Goal: Task Accomplishment & Management: Complete application form

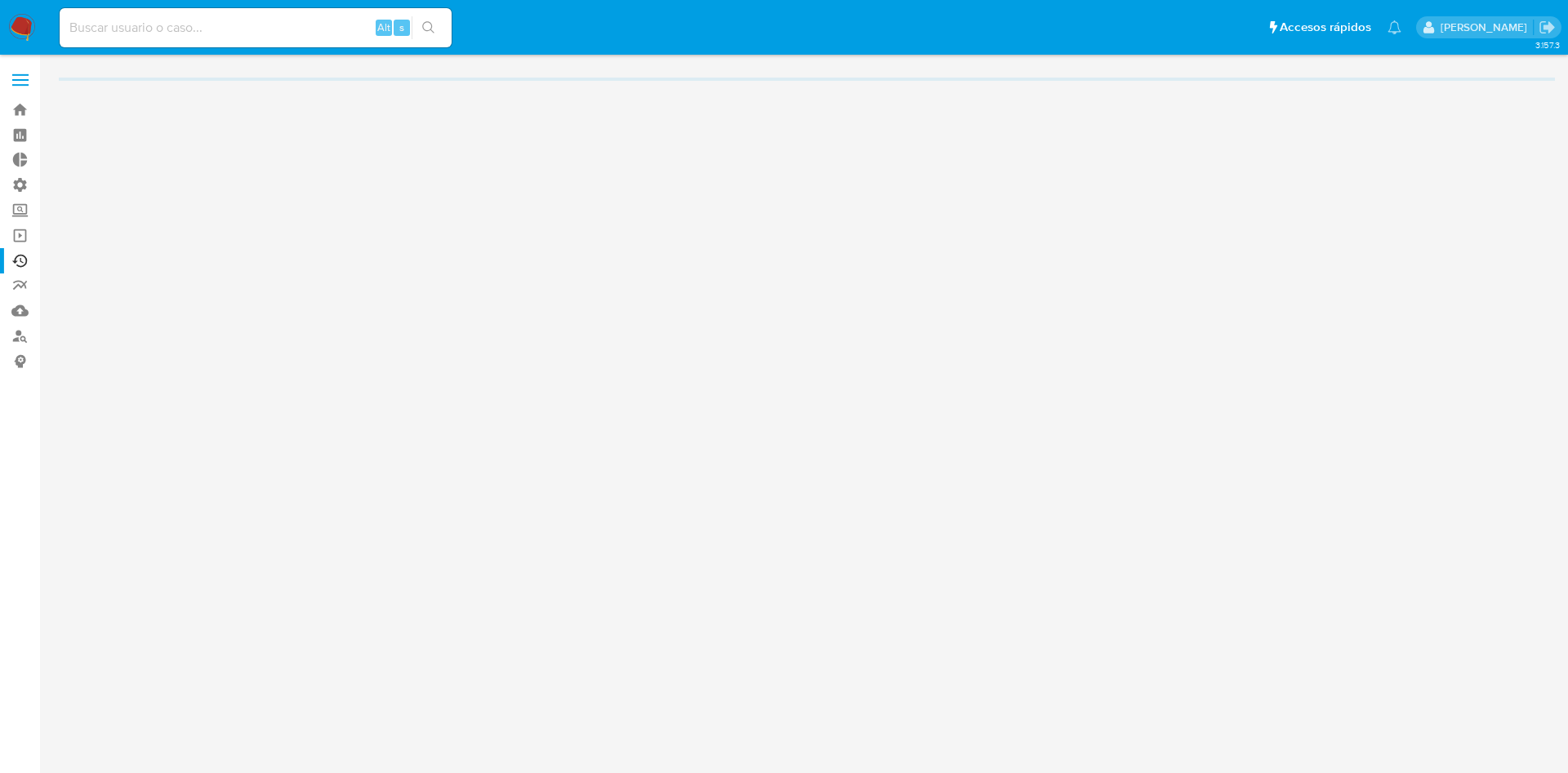
click at [13, 67] on label at bounding box center [20, 80] width 40 height 35
click at [0, 0] on input "checkbox" at bounding box center [0, 0] width 0 height 0
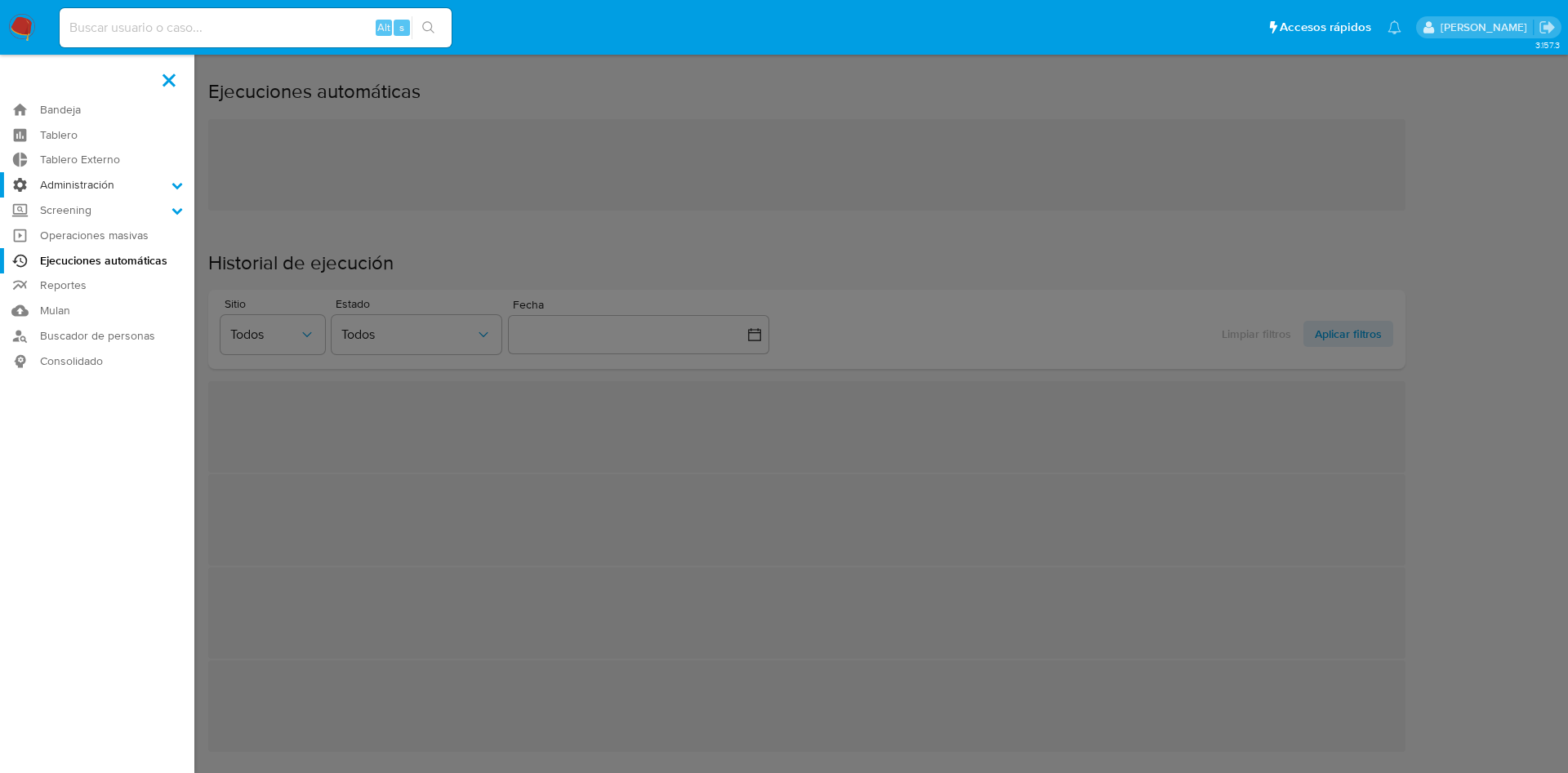
click at [85, 184] on label "Administración" at bounding box center [97, 185] width 195 height 25
click at [0, 0] on input "Administración" at bounding box center [0, 0] width 0 height 0
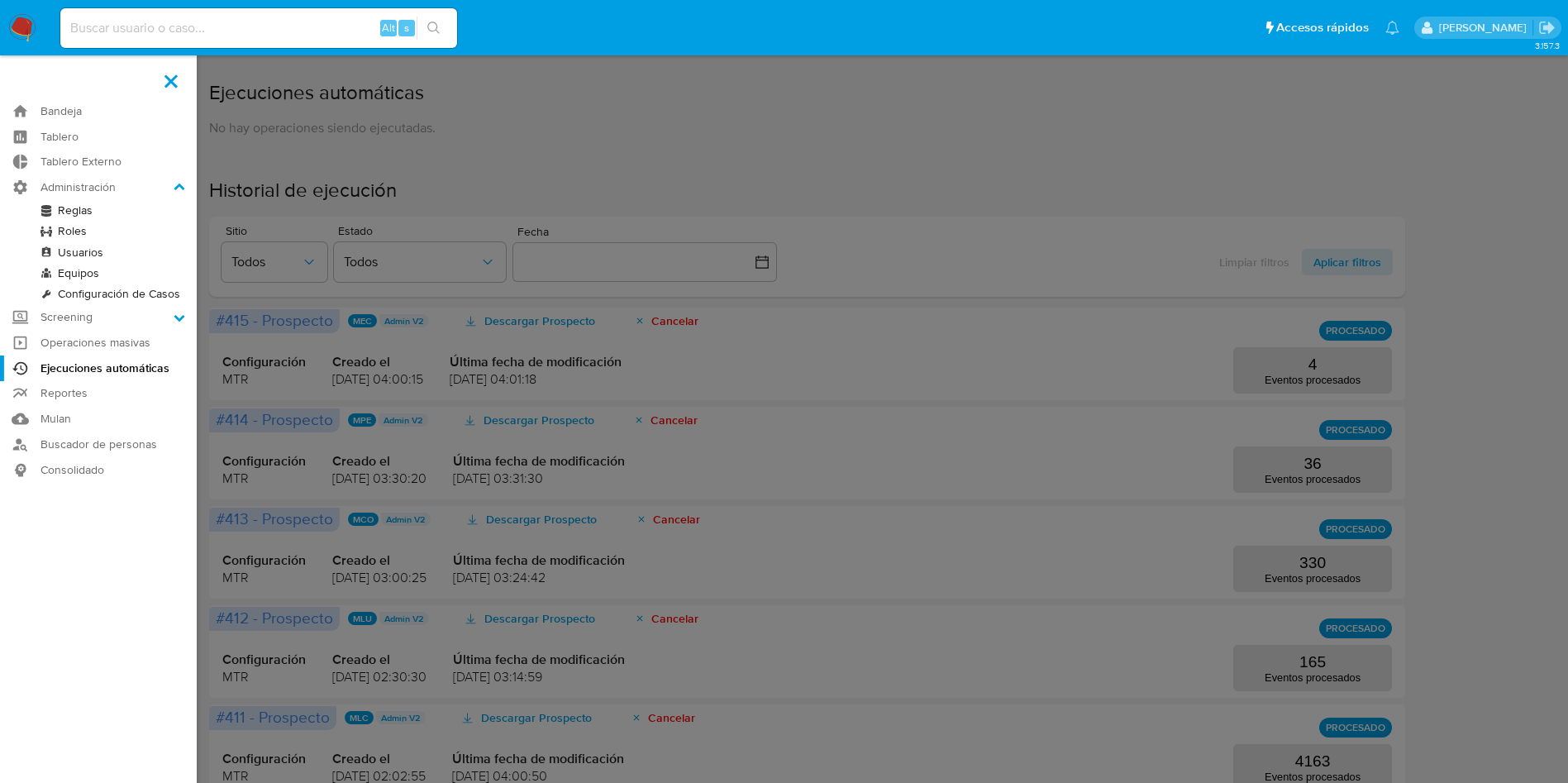
click at [92, 217] on link "Reglas" at bounding box center [98, 211] width 197 height 20
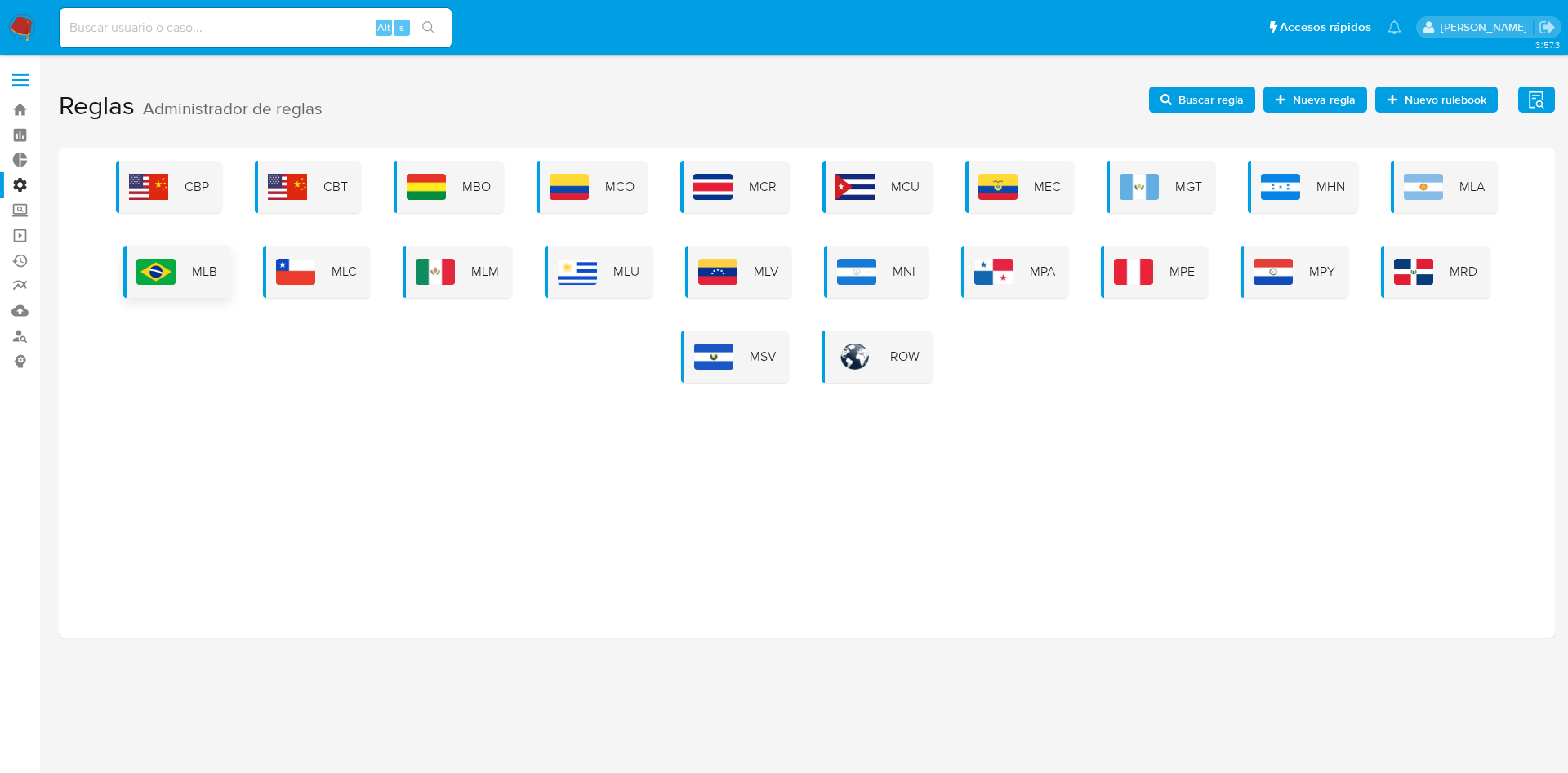
click at [195, 269] on span "MLB" at bounding box center [205, 271] width 25 height 18
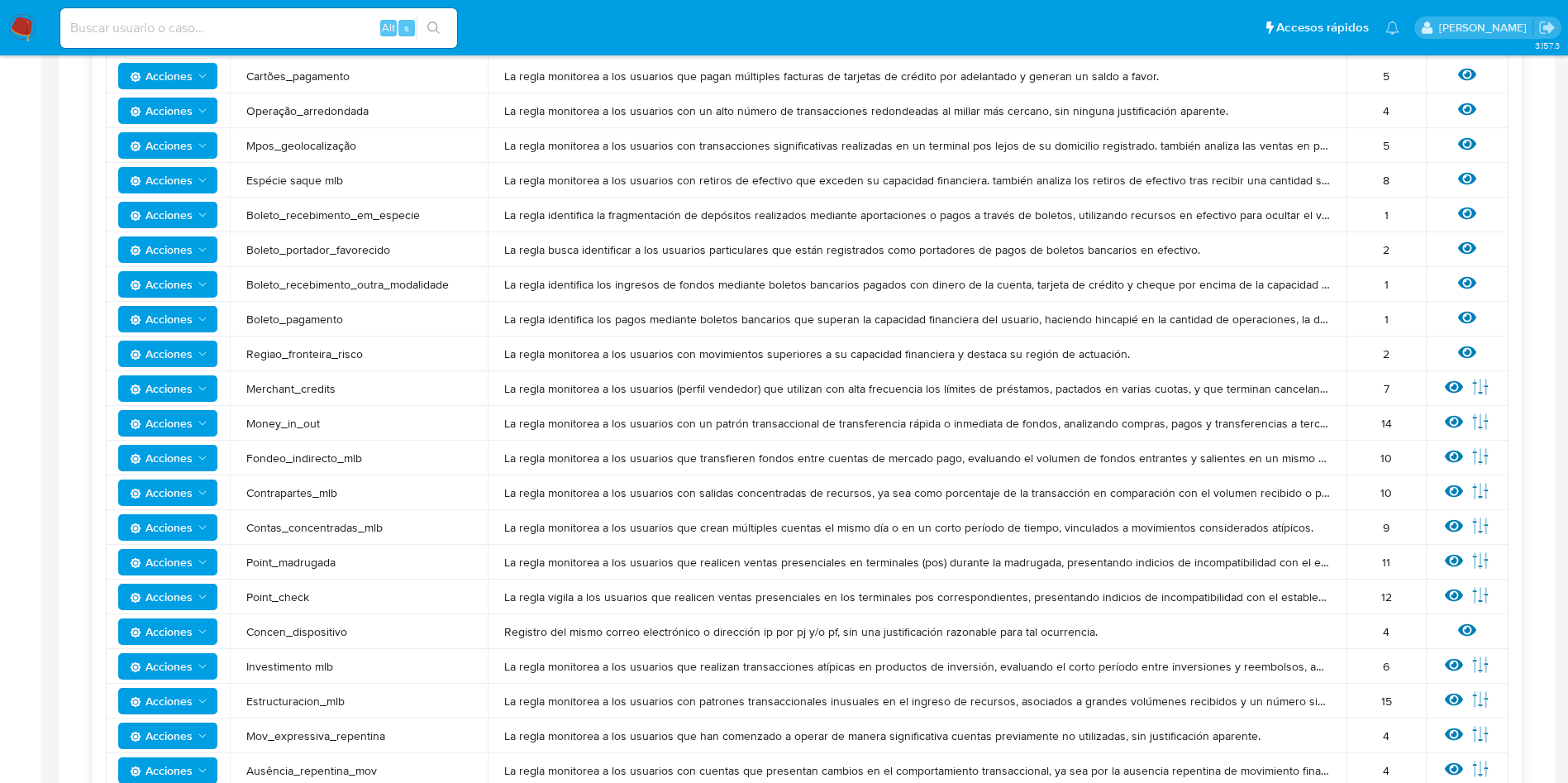
scroll to position [992, 0]
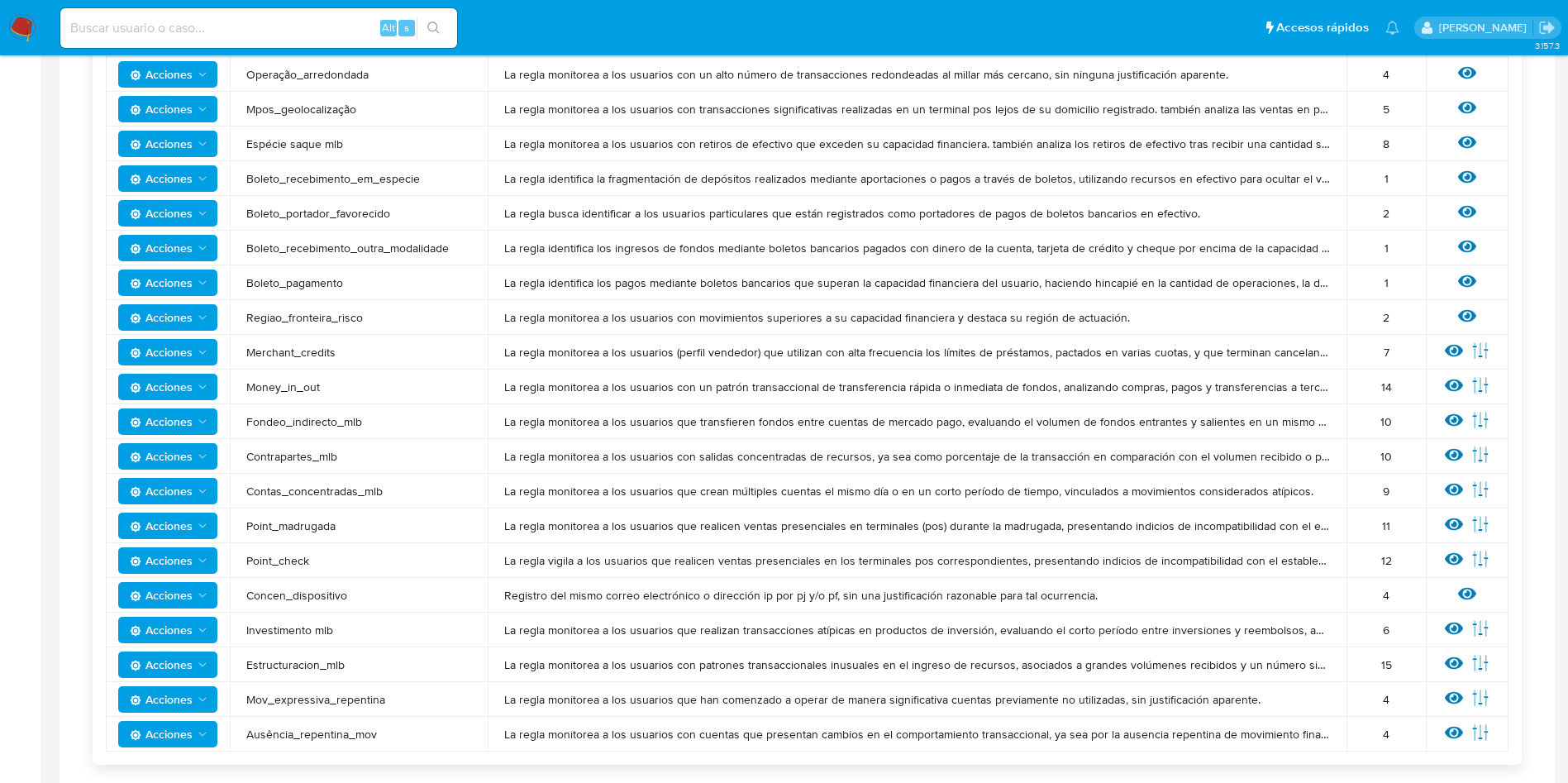
drag, startPoint x: 254, startPoint y: 456, endPoint x: 353, endPoint y: 461, distance: 99.1
click at [353, 461] on span "Contrapartes_mlb" at bounding box center [359, 455] width 225 height 14
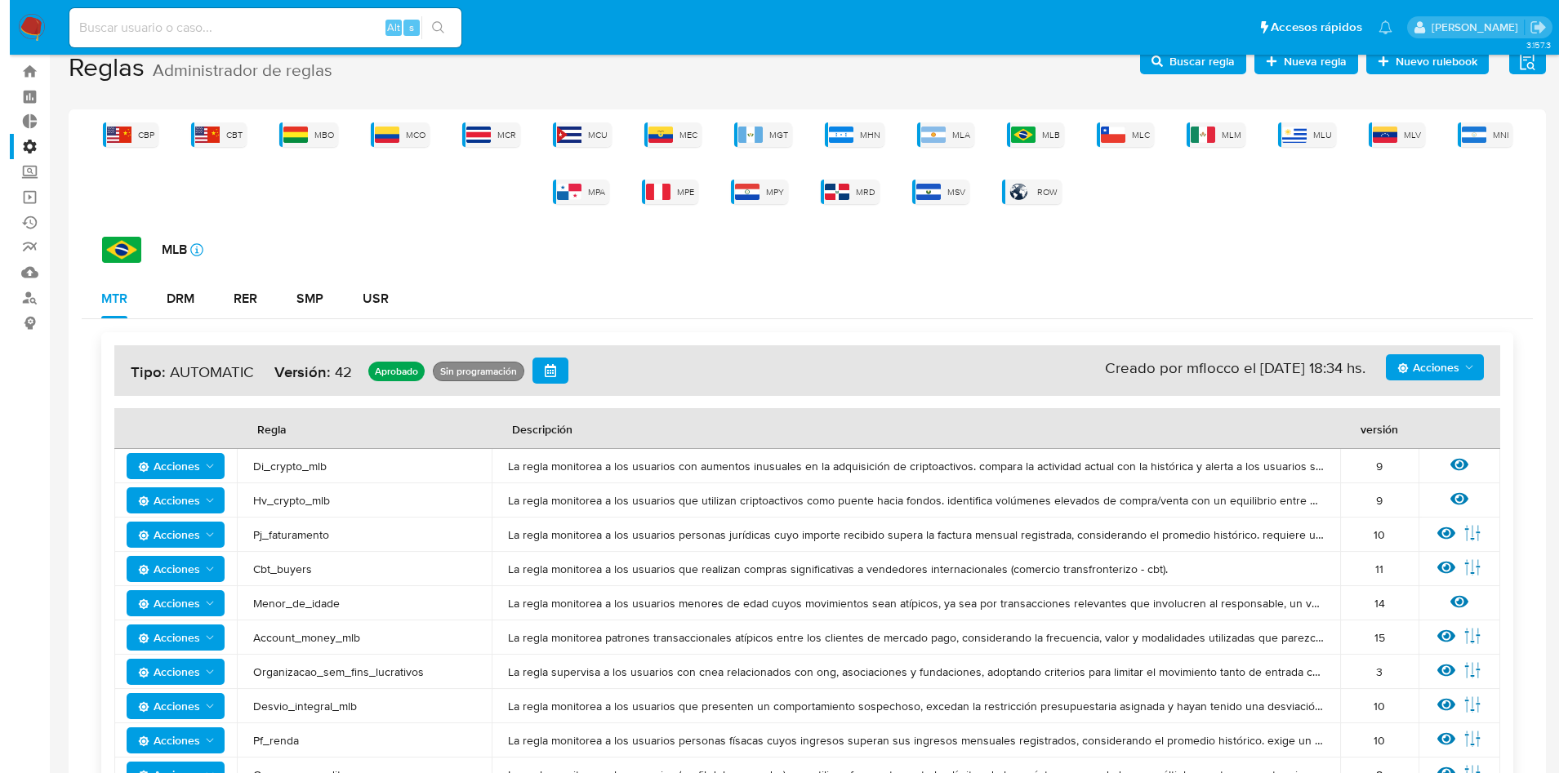
scroll to position [0, 0]
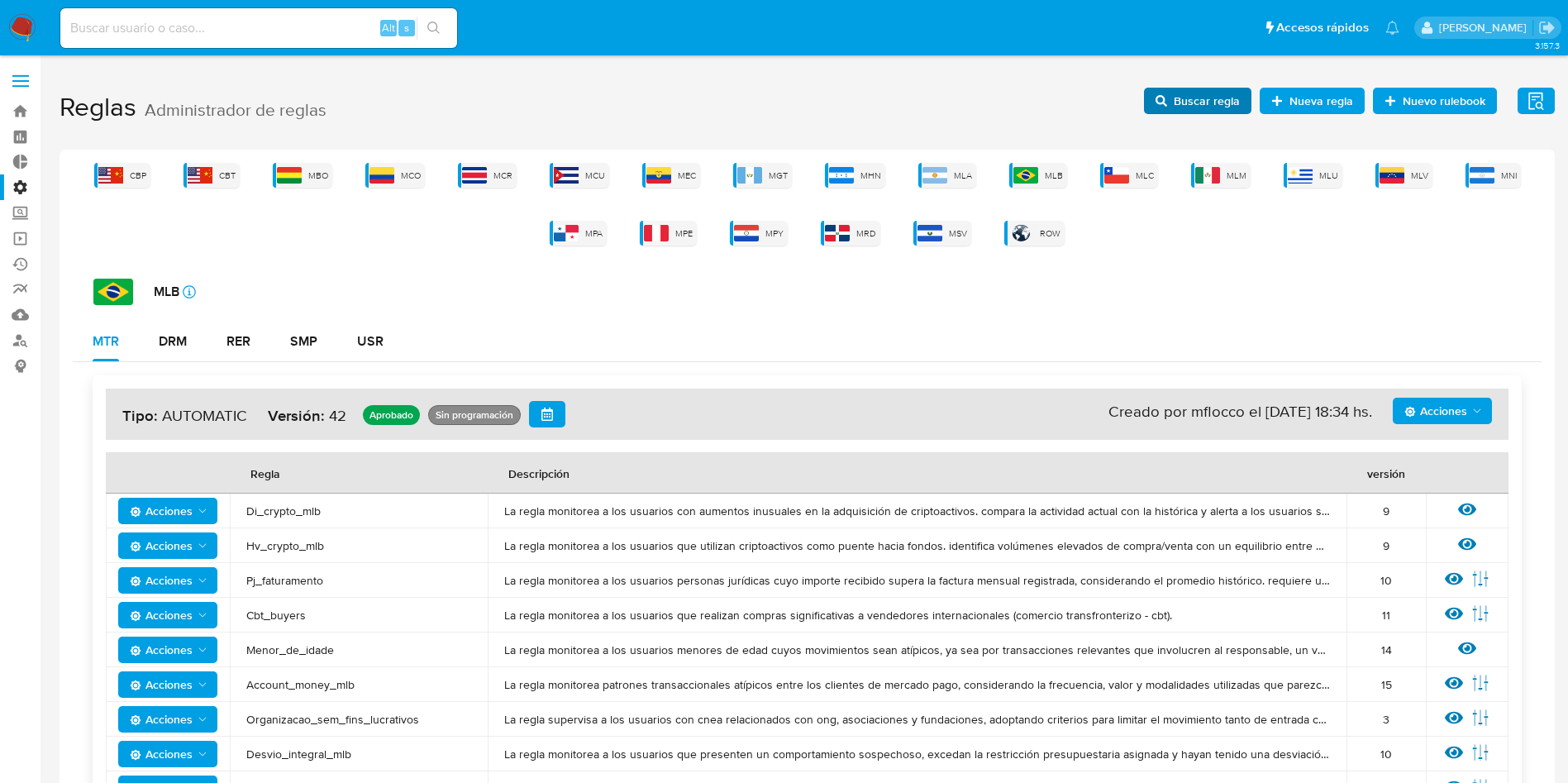
click at [1184, 104] on span "Buscar regla" at bounding box center [1206, 101] width 67 height 26
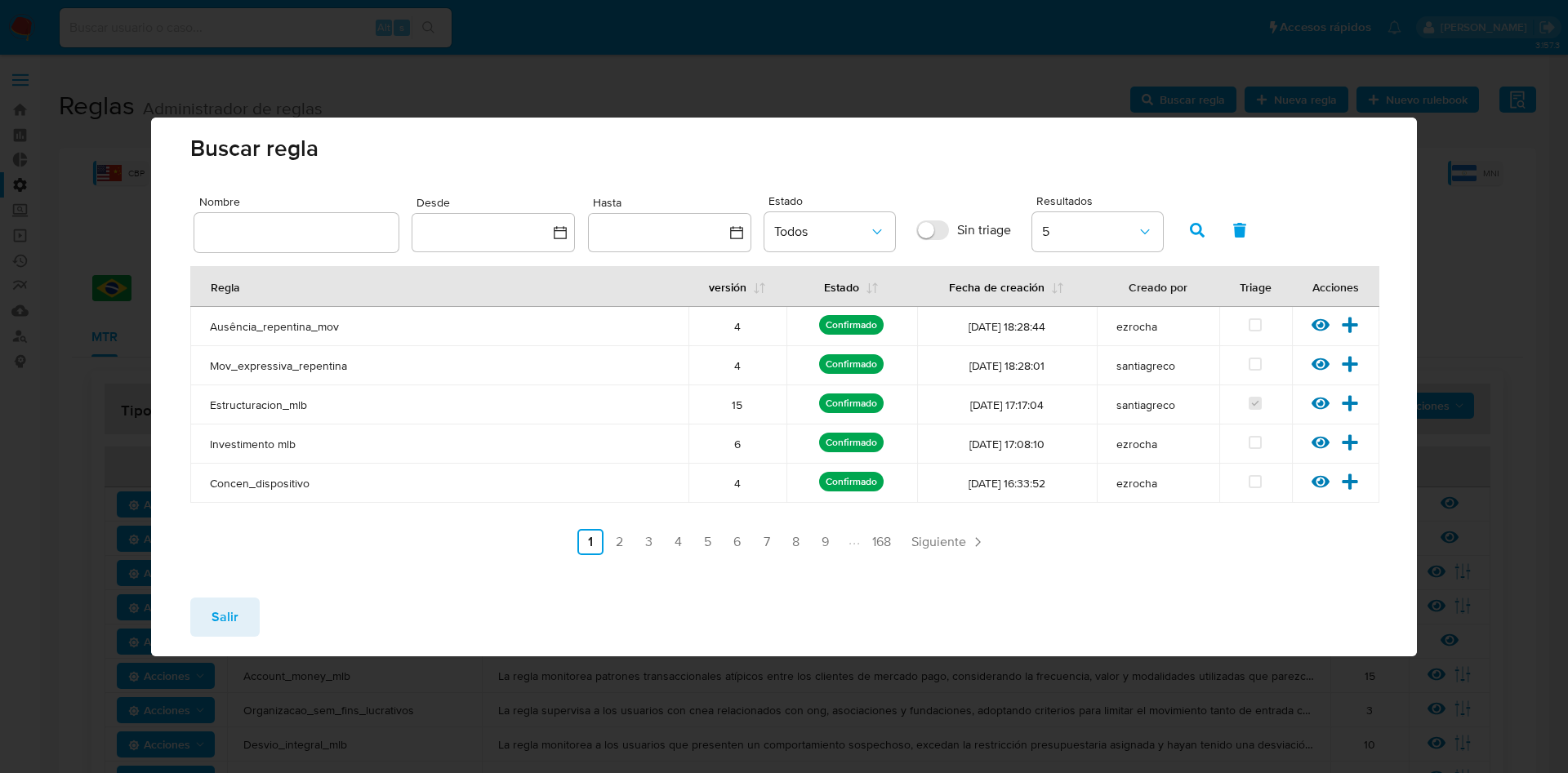
click at [292, 214] on div at bounding box center [297, 232] width 204 height 40
click at [286, 227] on input "text" at bounding box center [297, 232] width 204 height 21
type input "Contrapartes_mlb"
click at [1207, 227] on button "button" at bounding box center [1197, 230] width 42 height 40
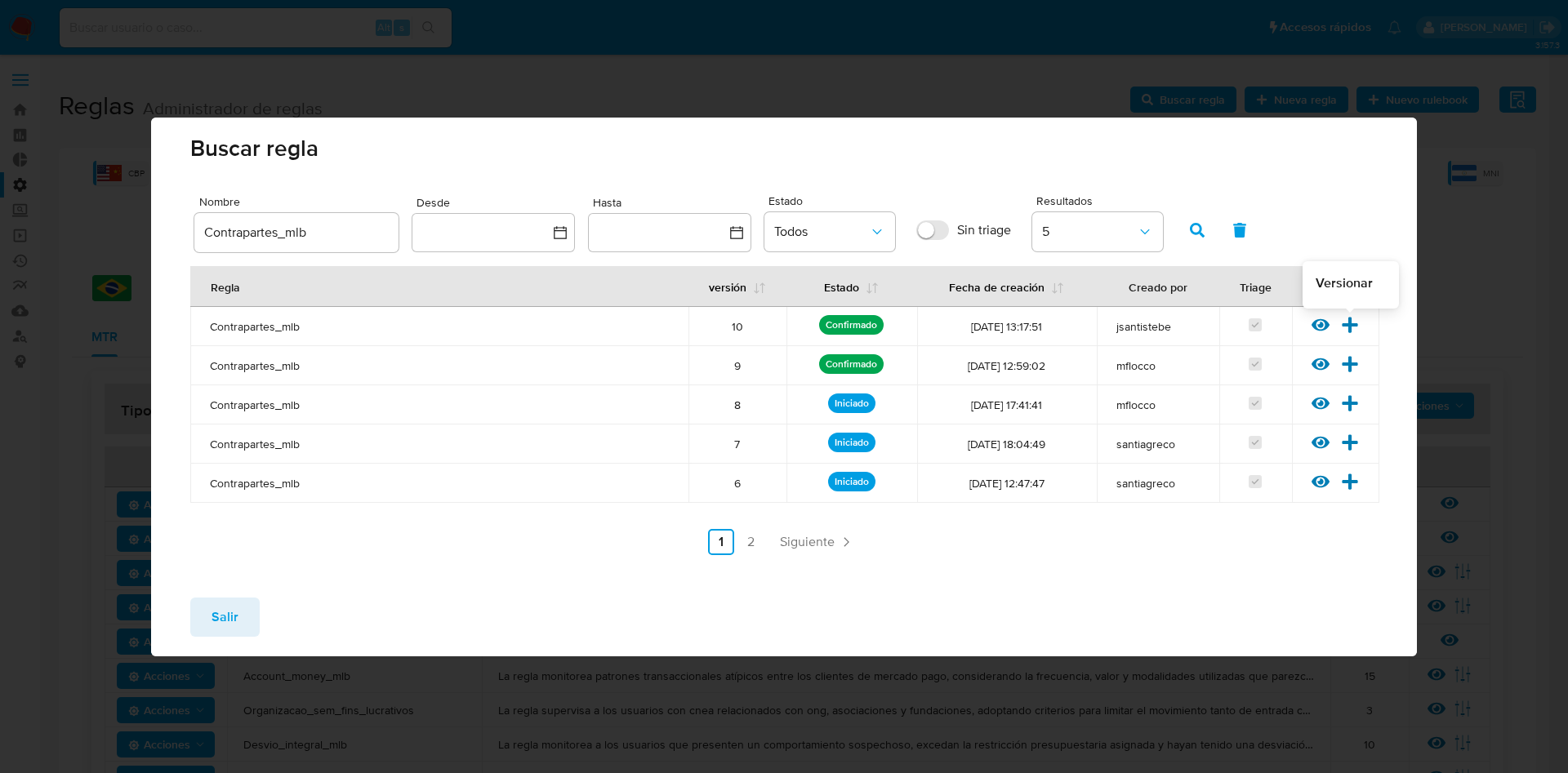
click at [1347, 325] on icon at bounding box center [1351, 324] width 15 height 15
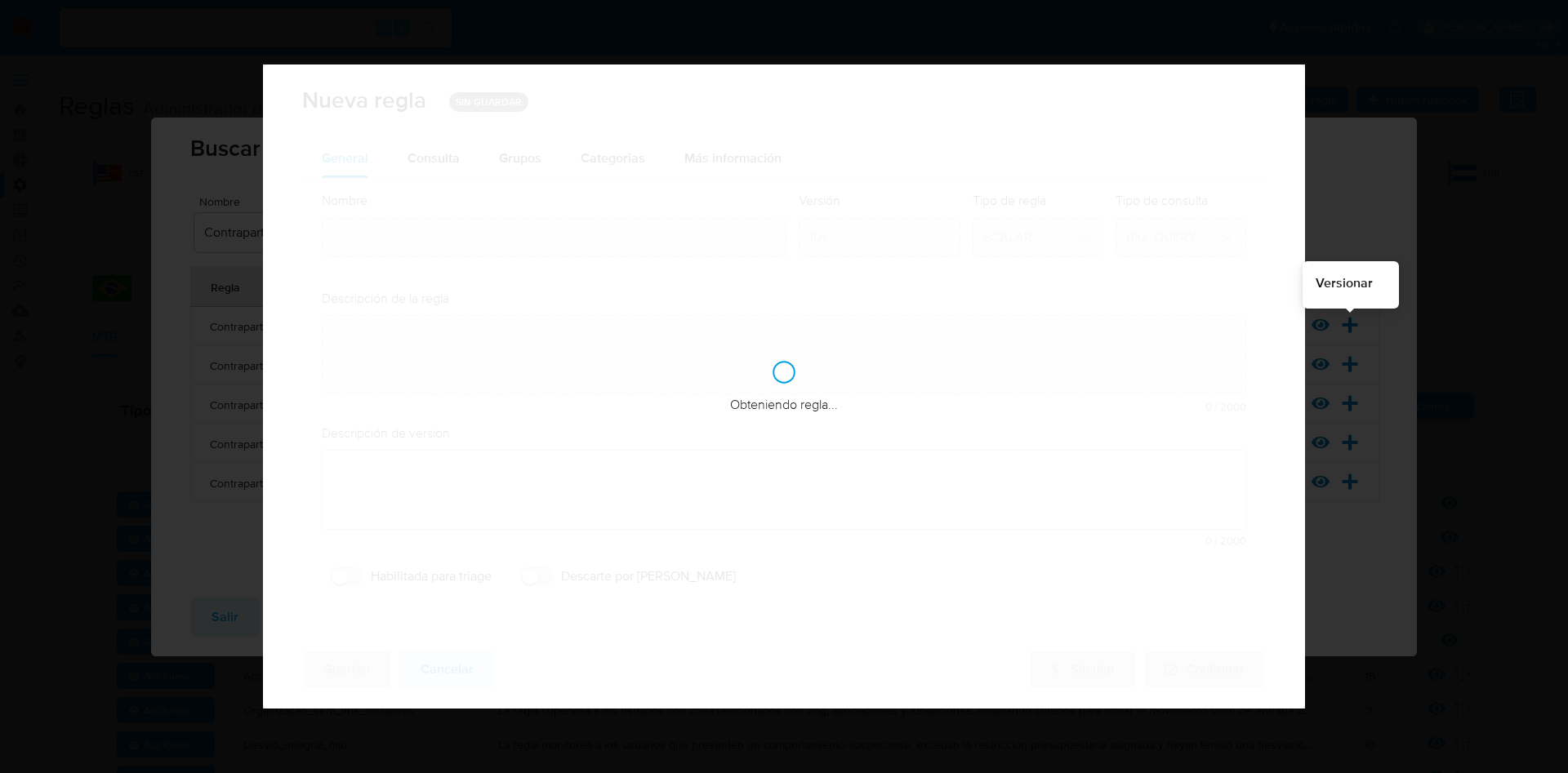
type input "Contrapartes_mlb"
type textarea "La regla monitorea a los usuarios con salidas concentradas de recursos, ya sea …"
type textarea "Monitoreo de usuarios con créditos consumer mayores a 6 meses, que realizan la …"
checkbox input "true"
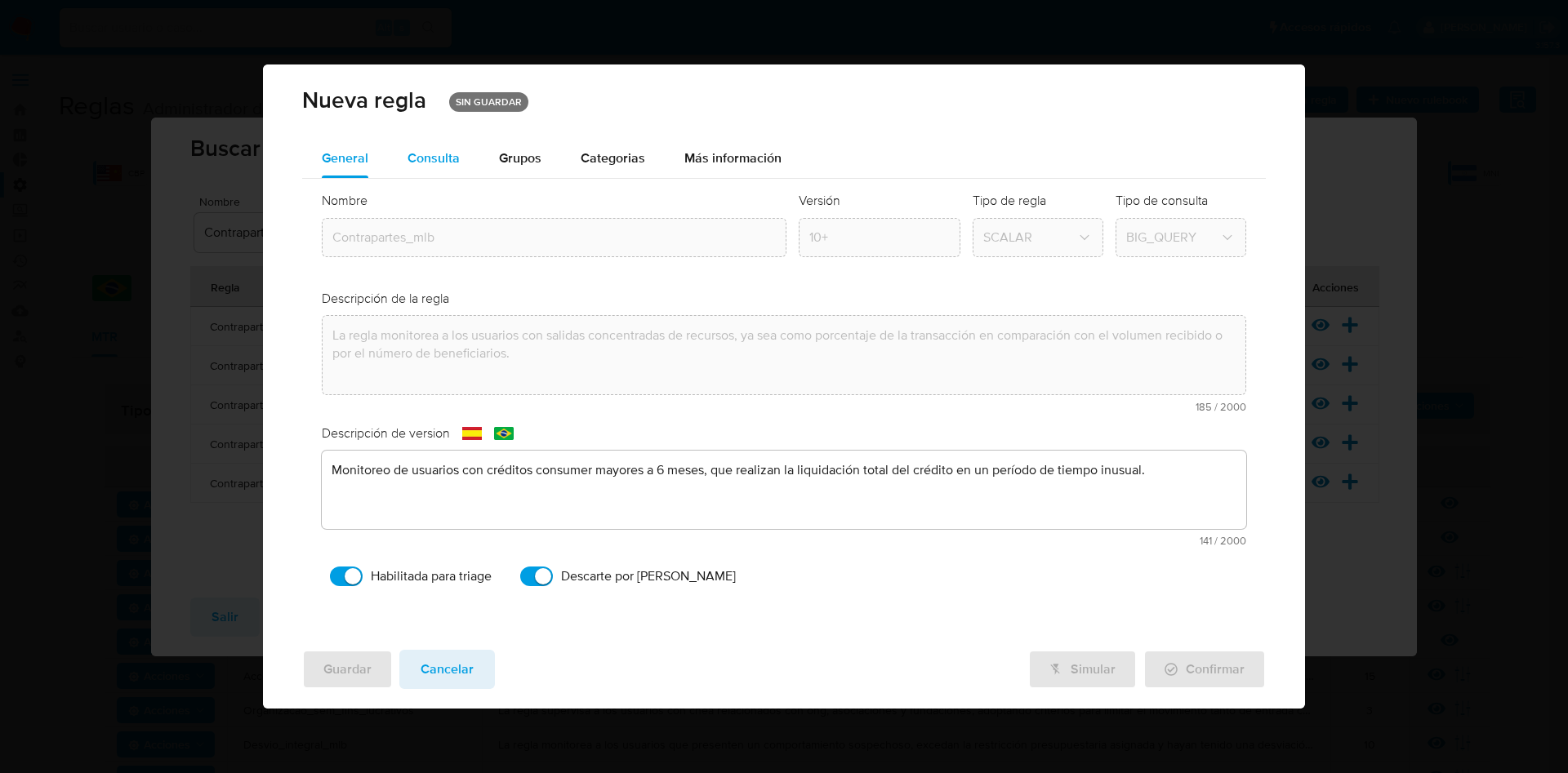
click at [436, 155] on span "Consulta" at bounding box center [434, 157] width 52 height 19
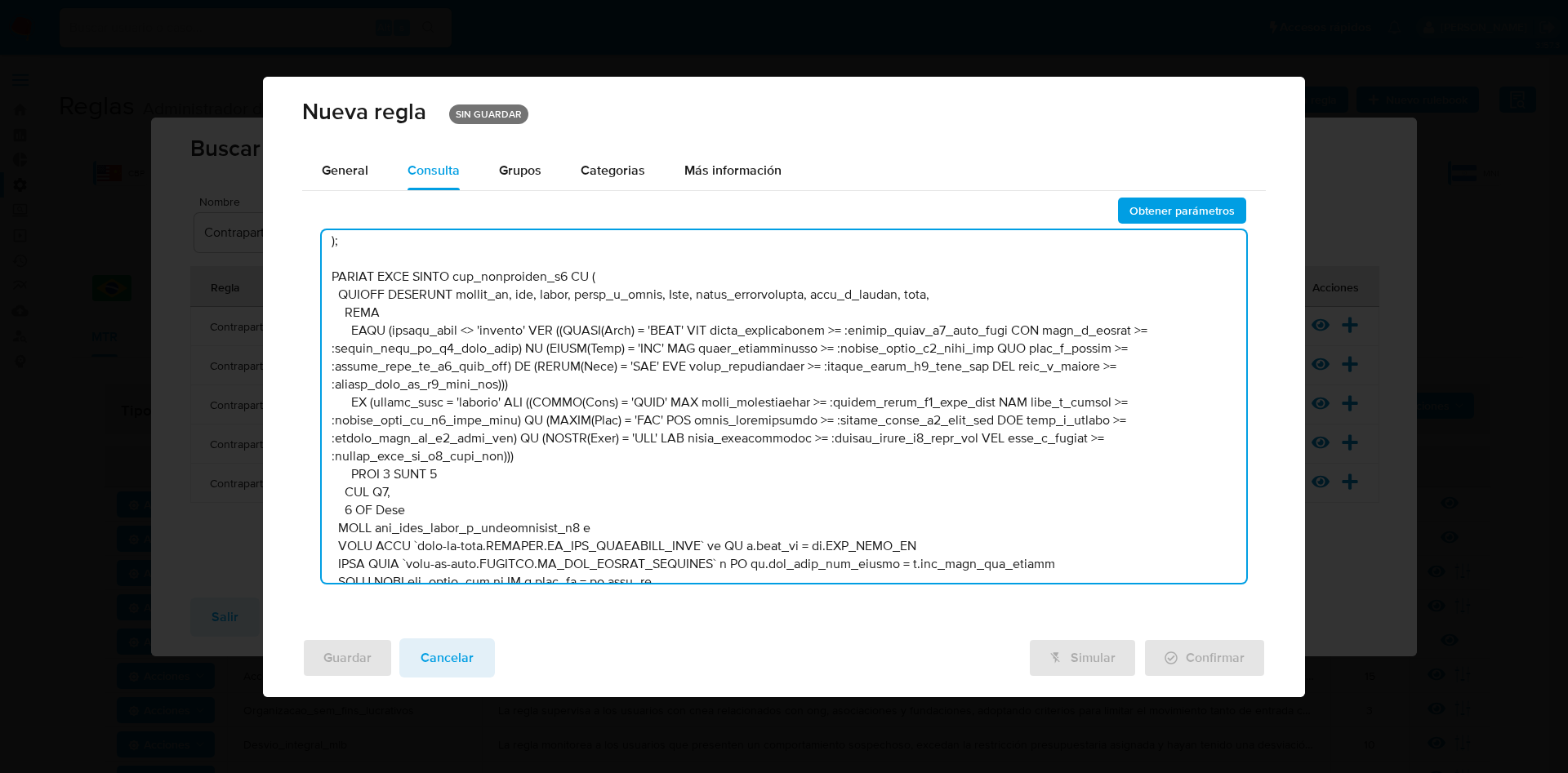
scroll to position [6744, 0]
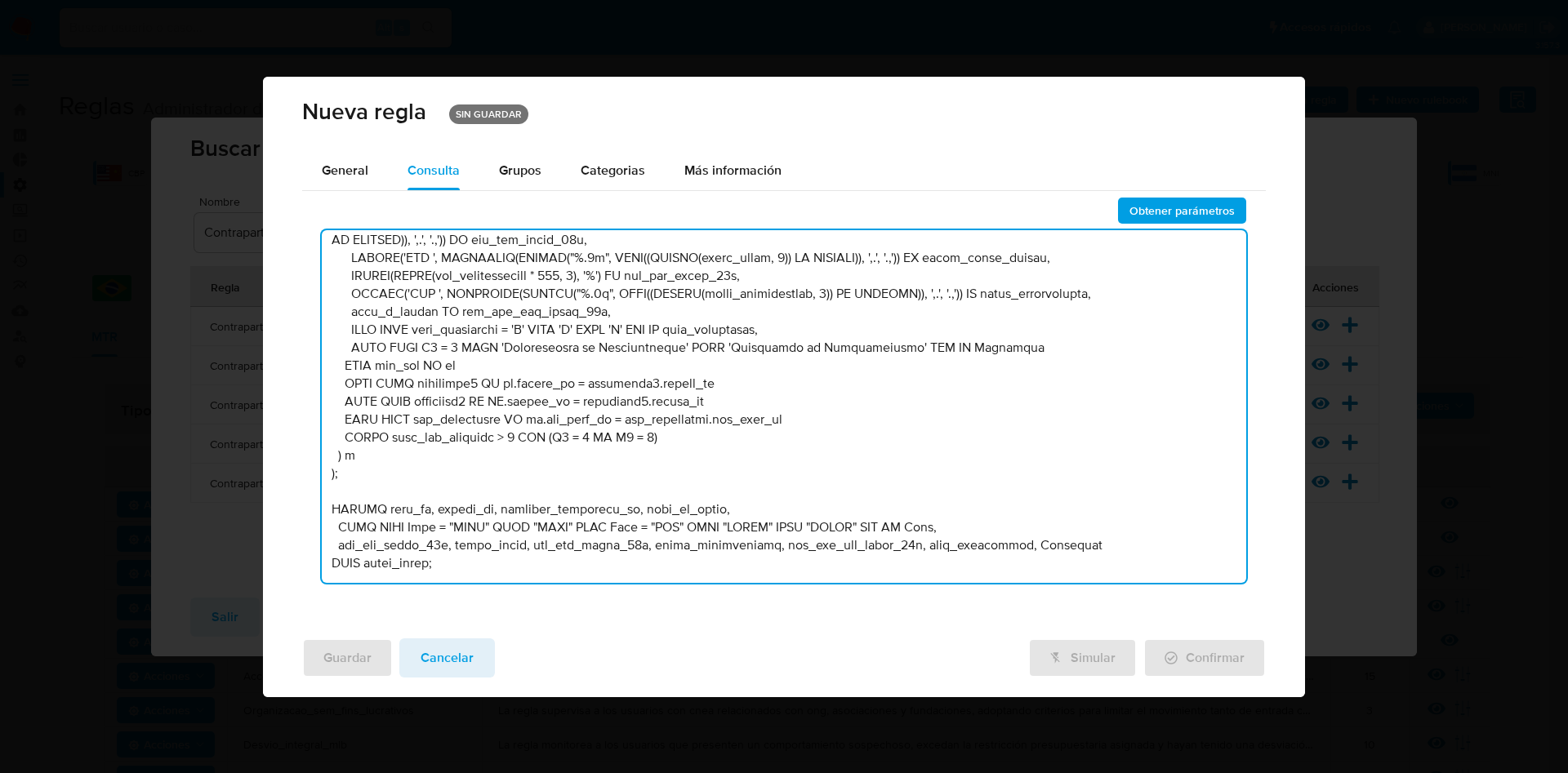
drag, startPoint x: 327, startPoint y: 244, endPoint x: 742, endPoint y: 744, distance: 649.8
click at [742, 744] on div "Nueva regla SIN GUARDAR General Consulta Parametros Grupos Categorias Ejecucion…" at bounding box center [784, 386] width 1568 height 773
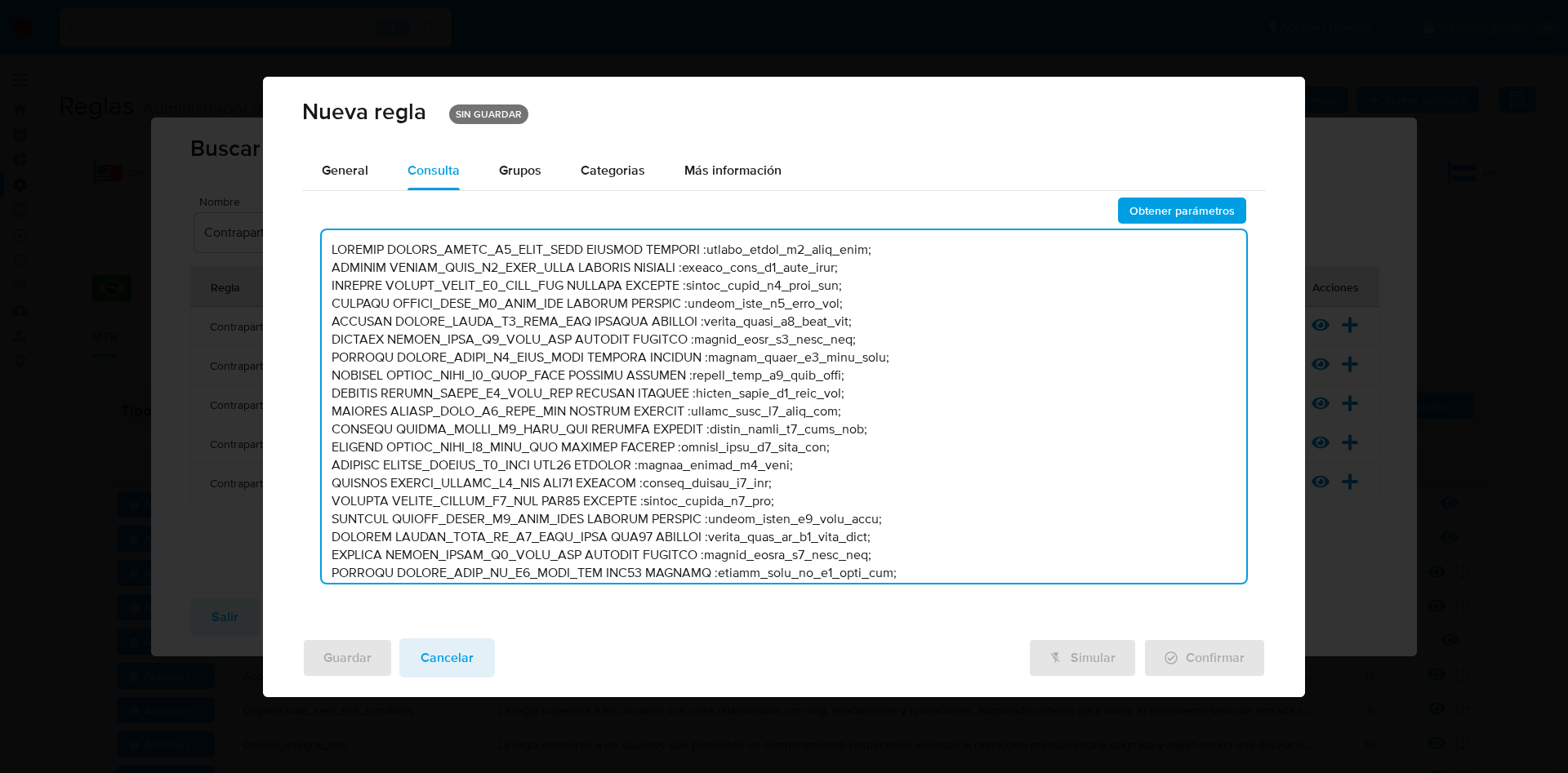
scroll to position [6805, 0]
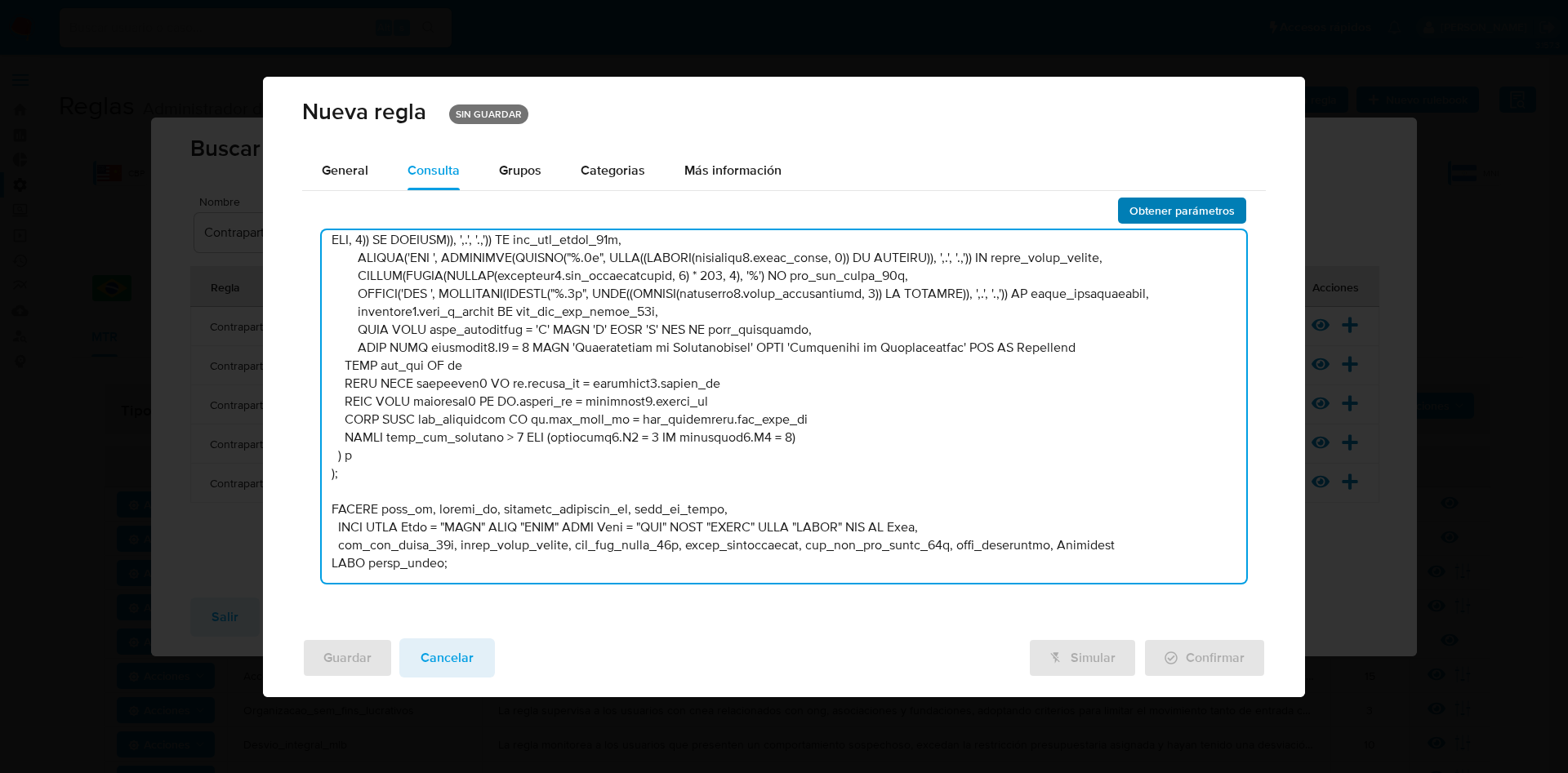
type textarea "DECLARE UMBRAL_MONTO_C1_PERS_HIGH NUMERIC DEFAULT :umbral_monto_c1_pers_high; D…"
click at [1149, 202] on span "Obtener parámetros" at bounding box center [1182, 211] width 105 height 23
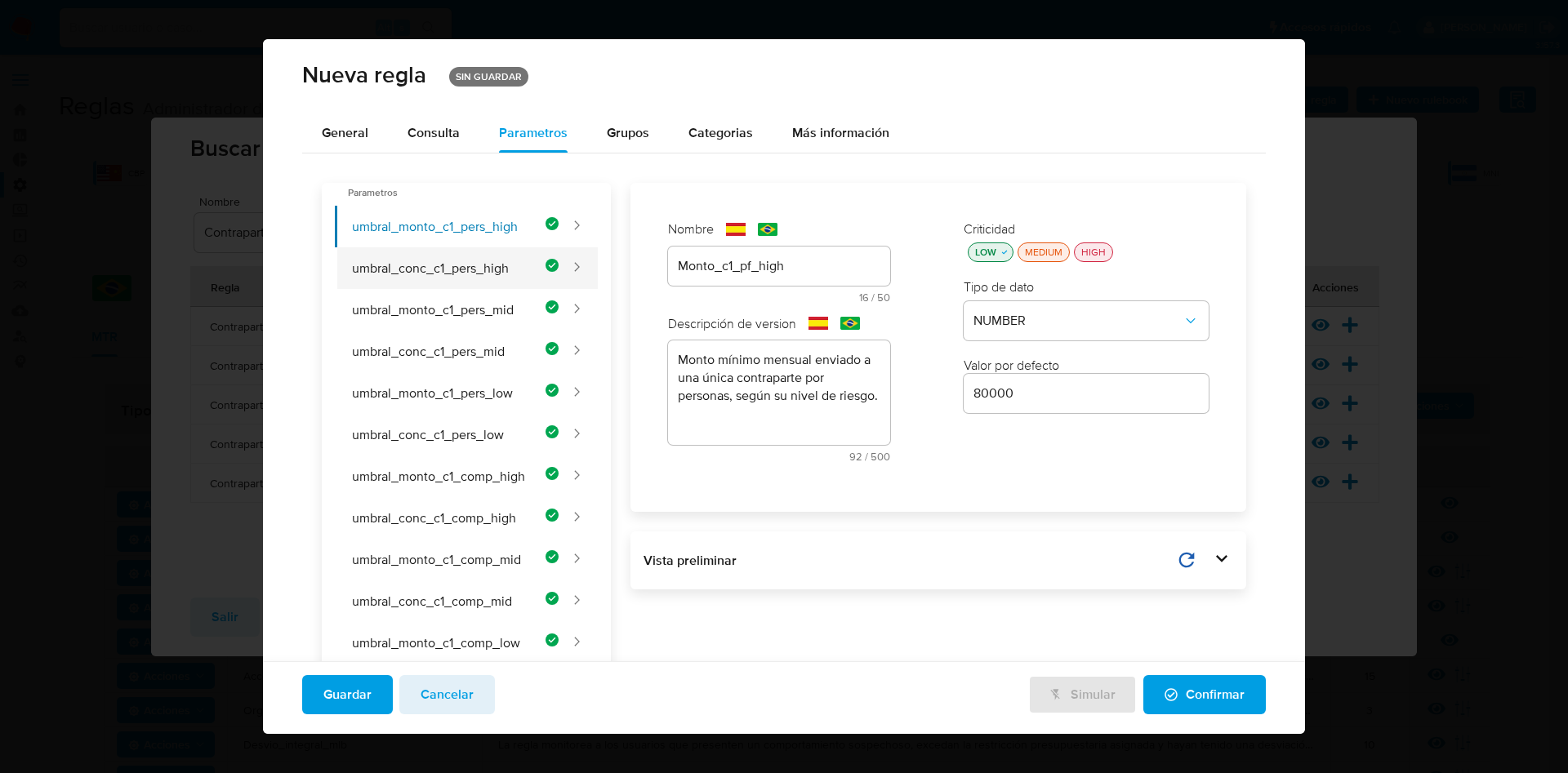
click at [465, 265] on button "umbral_conc_c1_pers_high" at bounding box center [447, 268] width 224 height 41
type input "0.50"
type input "Porcentaje_c1_pf_high"
type textarea "Porcentaje de concentración mínimo de fondos en una contraparte para personas, …"
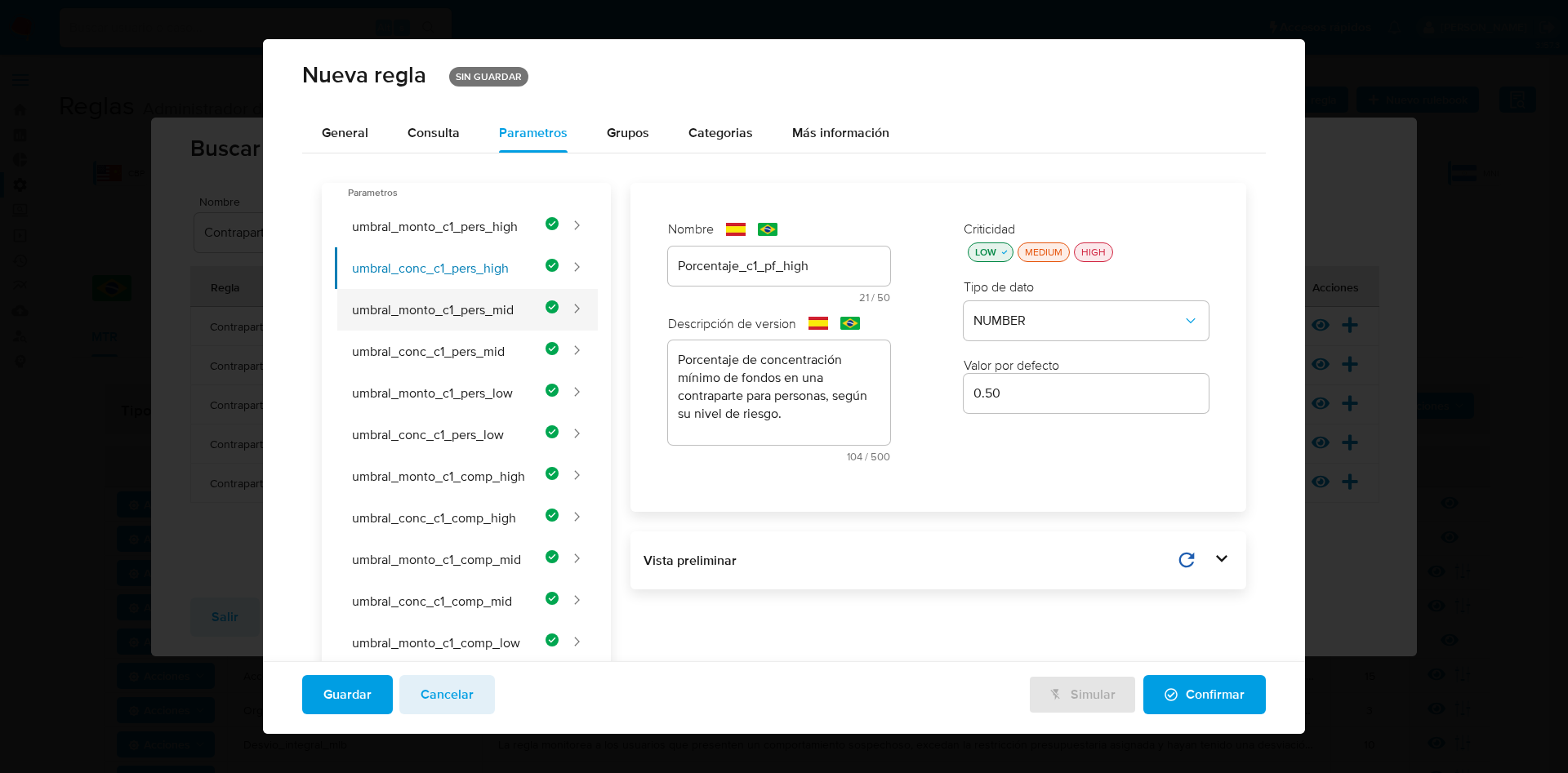
click at [484, 300] on button "umbral_monto_c1_pers_mid" at bounding box center [447, 309] width 224 height 41
type input "Monto_c1_pf_mid"
type textarea "Monto mínimo mensual enviado a una única contraparte por personas, según su niv…"
type input "100000"
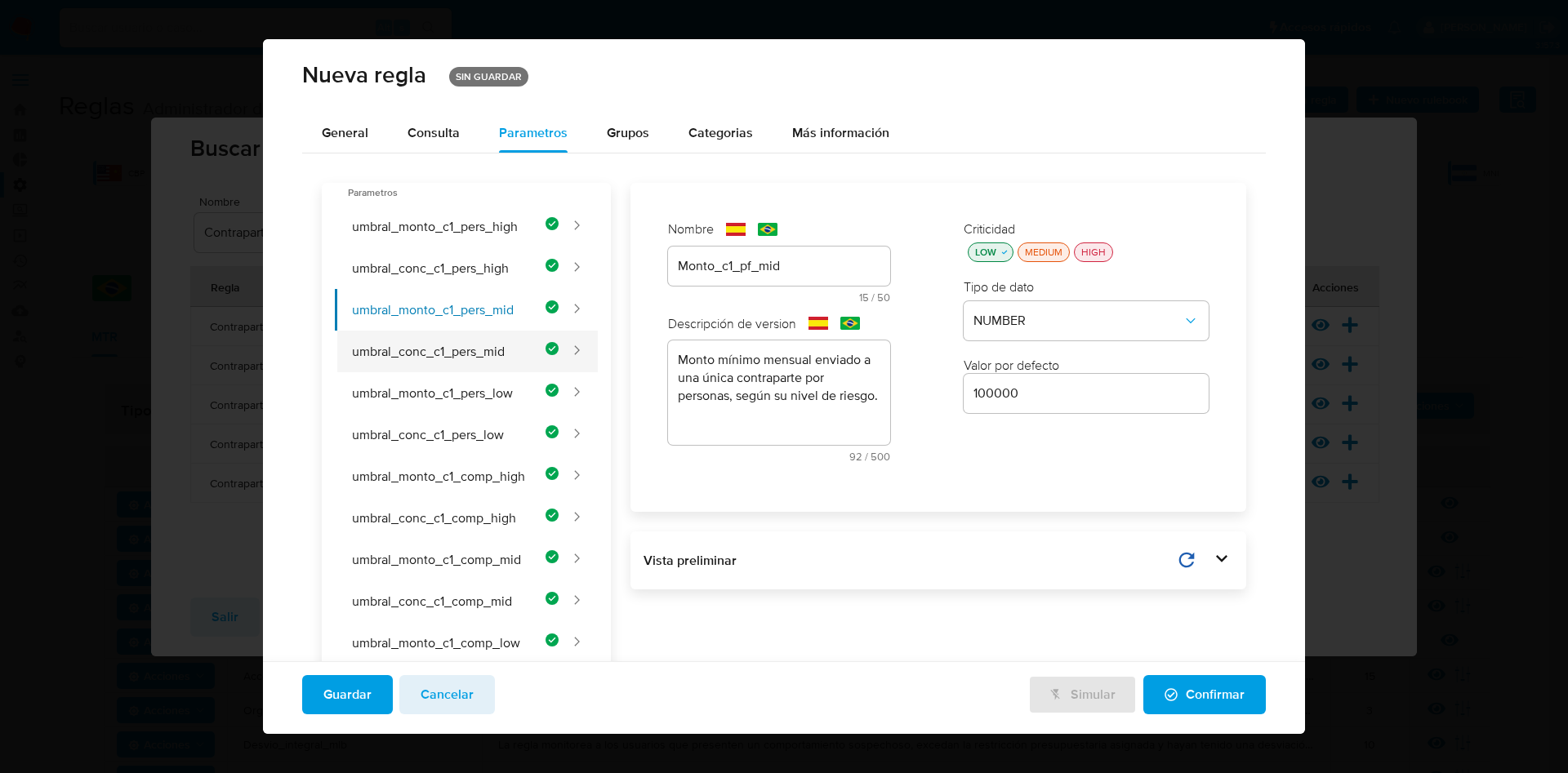
click at [472, 349] on button "umbral_conc_c1_pers_mid" at bounding box center [447, 351] width 224 height 41
type input "Porcentaj_c1_pf_mid"
type textarea "Porcentaje de concentración mínimo de fondos en una contraparte para personas, …"
type input "0.50"
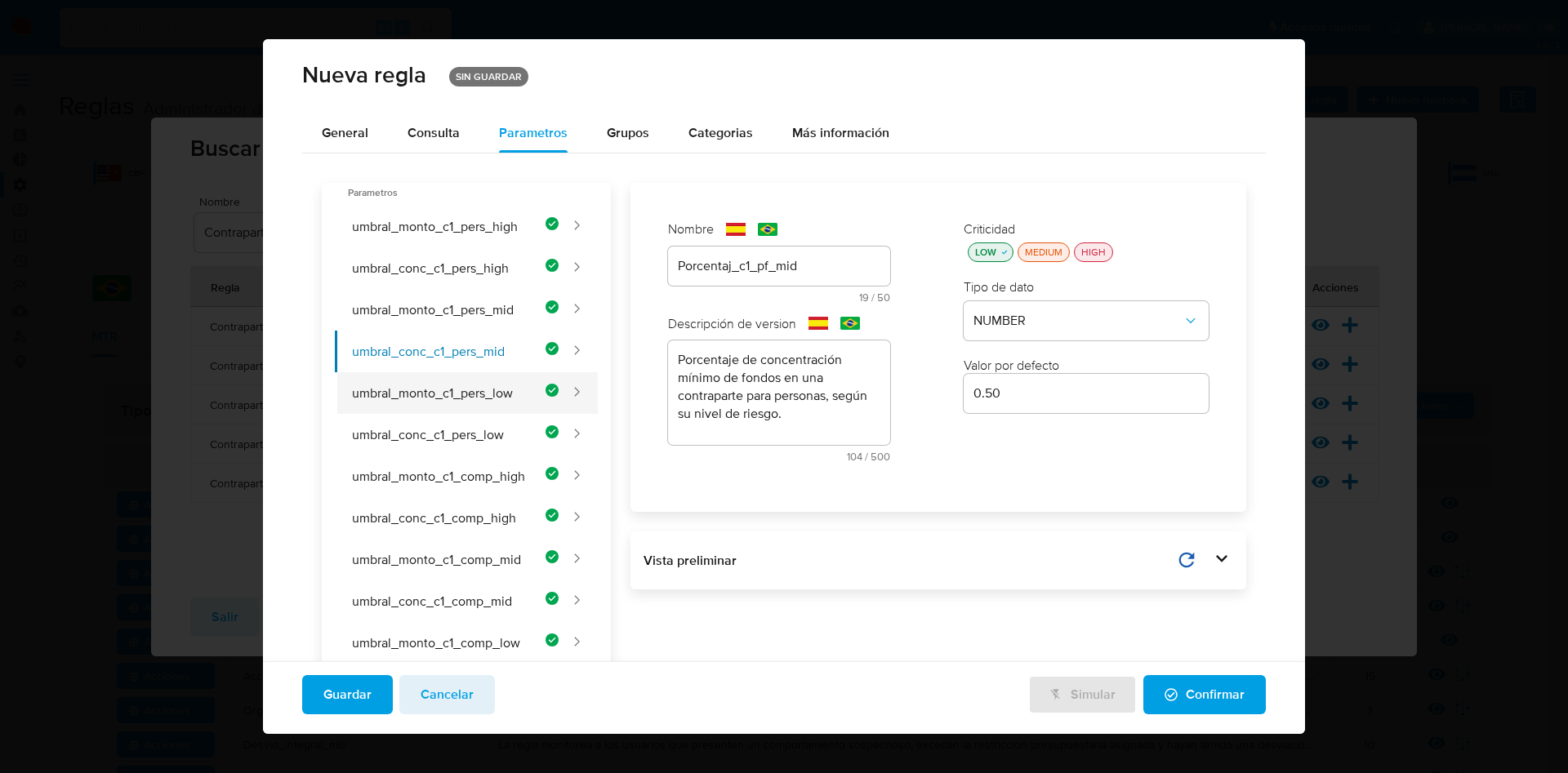
click at [472, 384] on button "umbral_monto_c1_pers_low" at bounding box center [447, 392] width 224 height 41
type input "Monto_c1_pf_low"
type textarea "Monto mínimo mensual enviado a una única contraparte por personas, según su niv…"
type input "125000"
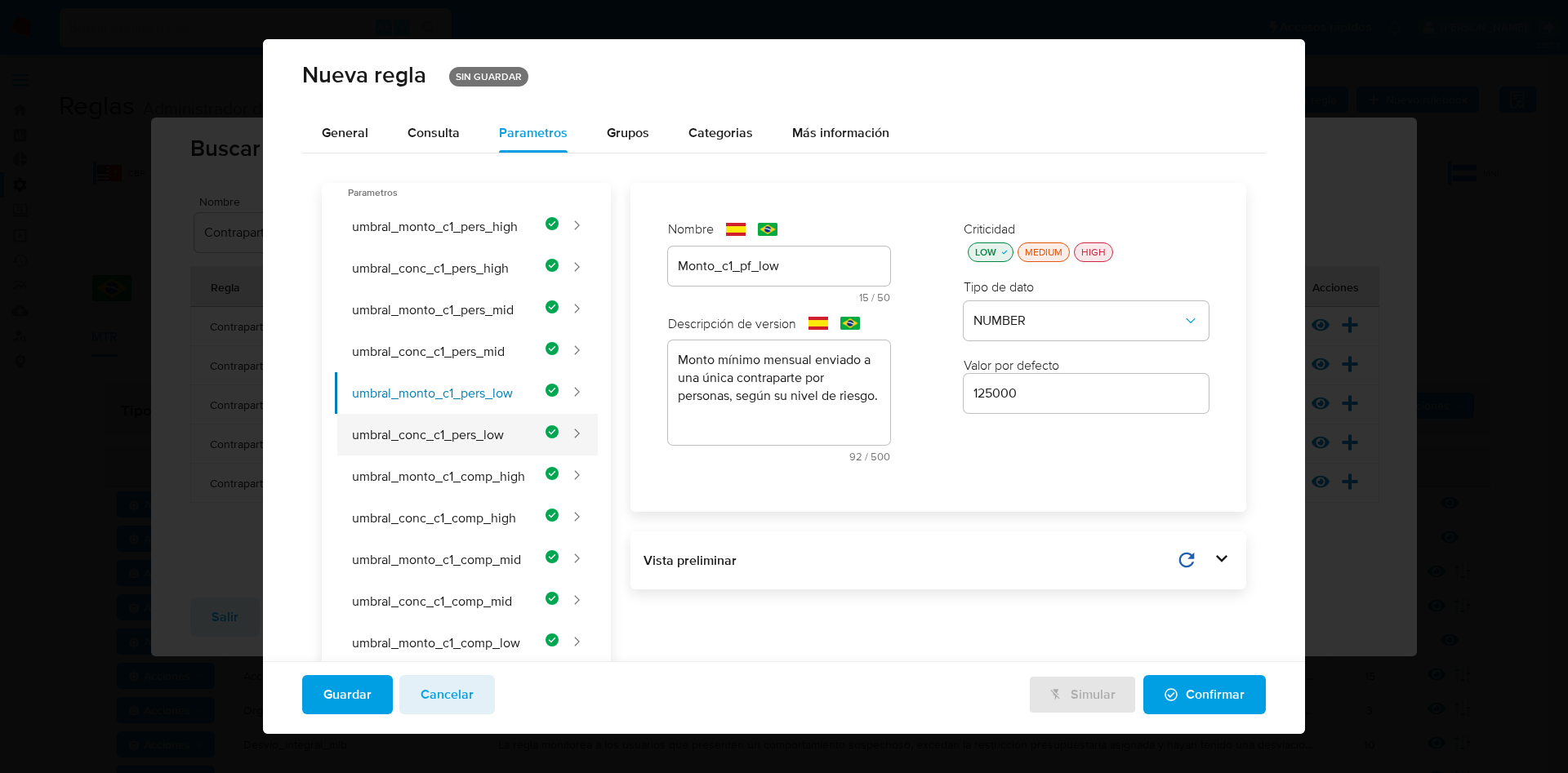
drag, startPoint x: 407, startPoint y: 434, endPoint x: 416, endPoint y: 434, distance: 9.0
click at [408, 434] on button "umbral_conc_c1_pers_low" at bounding box center [447, 434] width 224 height 41
type input "Porcentaje_c1_pf_low"
type textarea "Porcentaje de concentración mínimo de fondos en una contraparte para personas, …"
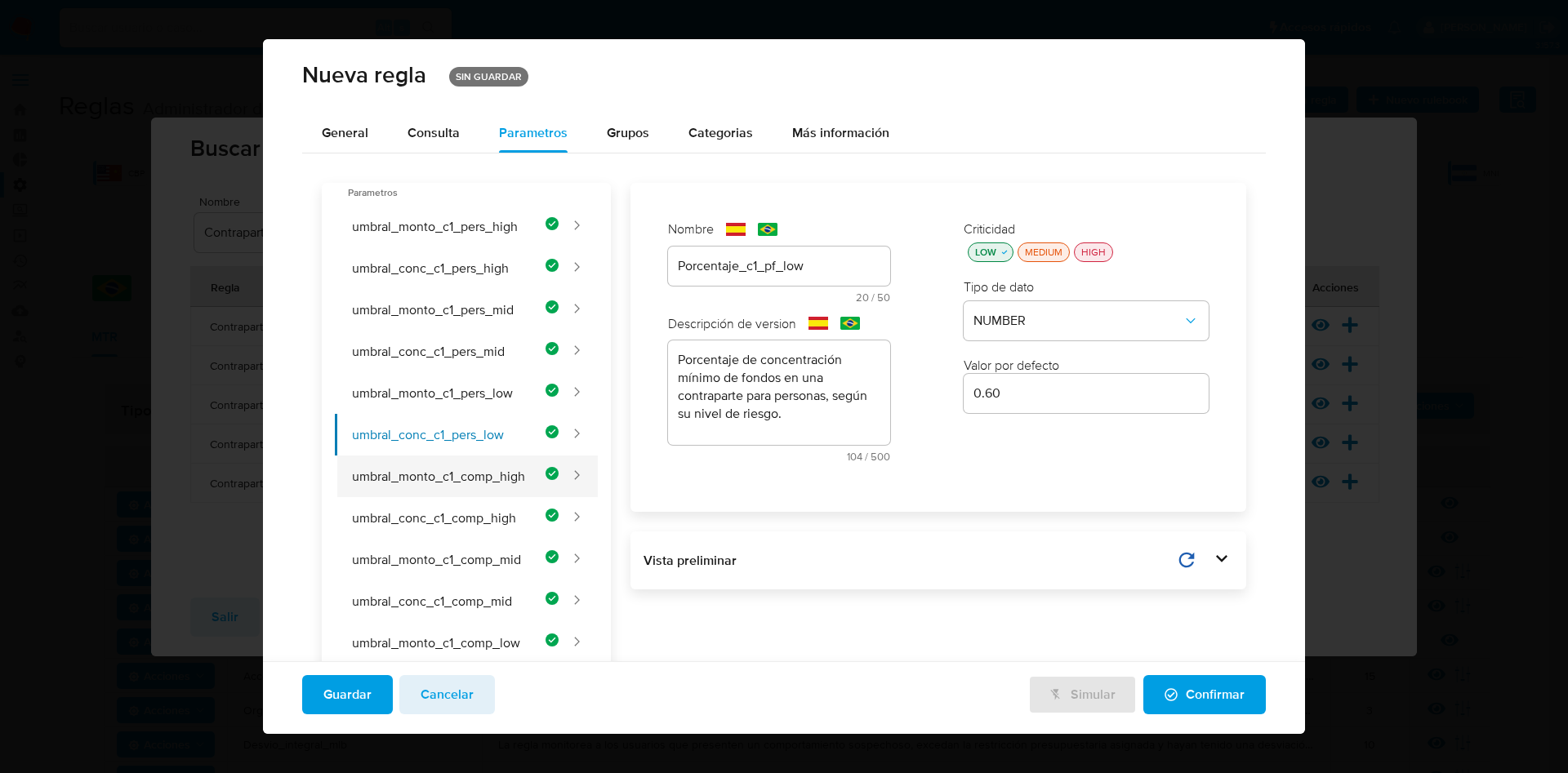
click at [461, 482] on button "umbral_monto_c1_comp_high" at bounding box center [447, 476] width 224 height 41
type input "150000"
type input "Monto_c1_pj_high"
type textarea "Monto mínimo mensual enviado a una única contraparte por empresas, según su niv…"
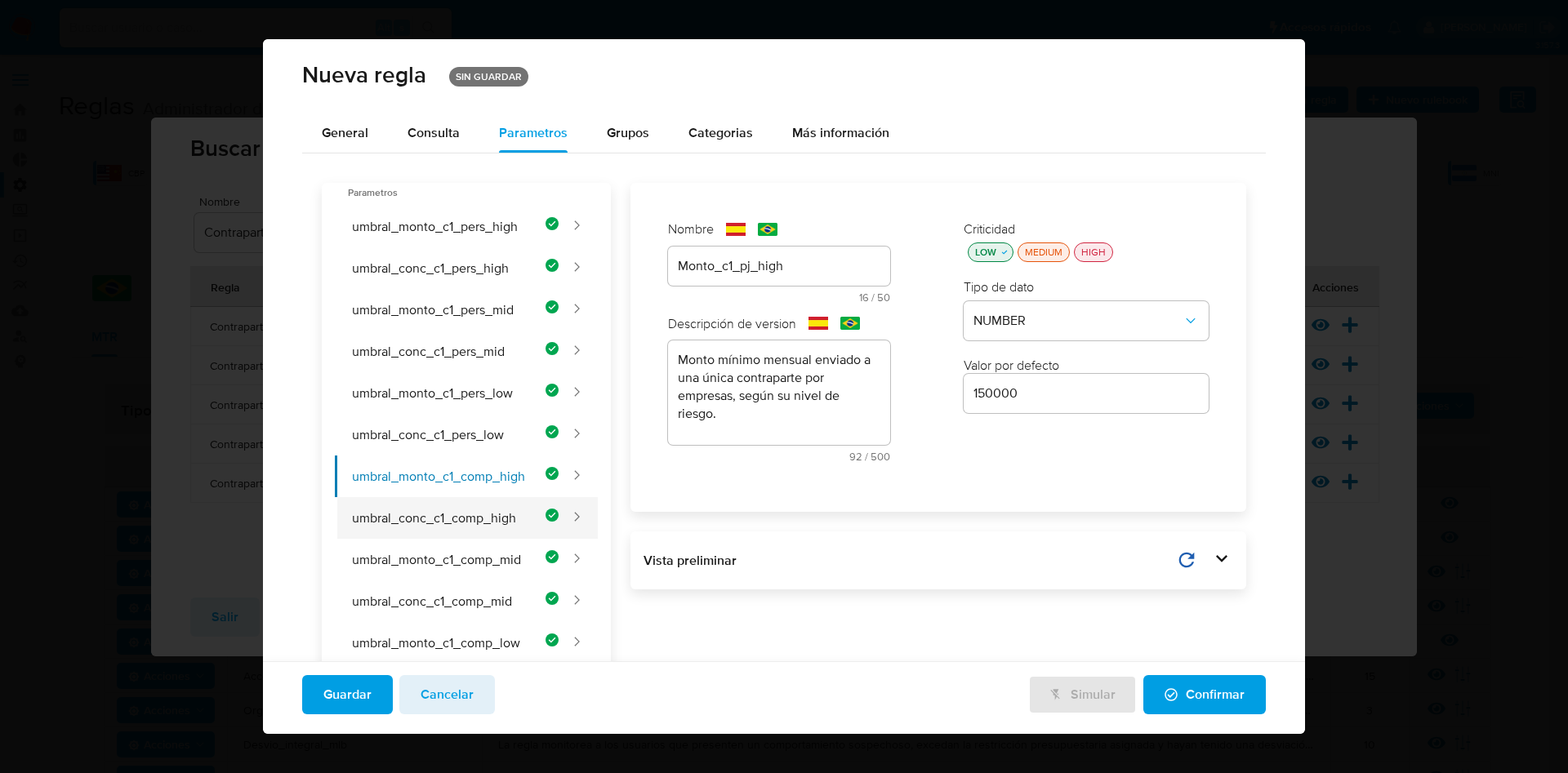
click at [475, 534] on button "umbral_conc_c1_comp_high" at bounding box center [447, 517] width 224 height 41
type input "Porcentaje_c1_pj_high"
type textarea "Porcentaje de concentración mínimo de fondos en una contraparte para empresas, …"
type input "0.50"
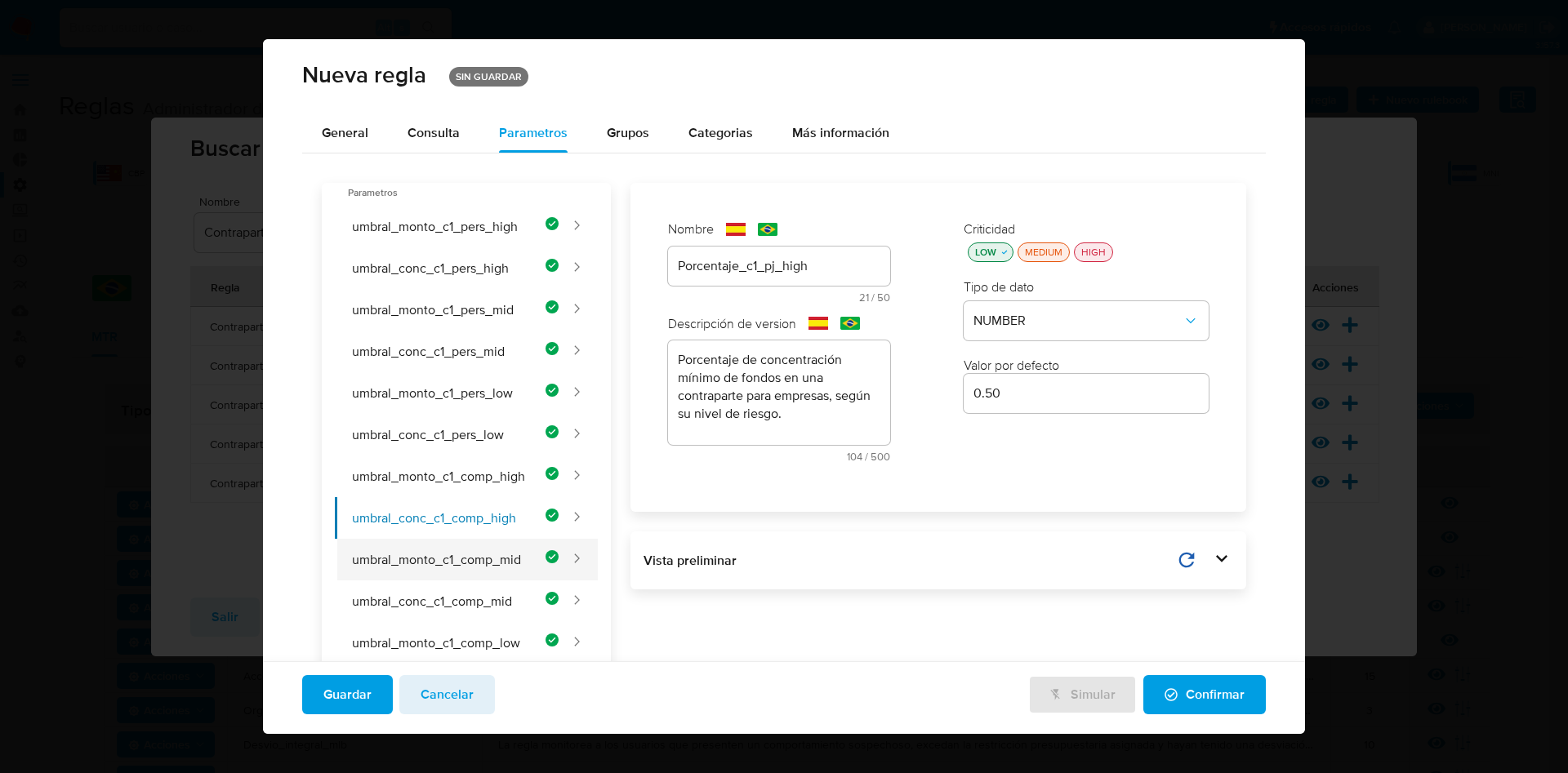
click at [483, 573] on button "umbral_monto_c1_comp_mid" at bounding box center [447, 559] width 224 height 41
type input "Monto_c1_pj_mid"
type textarea "Monto mínimo mensual enviado a una única contraparte por empresas, según su niv…"
type input "200000"
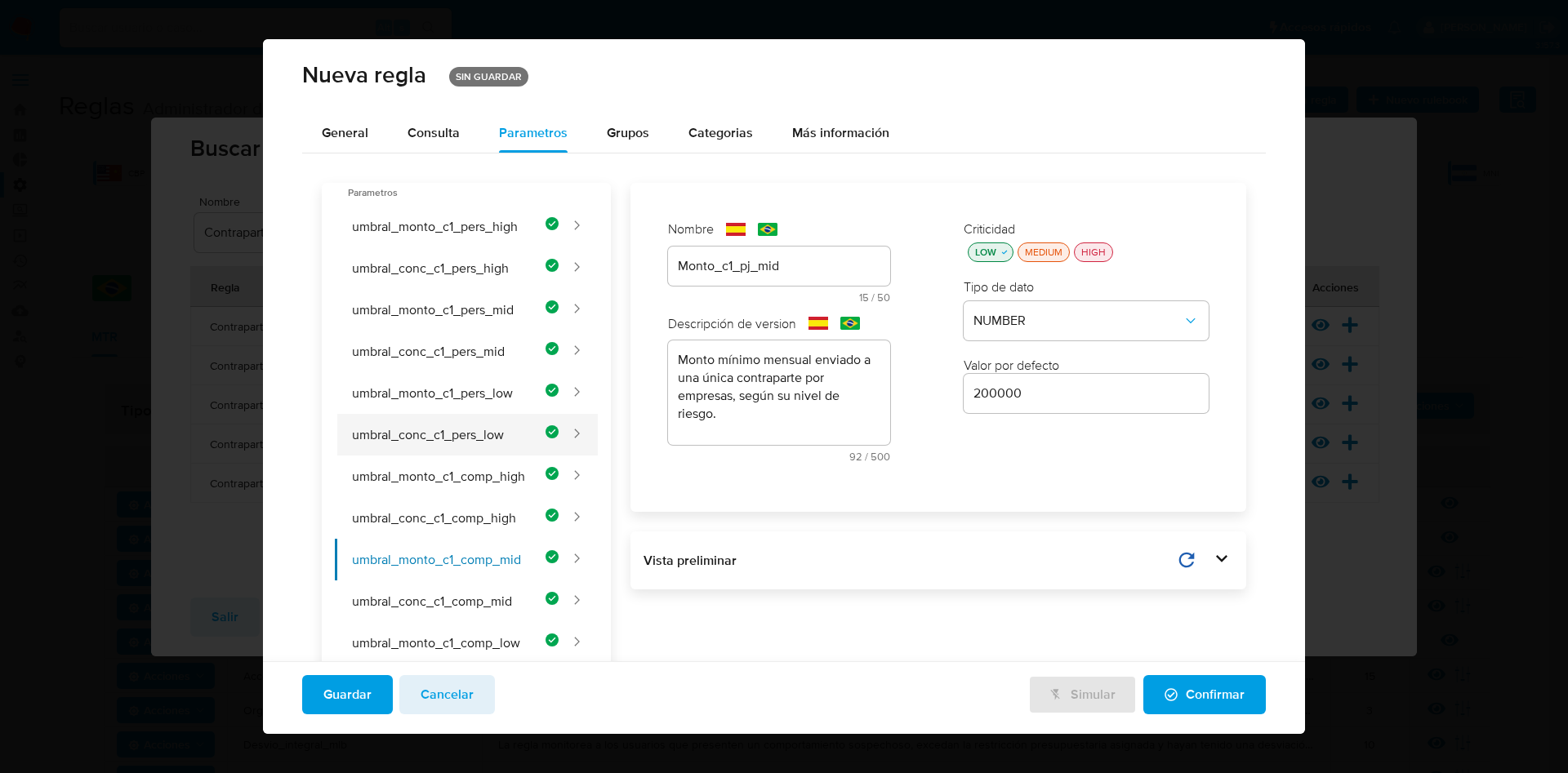
scroll to position [115, 0]
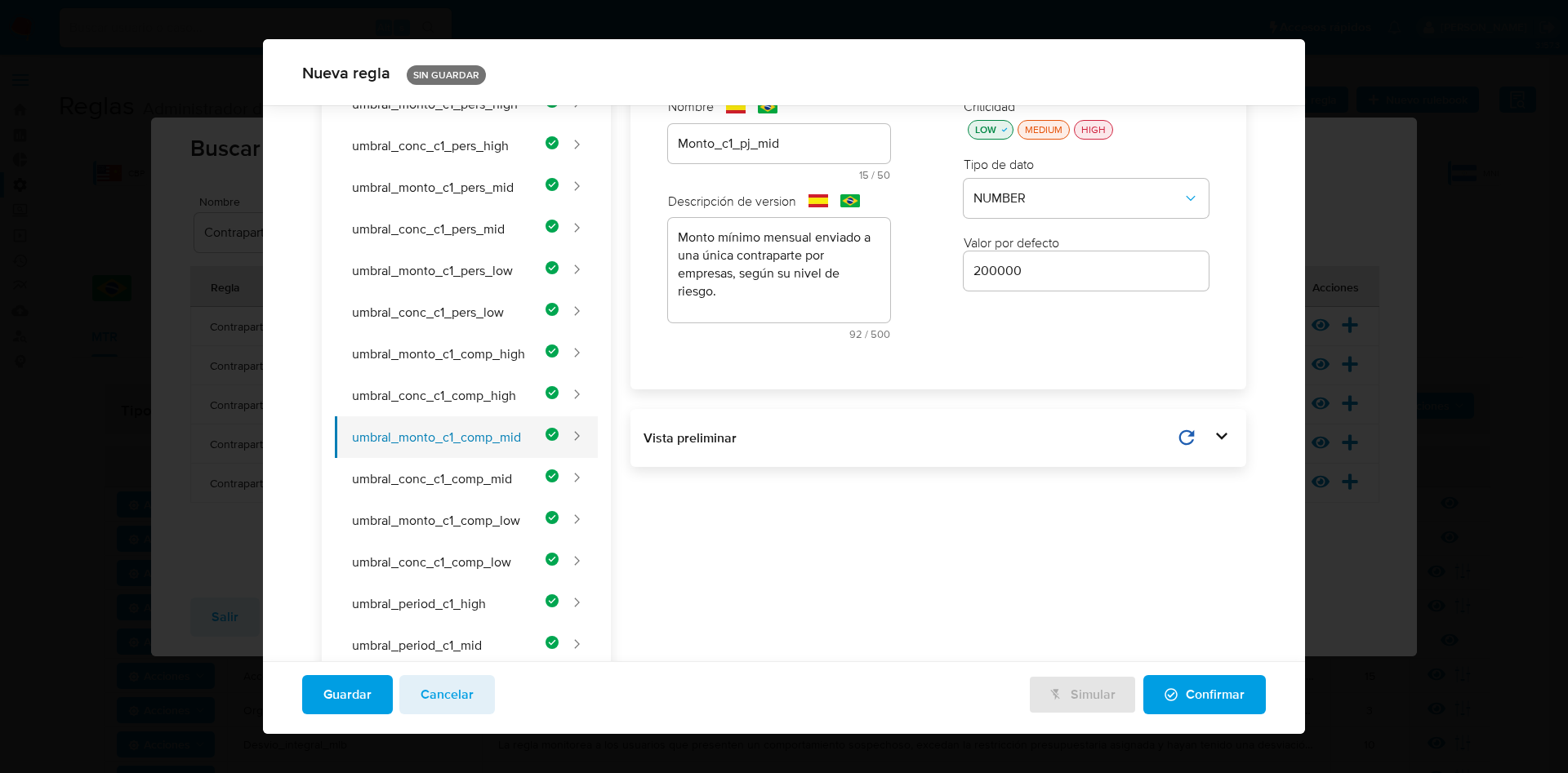
click at [493, 442] on button "umbral_monto_c1_comp_mid" at bounding box center [447, 436] width 224 height 41
click at [478, 492] on button "umbral_conc_c1_comp_mid" at bounding box center [447, 478] width 224 height 41
type input "Porcentaje_c1_pj_mid"
type textarea "Porcentaje de concentración mínimo de fondos en una contraparte para empresas, …"
type input "0.50"
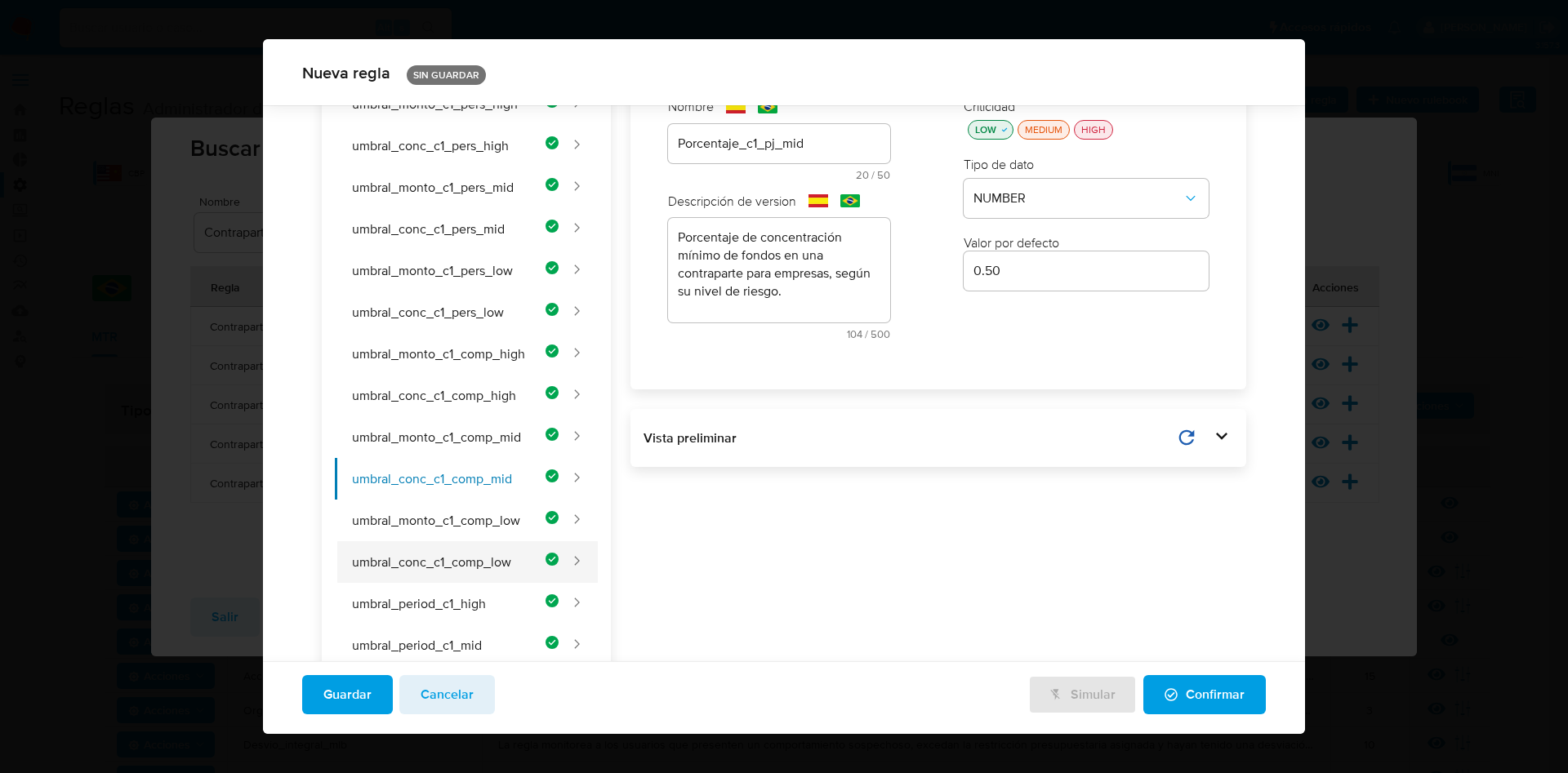
click at [457, 548] on button "umbral_conc_c1_comp_low" at bounding box center [447, 562] width 224 height 41
type input "Porcentaje_c1_pj_low"
type input "0.60"
click at [463, 515] on button "umbral_monto_c1_comp_low" at bounding box center [447, 520] width 224 height 41
type input "Monto_c1_pj_low"
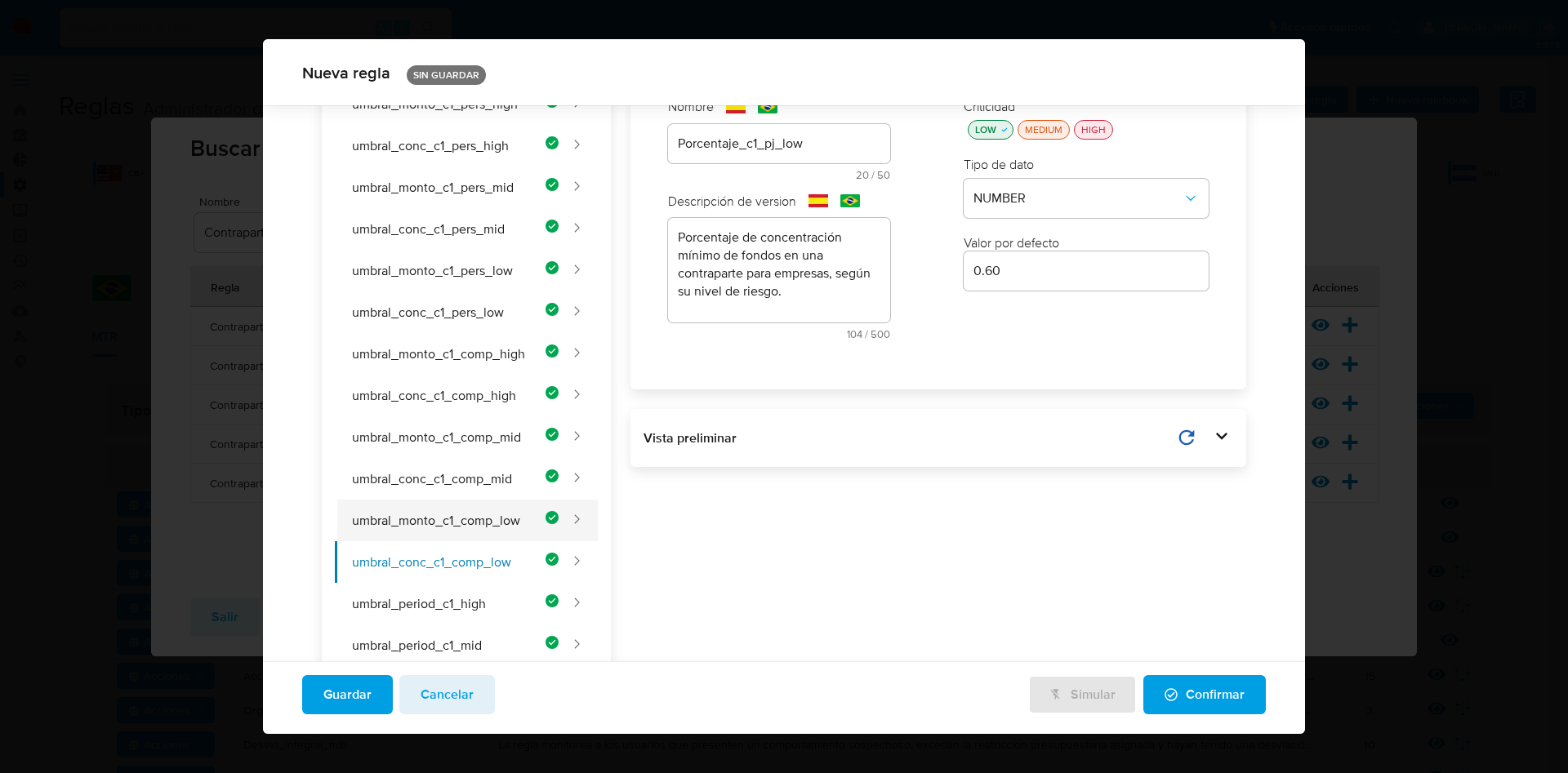
type textarea "Monto mínimo mensual enviado a una única contraparte por empresas, según su niv…"
type input "225000"
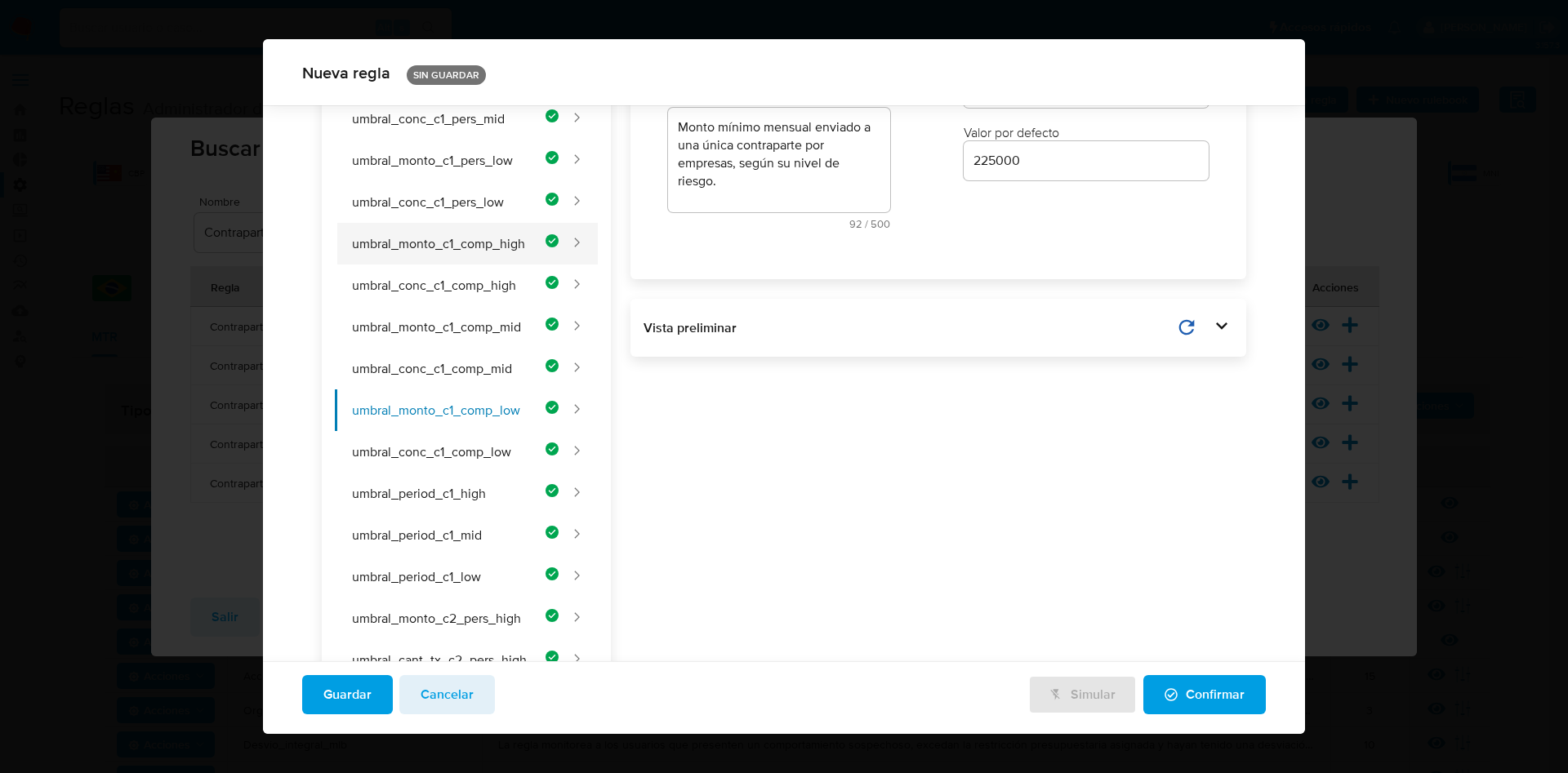
scroll to position [360, 0]
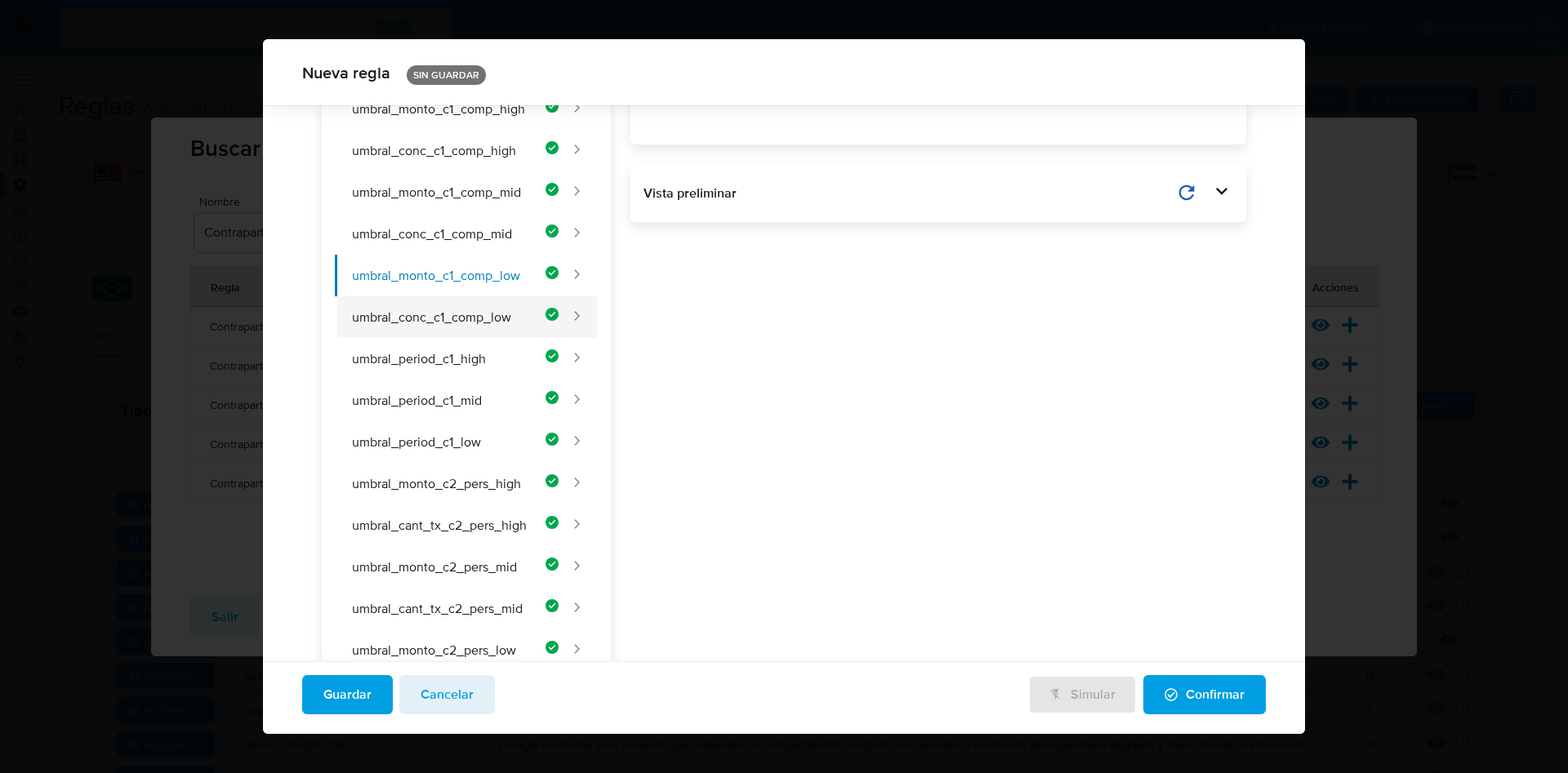
click at [453, 314] on button "umbral_conc_c1_comp_low" at bounding box center [447, 317] width 224 height 41
type input "Porcentaje_c1_pj_low"
type textarea "Porcentaje de concentración mínimo de fondos en una contraparte para empresas, …"
type input "0.60"
click at [472, 356] on button "umbral_period_c1_high" at bounding box center [447, 358] width 224 height 41
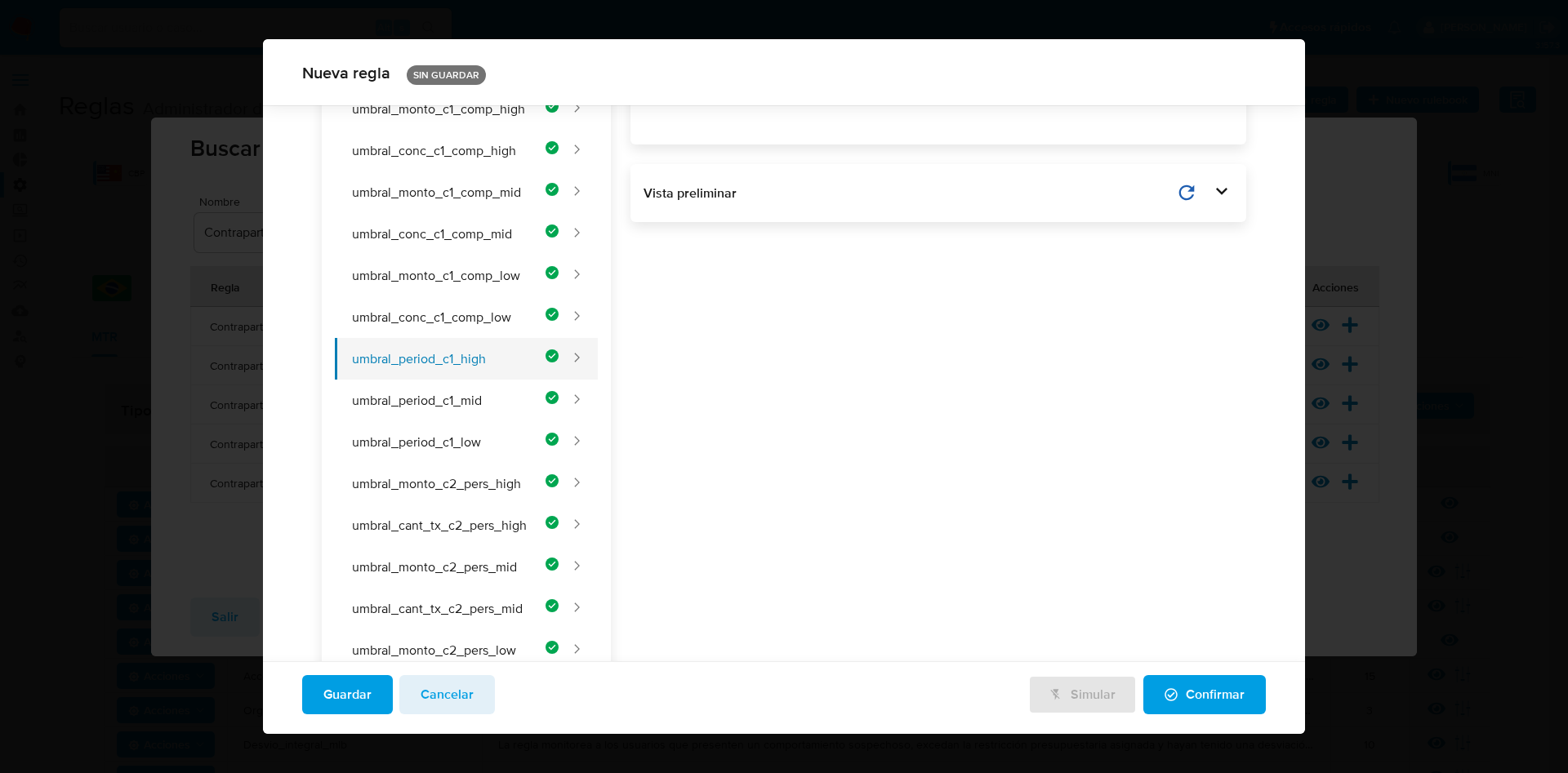
type input "Umbral_period_c1_high"
type textarea "Frecuencia mensual mínima (meses) en que se debe repetir la concentración de fo…"
type input "1"
click at [474, 403] on button "umbral_period_c1_mid" at bounding box center [447, 400] width 224 height 41
type input "Umbral_period_c1_mid"
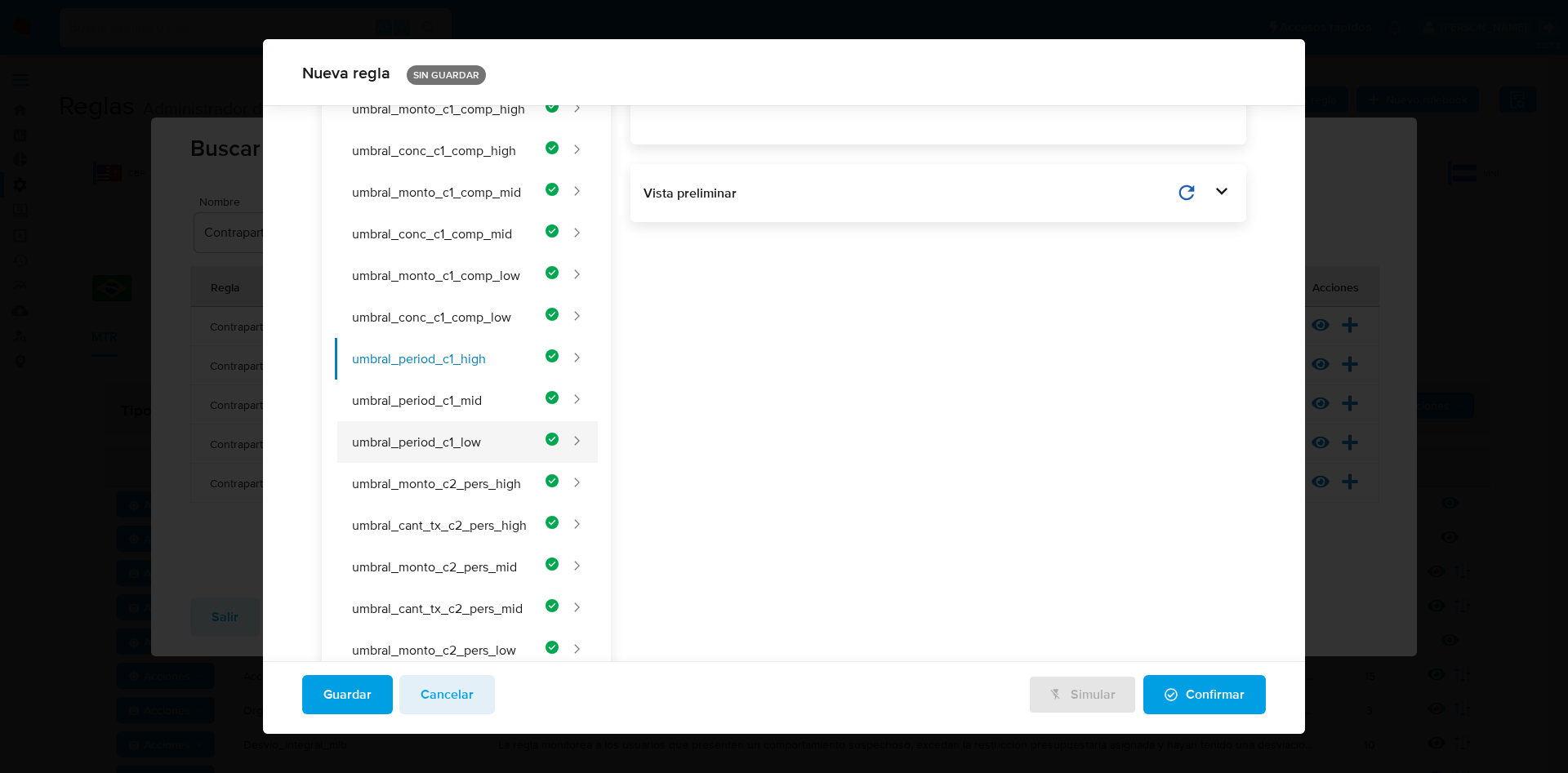
type input "2"
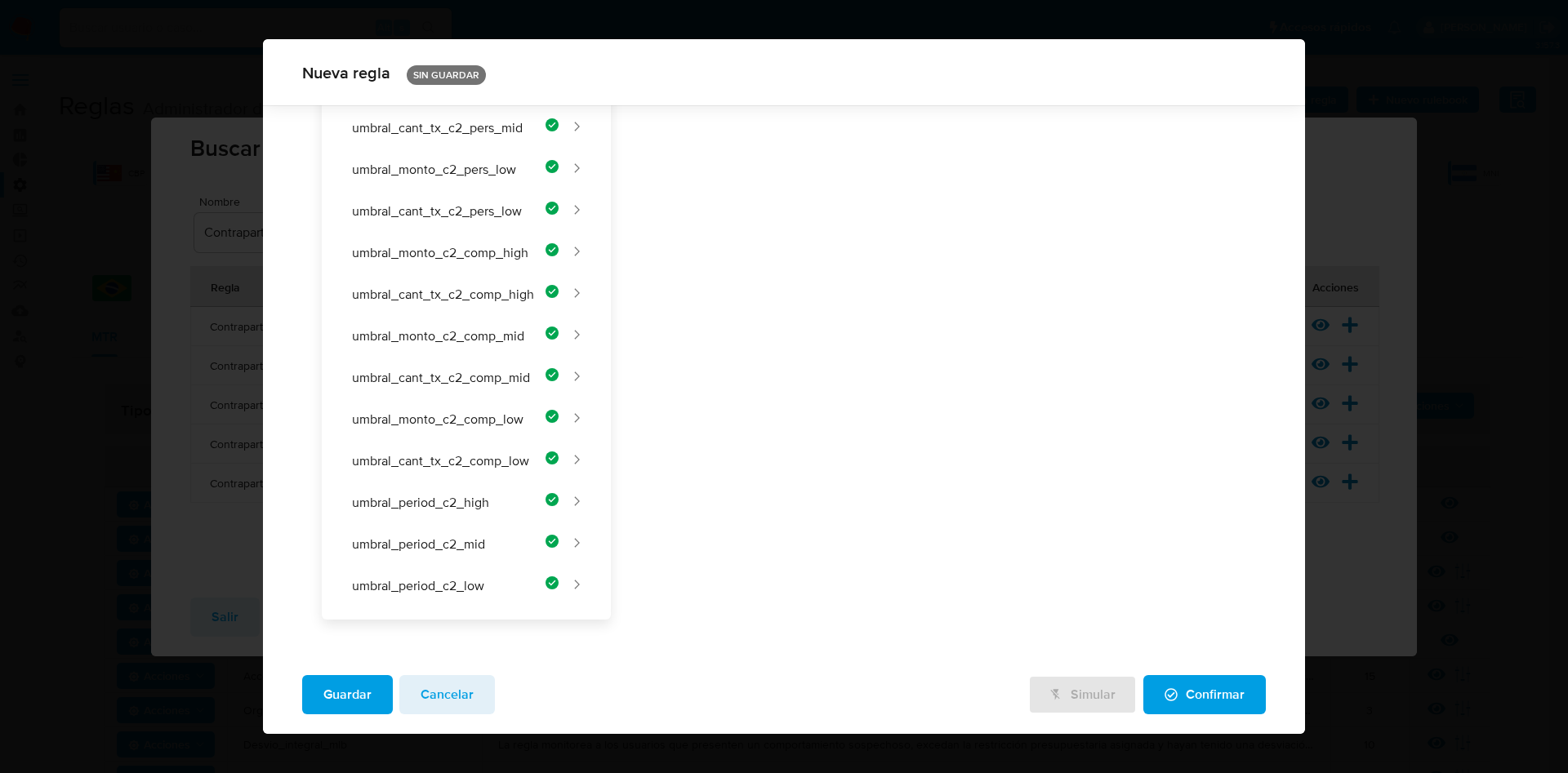
scroll to position [350, 0]
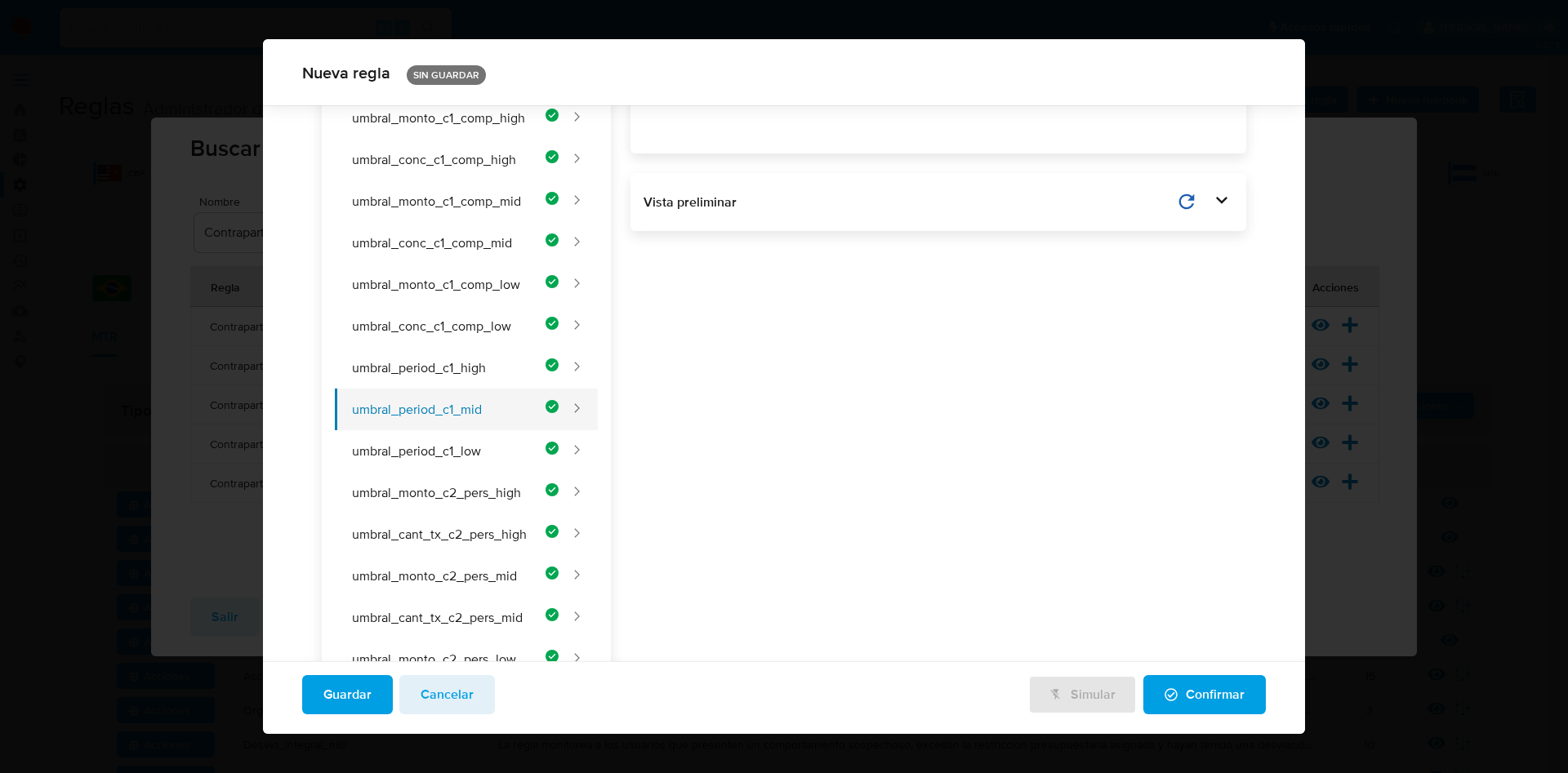
drag, startPoint x: 471, startPoint y: 438, endPoint x: 498, endPoint y: 426, distance: 29.5
click at [470, 438] on button "umbral_period_c1_low" at bounding box center [447, 450] width 224 height 41
type input "Umbral_period_c1_low"
type input "3"
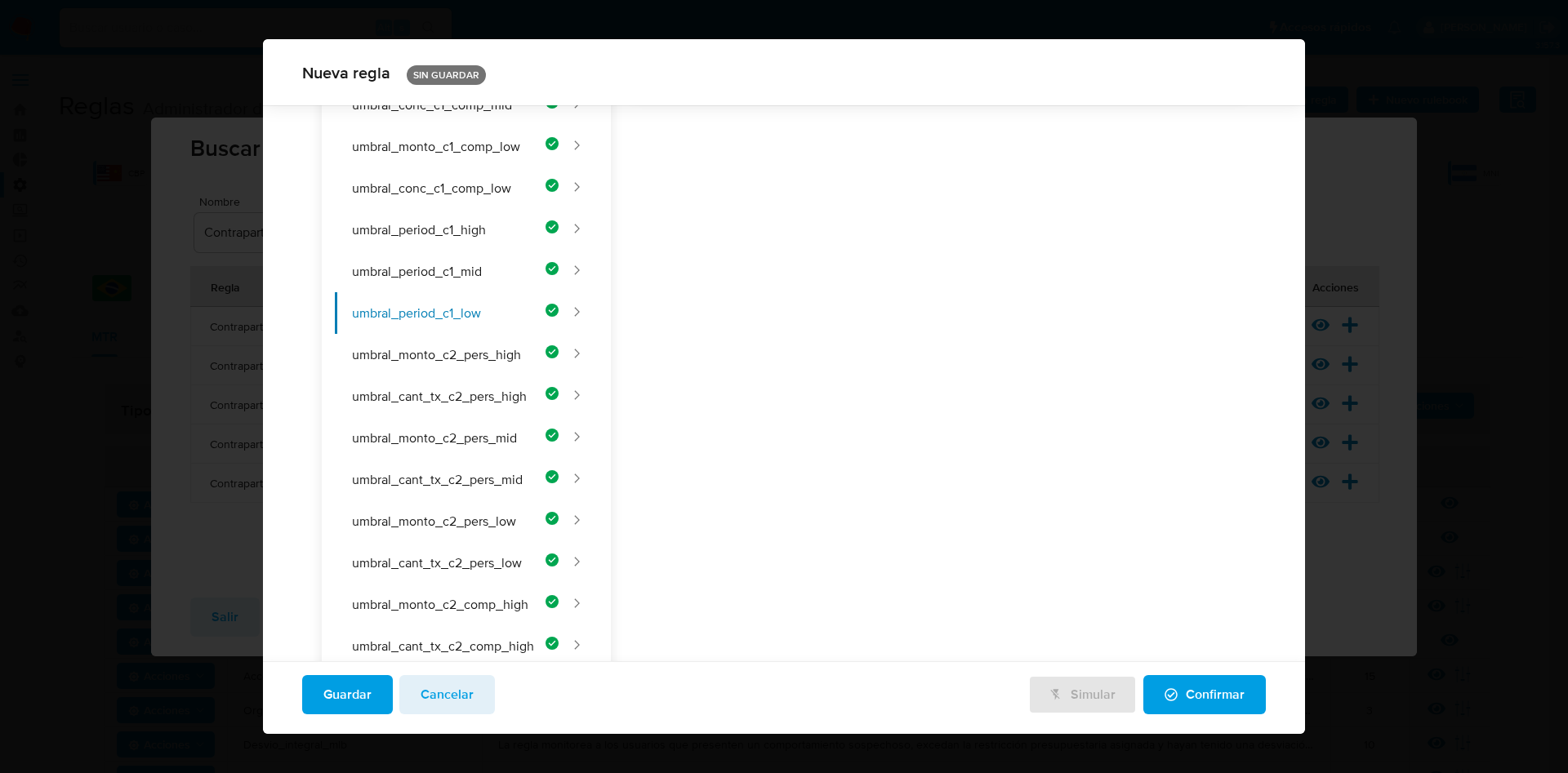
scroll to position [604, 0]
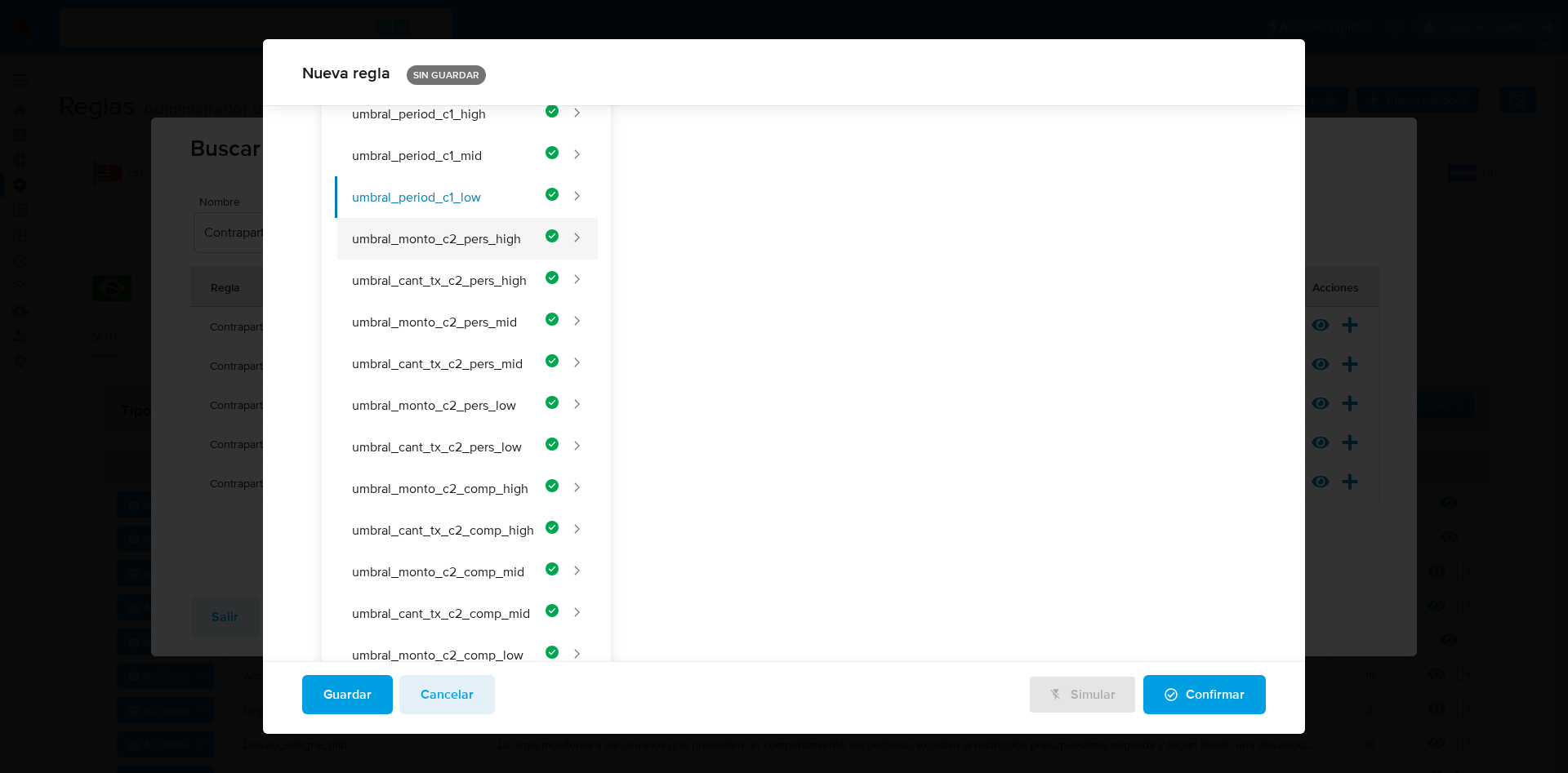
click at [408, 237] on button "umbral_monto_c2_pers_high" at bounding box center [447, 238] width 224 height 41
type input "Monto_c2_pf_high"
type textarea "Monto total mínimo enviado a múltiples contrapartes por personas, según su nive…"
type input "80000"
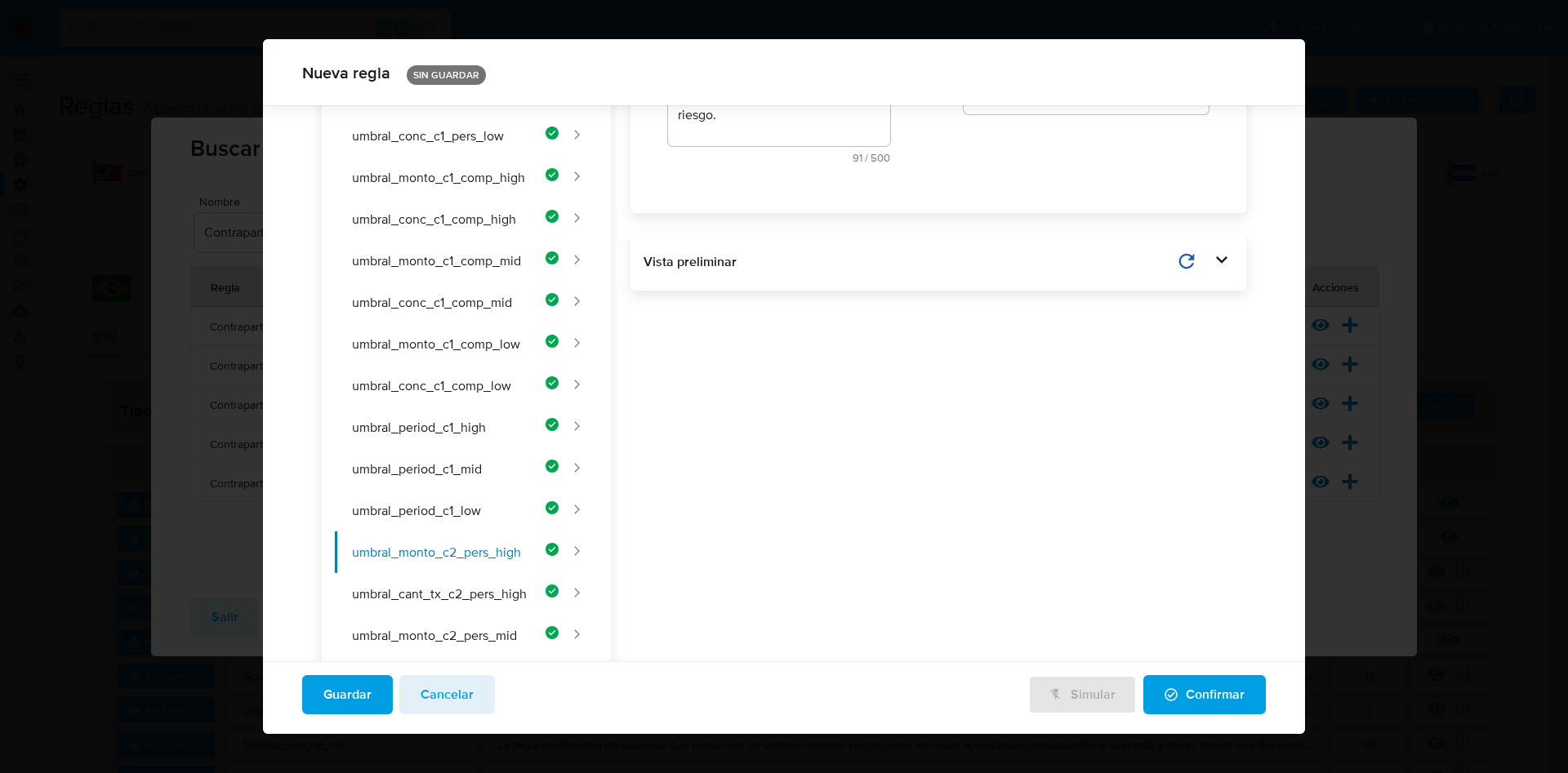
scroll to position [0, 0]
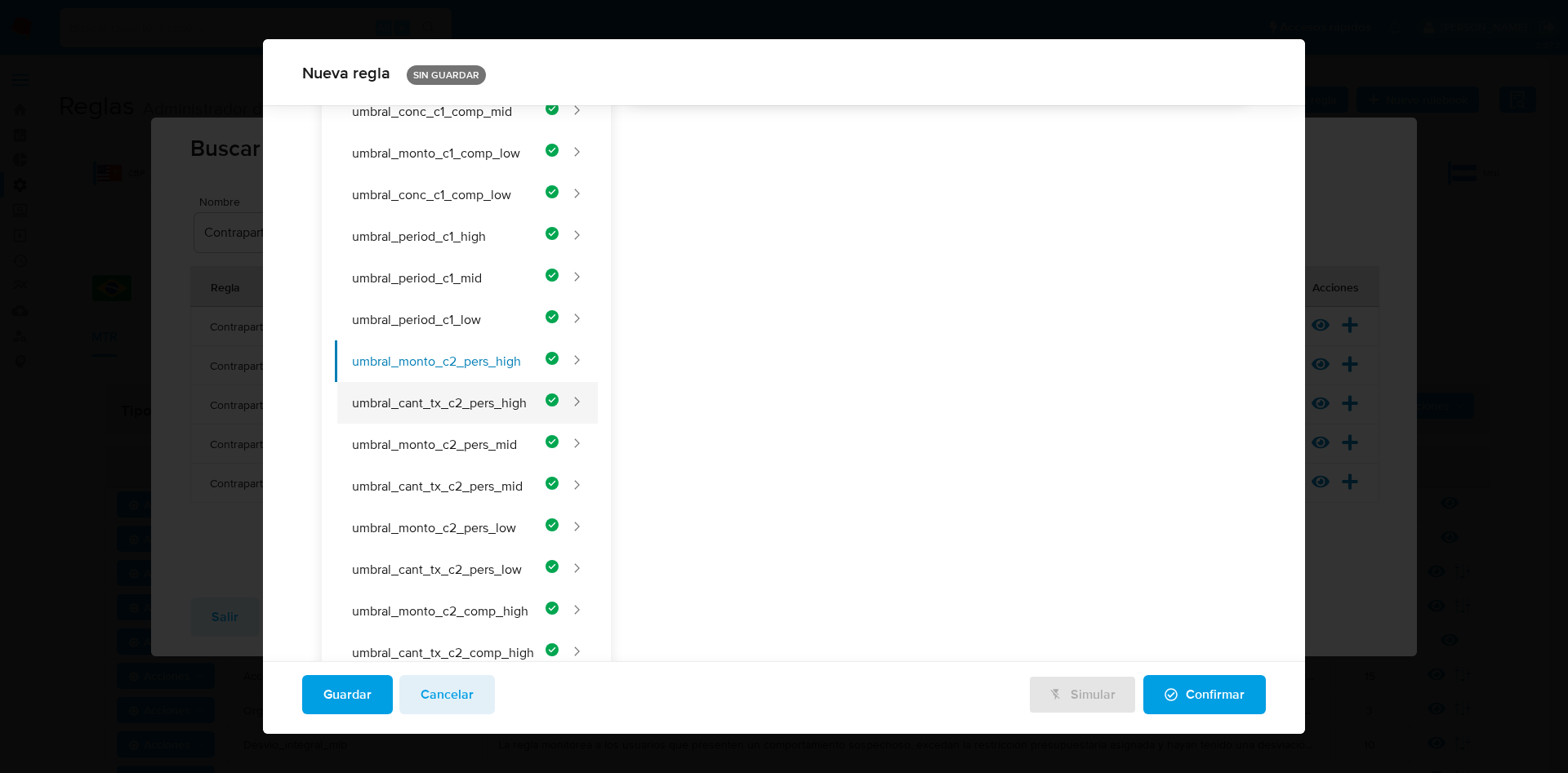
click at [485, 418] on button "umbral_cant_tx_c2_pers_high" at bounding box center [447, 402] width 224 height 41
type input "Transacciones_c2_pf_high"
type textarea "Cantidad mínima de transacciones a múltiples contrapartes para personas, según …"
type input "2"
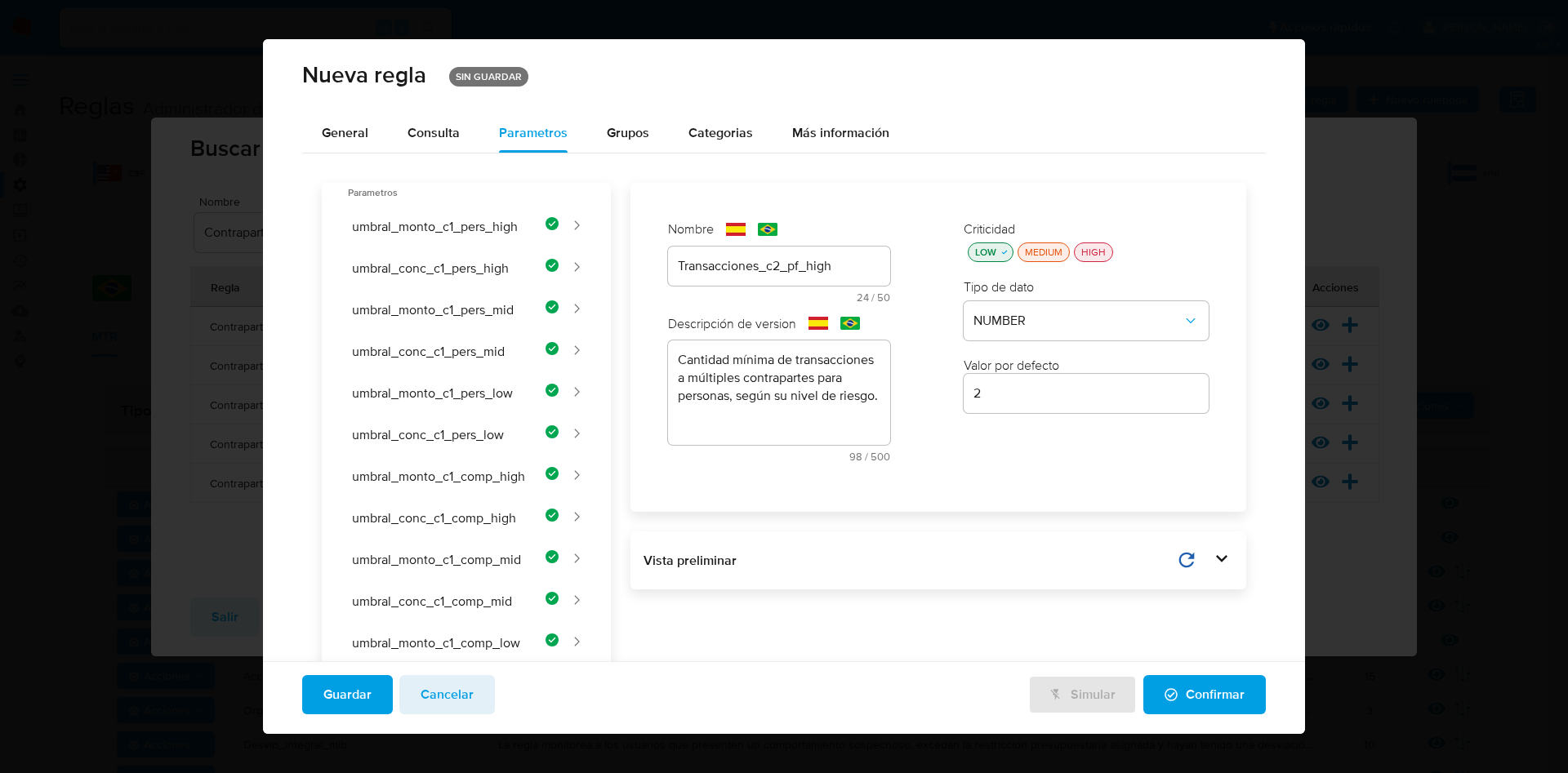
scroll to position [604, 0]
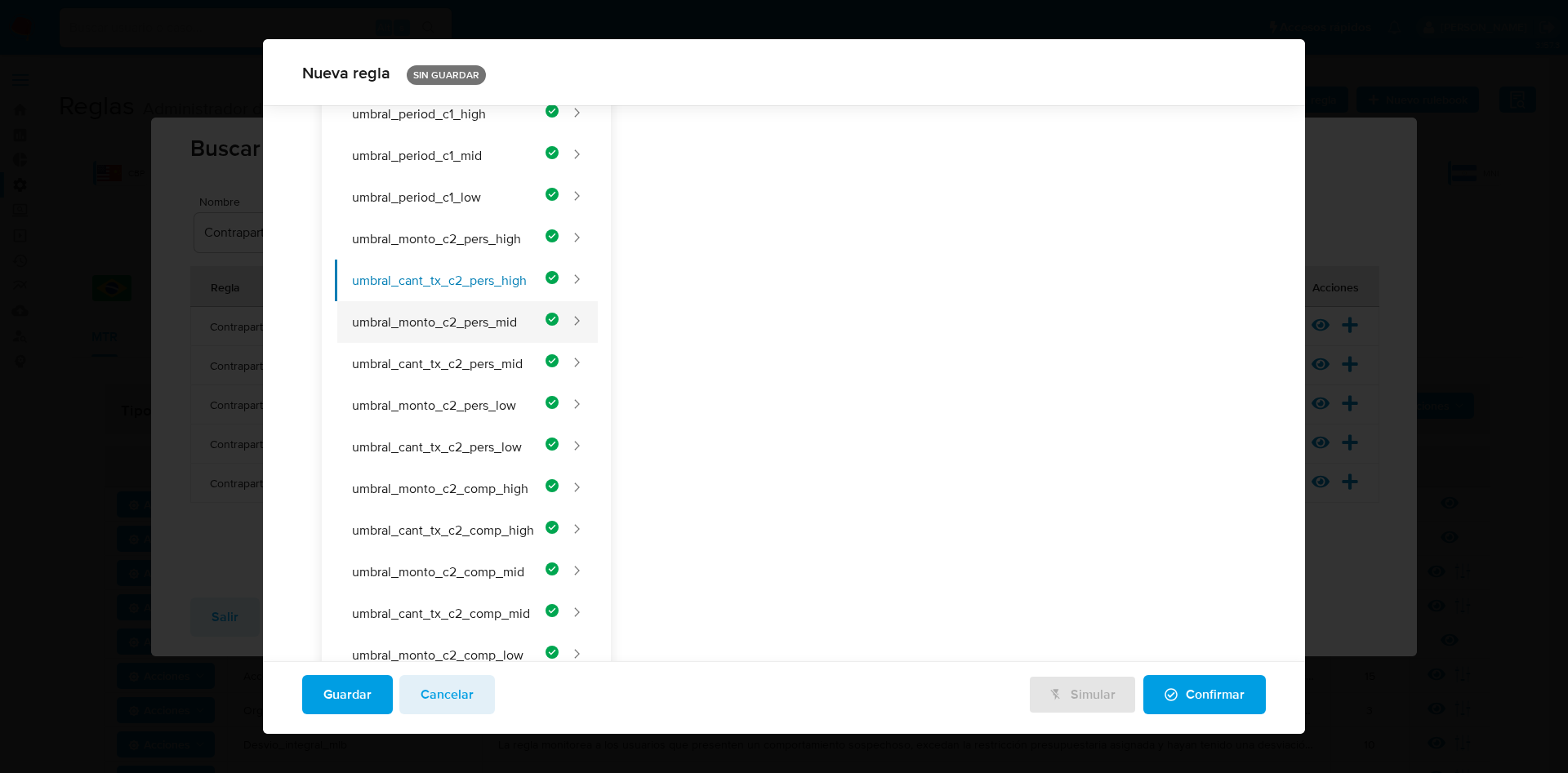
click at [483, 329] on button "umbral_monto_c2_pers_mid" at bounding box center [447, 322] width 224 height 41
type input "Monto_c2_pf_mid"
type textarea "Monto total mínimo enviado a múltiples contrapartes por personas, según su nive…"
type input "100000"
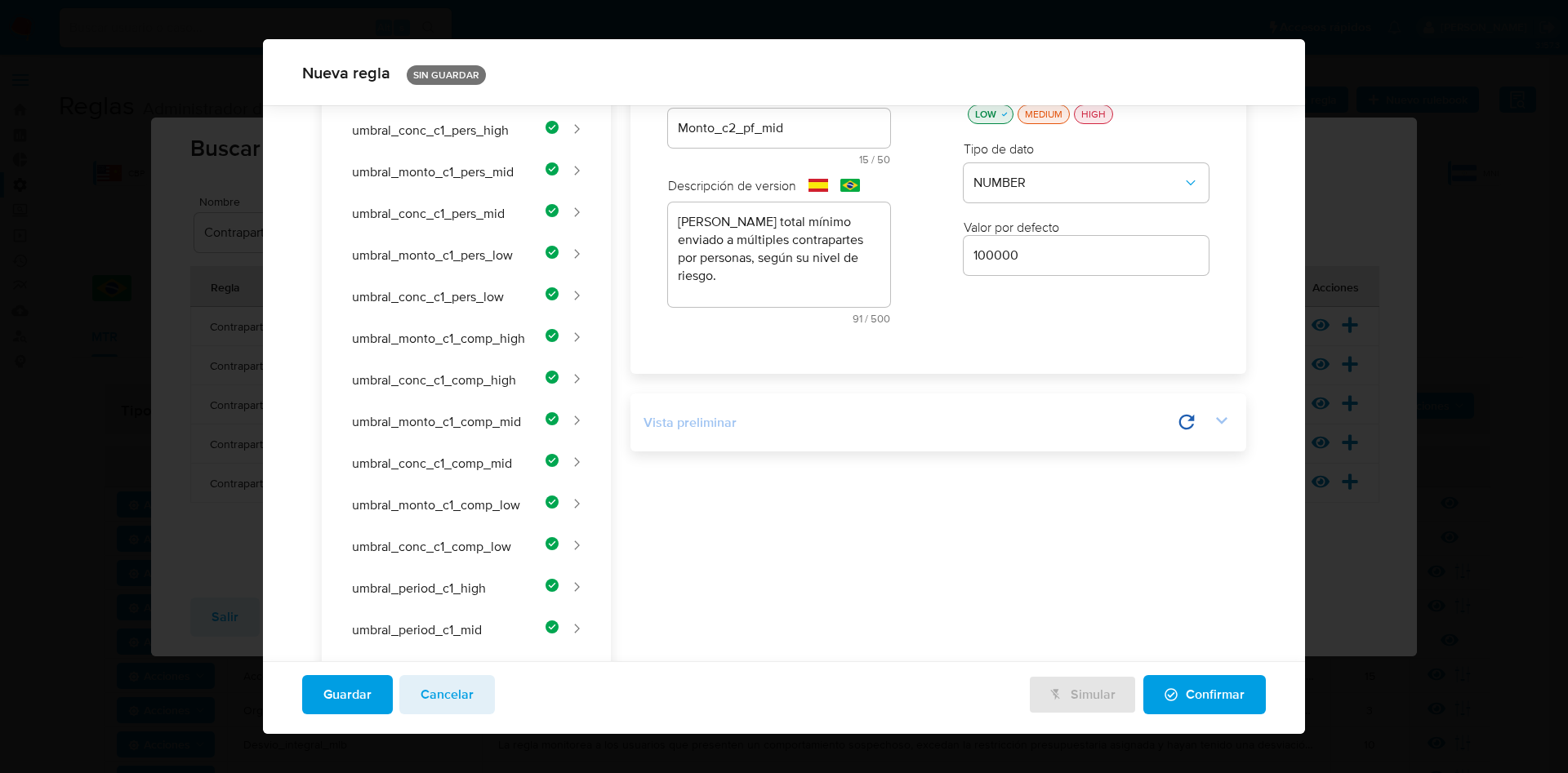
scroll to position [0, 0]
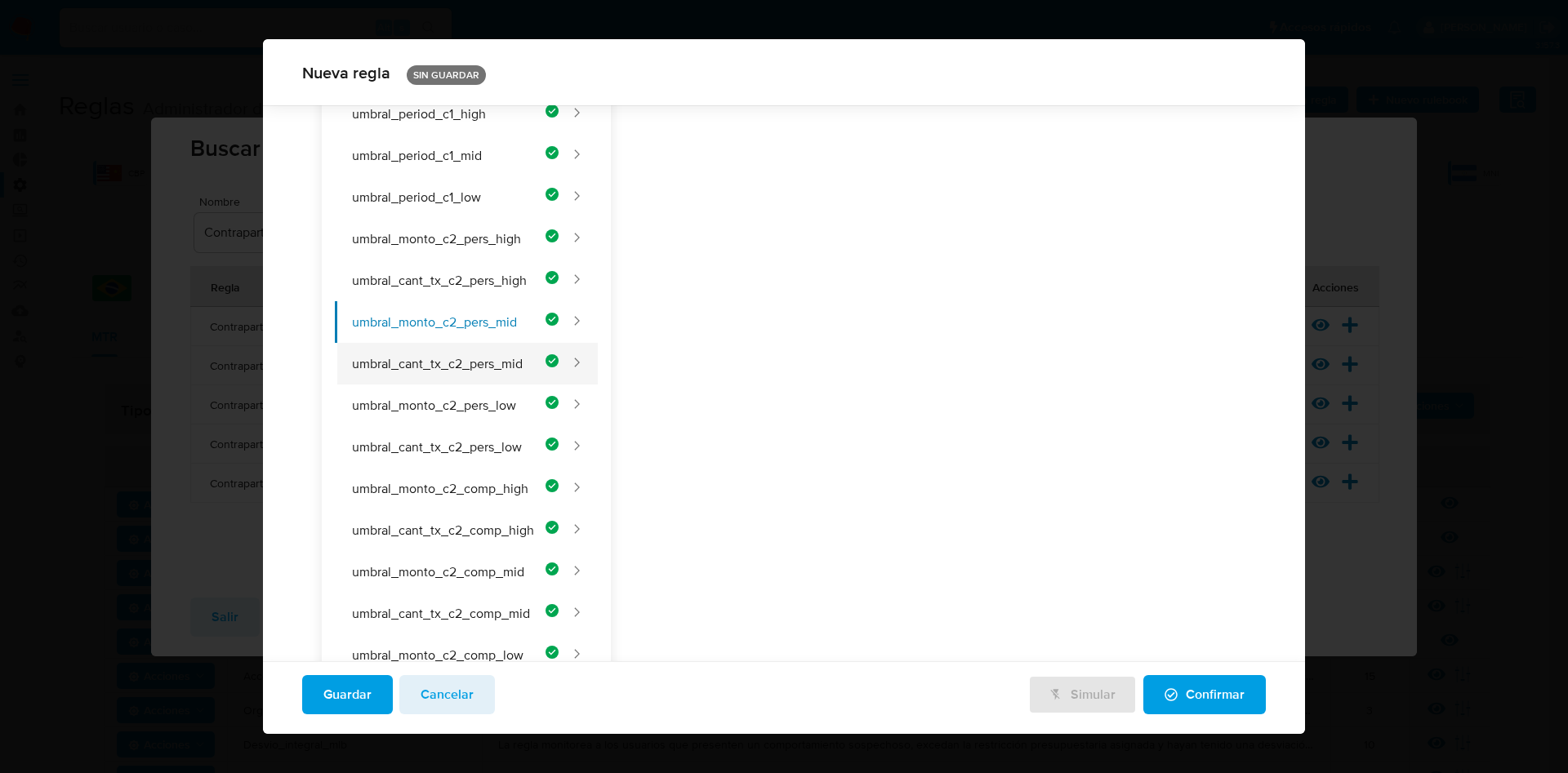
click at [463, 369] on button "umbral_cant_tx_c2_pers_mid" at bounding box center [447, 363] width 224 height 41
type input "Transacciones_c2_pf_mid"
type textarea "Cantidad mínima de transacciones a múltiples contrapartes para personas, según …"
type input "3"
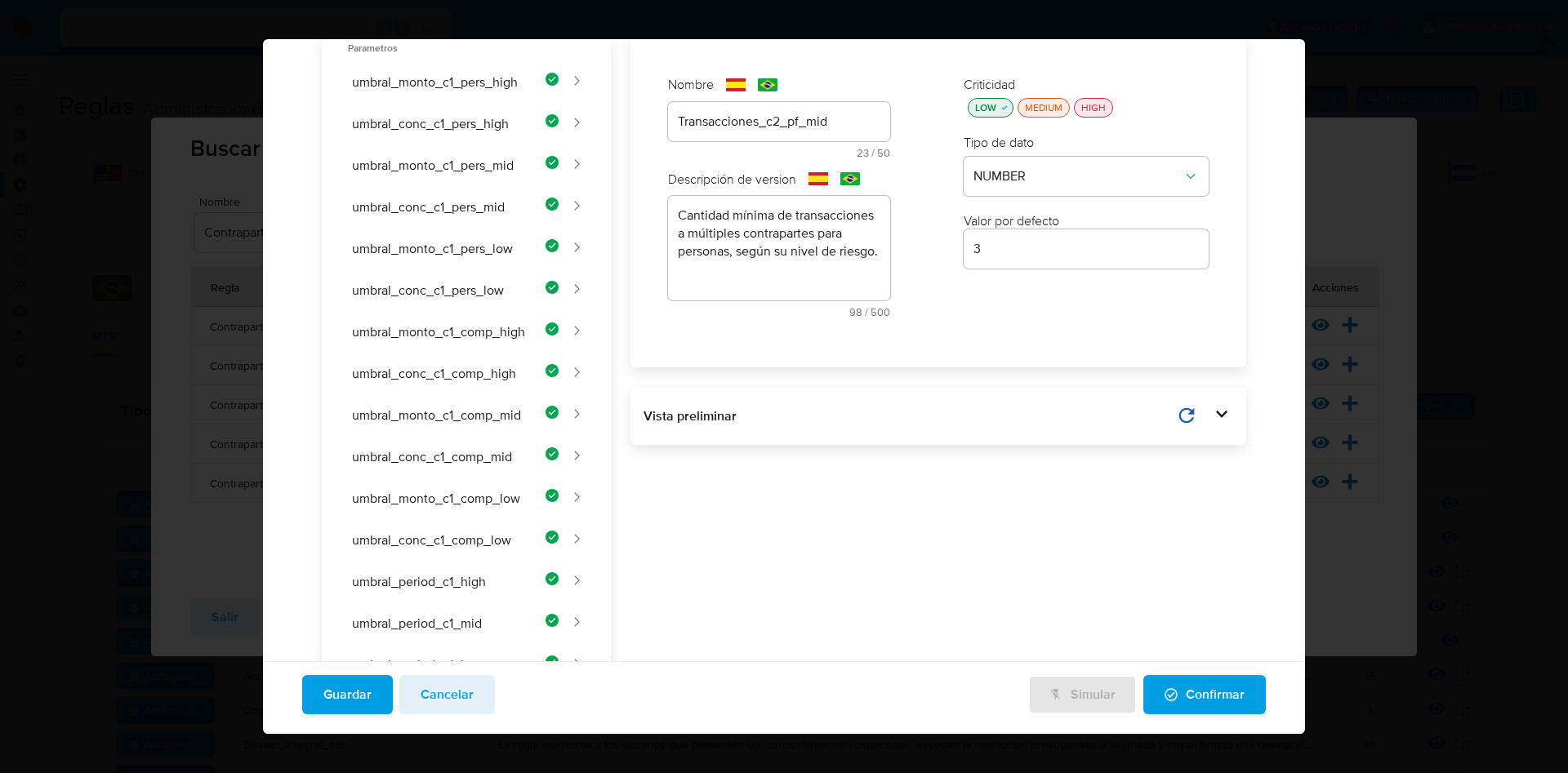
scroll to position [360, 0]
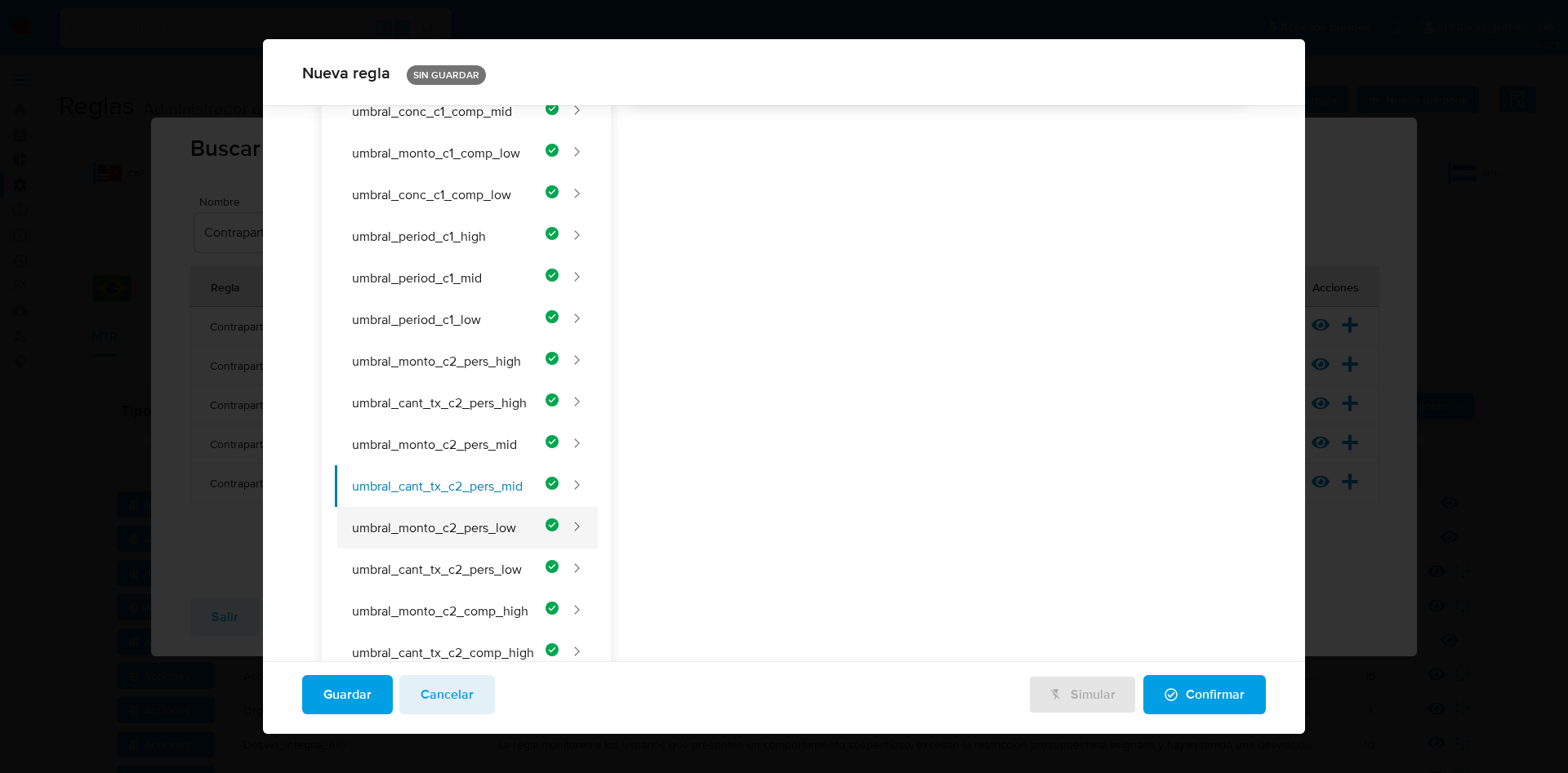
click at [450, 524] on button "umbral_monto_c2_pers_low" at bounding box center [447, 527] width 224 height 41
type input "Monto_c2_pf_low"
type textarea "Monto total mínimo enviado a múltiples contrapartes por personas, según su nive…"
type input "125000"
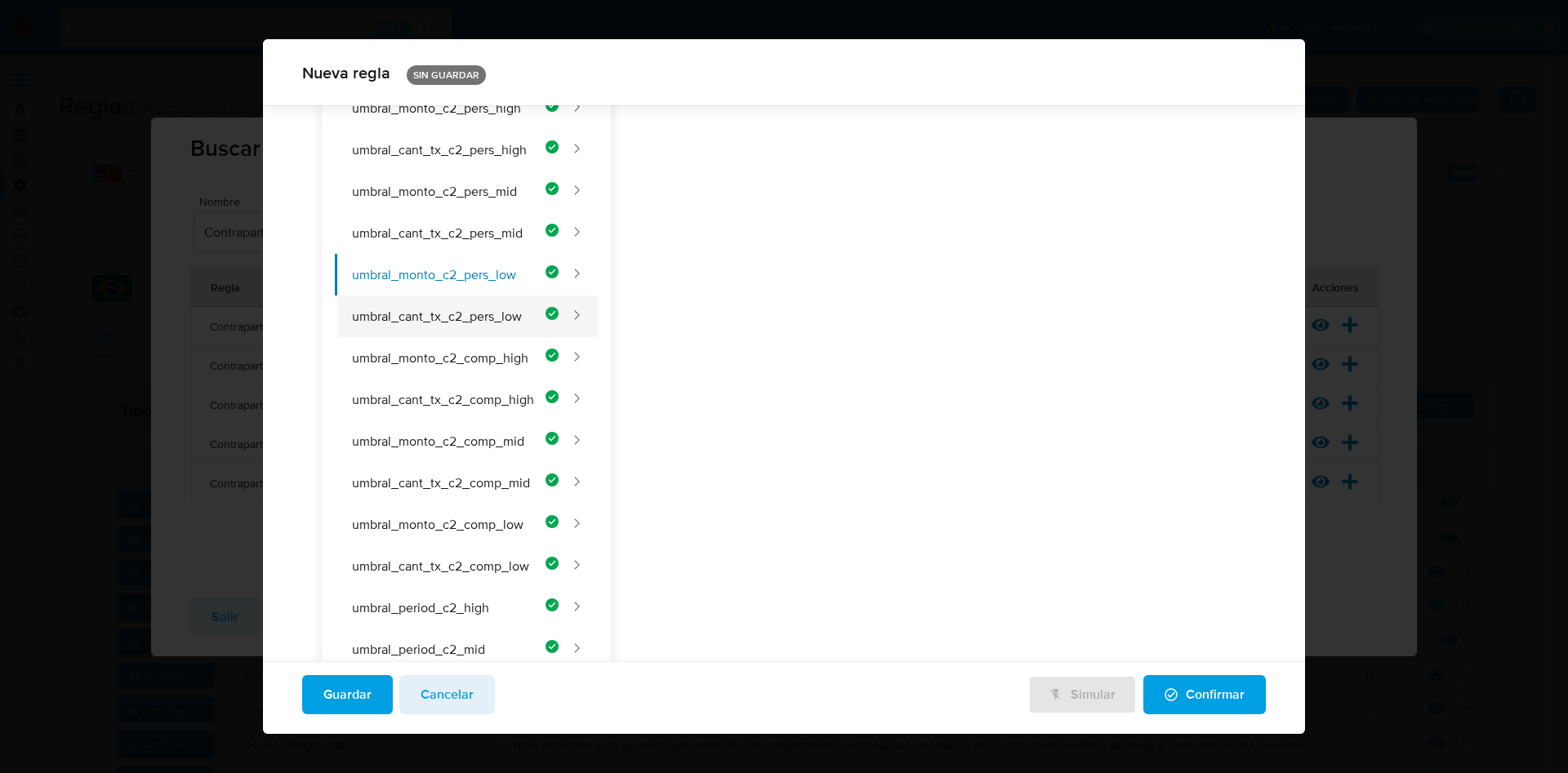
click at [467, 320] on button "umbral_cant_tx_c2_pers_low" at bounding box center [447, 316] width 224 height 41
type input "Transacciones_c2_pf_low"
type textarea "Cantidad mínima de transacciones a múltiples contrapartes para personas, según …"
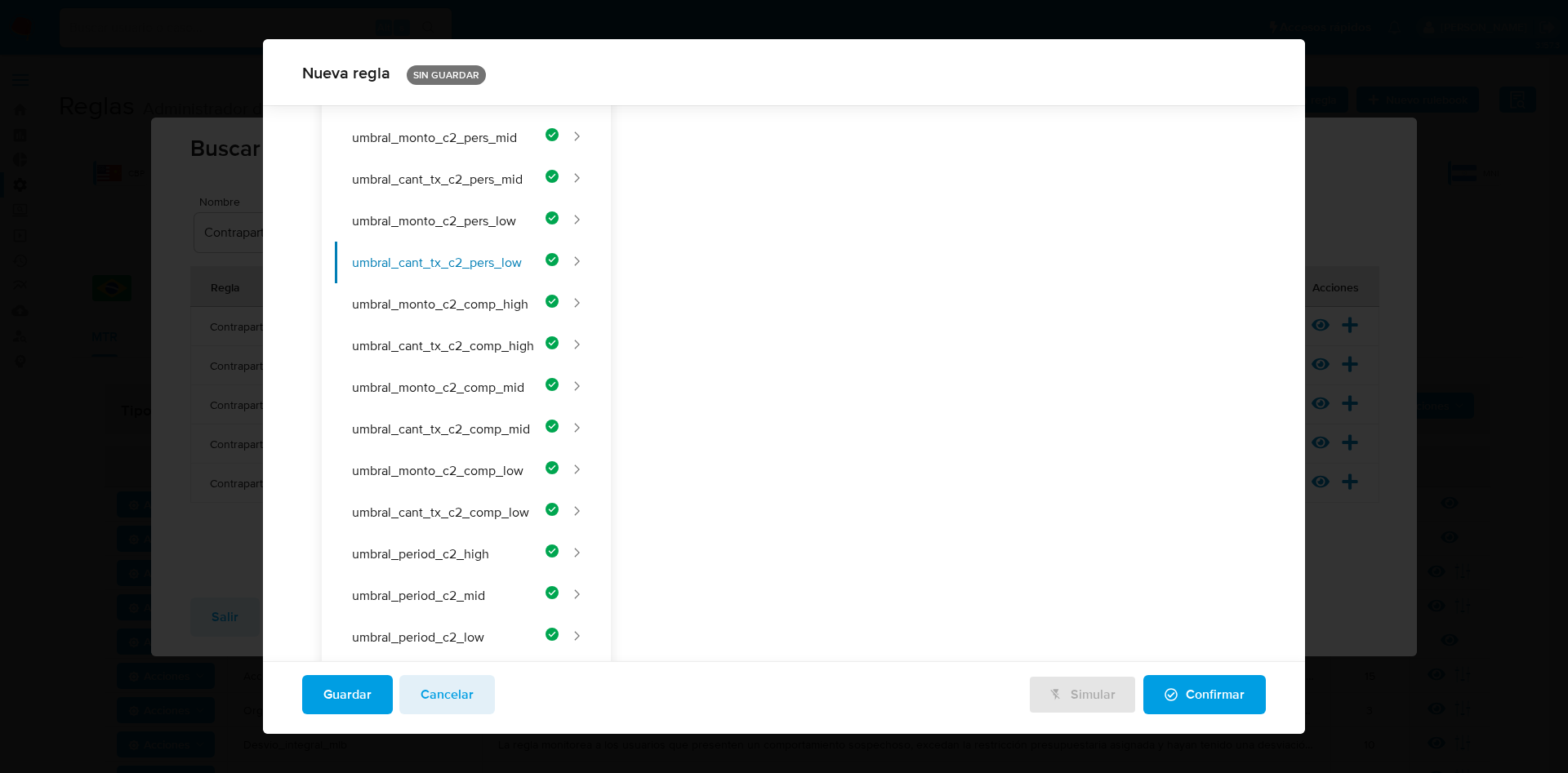
scroll to position [840, 0]
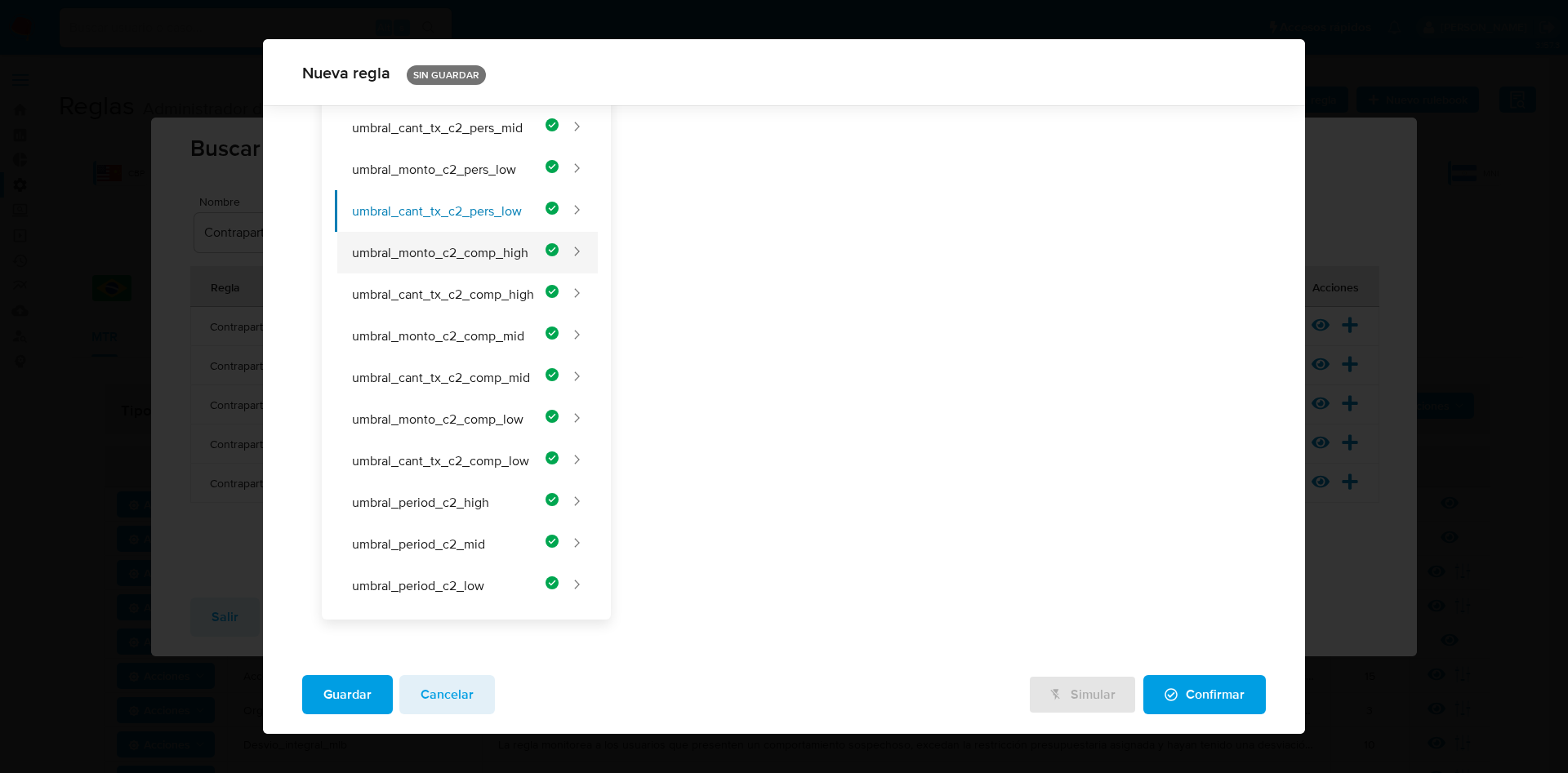
click at [441, 253] on button "umbral_monto_c2_comp_high" at bounding box center [447, 252] width 224 height 41
type input "150000"
type input "Monto_c2_pj_high"
type textarea "Monto total mínimo enviado a múltiples contrapartes por empresas, según su nive…"
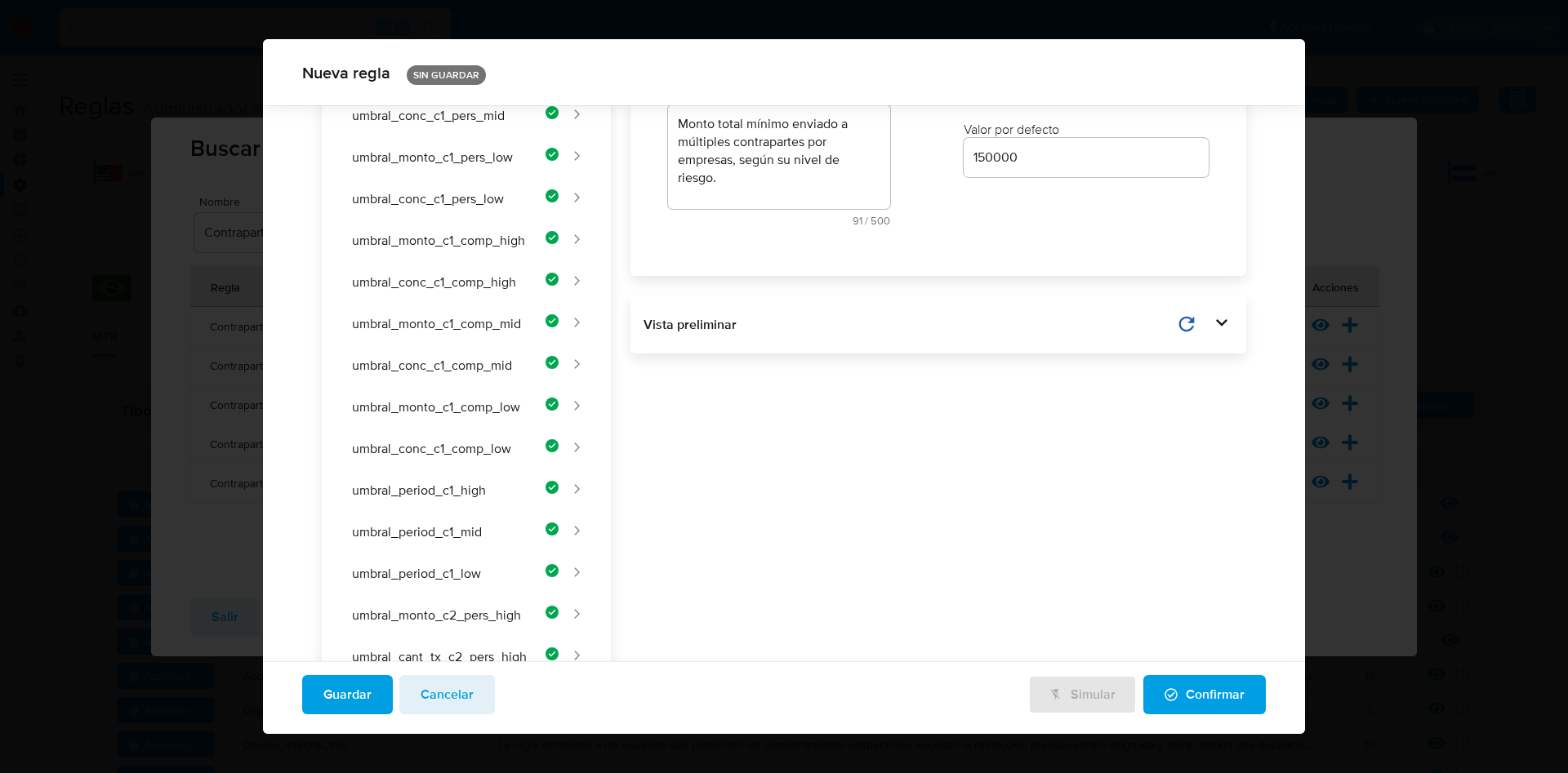
scroll to position [727, 0]
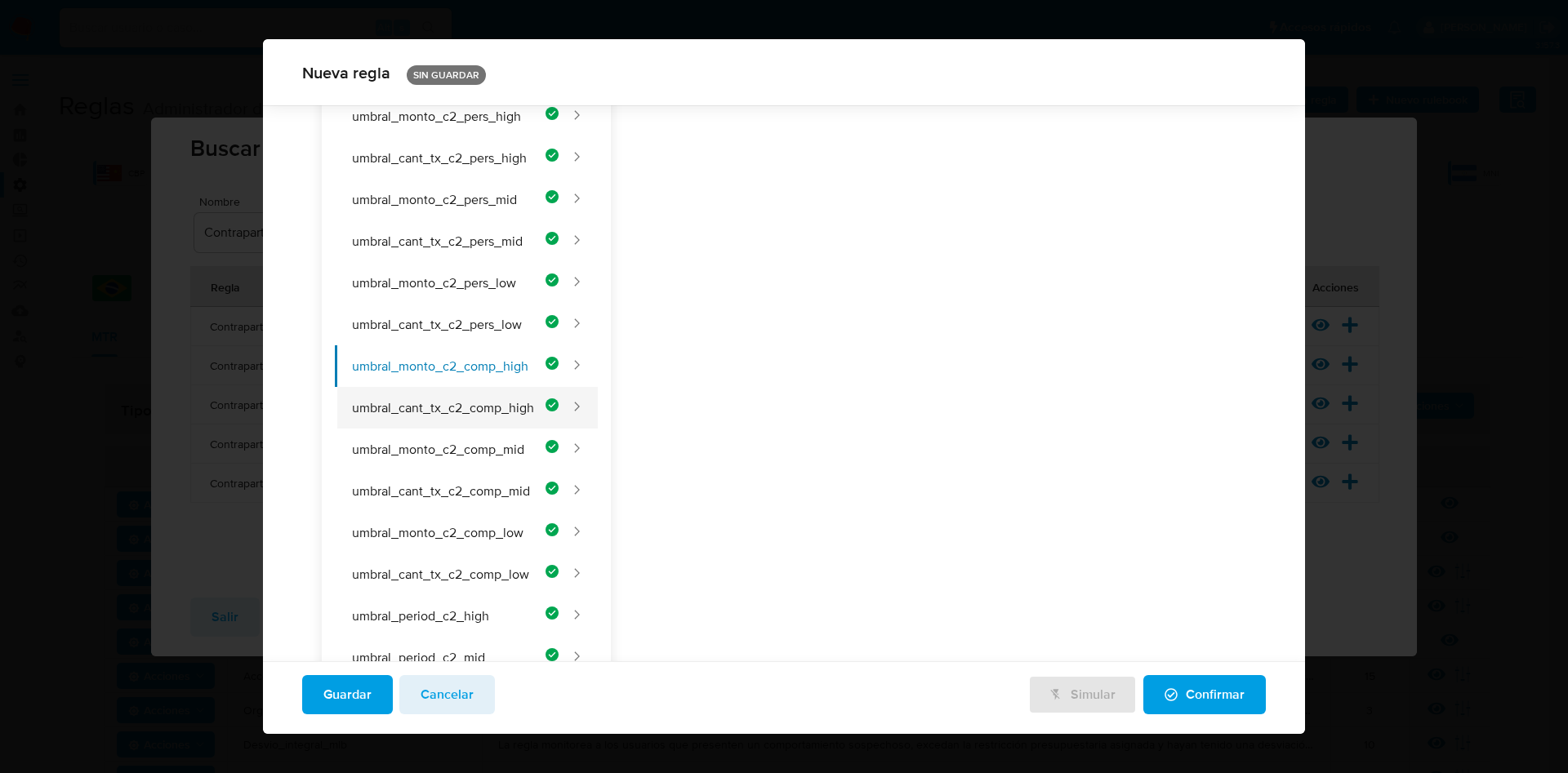
click at [473, 386] on button "umbral_cant_tx_c2_comp_high" at bounding box center [447, 407] width 224 height 41
type input "Transacciones_c2_pj_high"
type textarea "Cantidad mínima de transacciones a múltiples contrapartes para empresas, según …"
type input "2"
click at [442, 443] on button "umbral_monto_c2_comp_mid" at bounding box center [447, 449] width 224 height 41
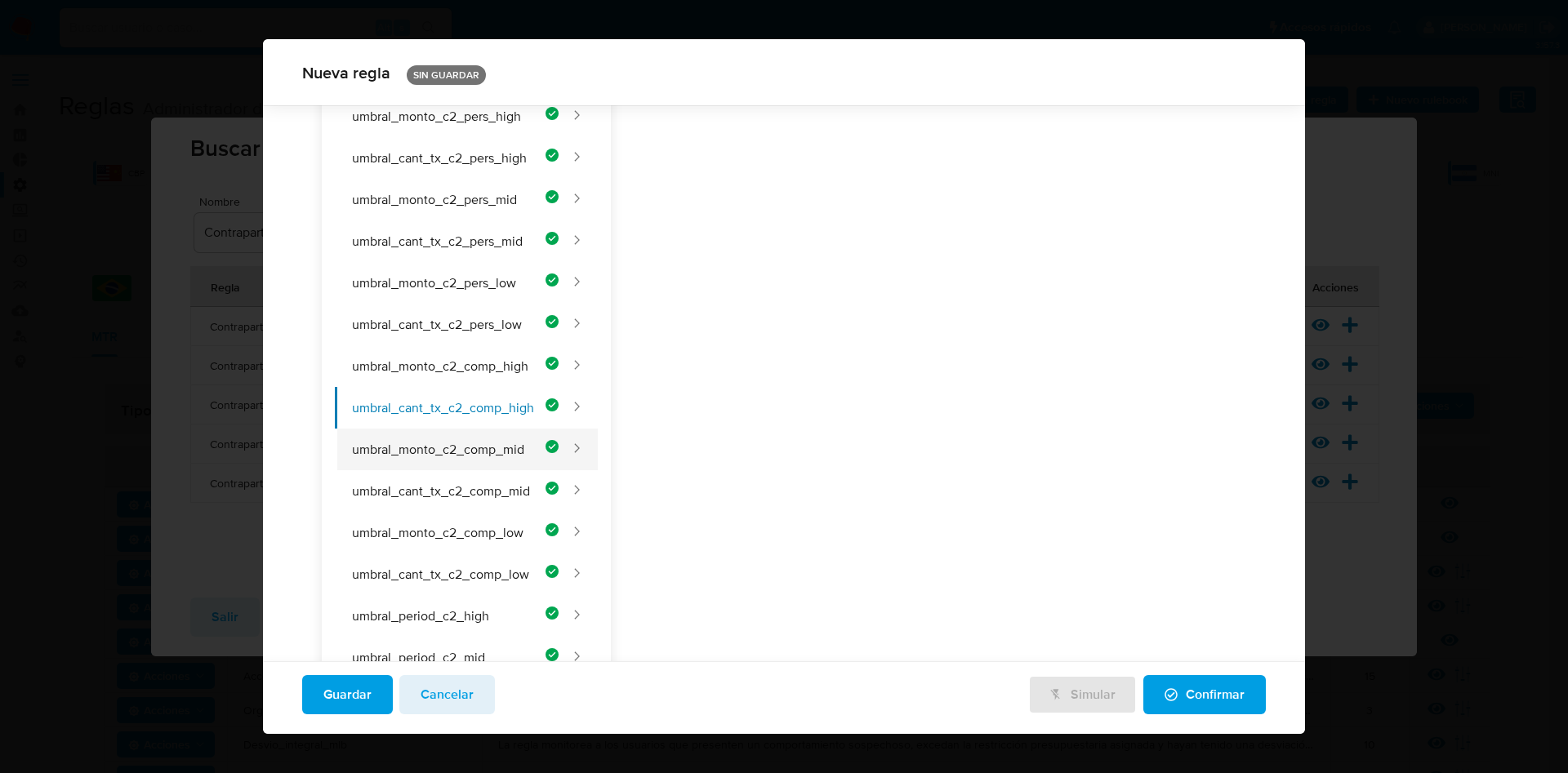
type input "Monto_c2_pj_mid"
type textarea "Monto total mínimo enviado a múltiples contrapartes por empresas, según su nive…"
type input "200000"
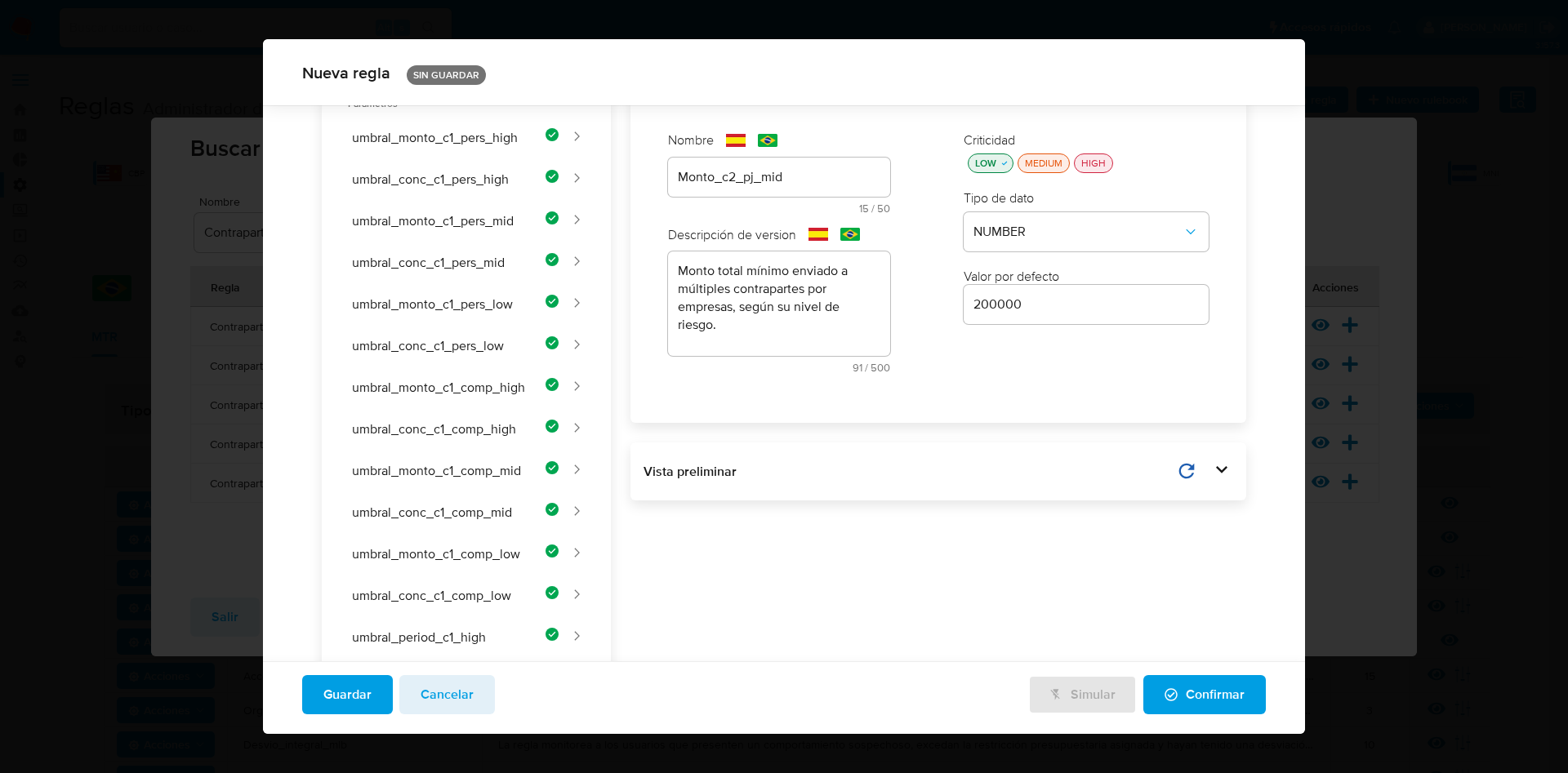
scroll to position [237, 0]
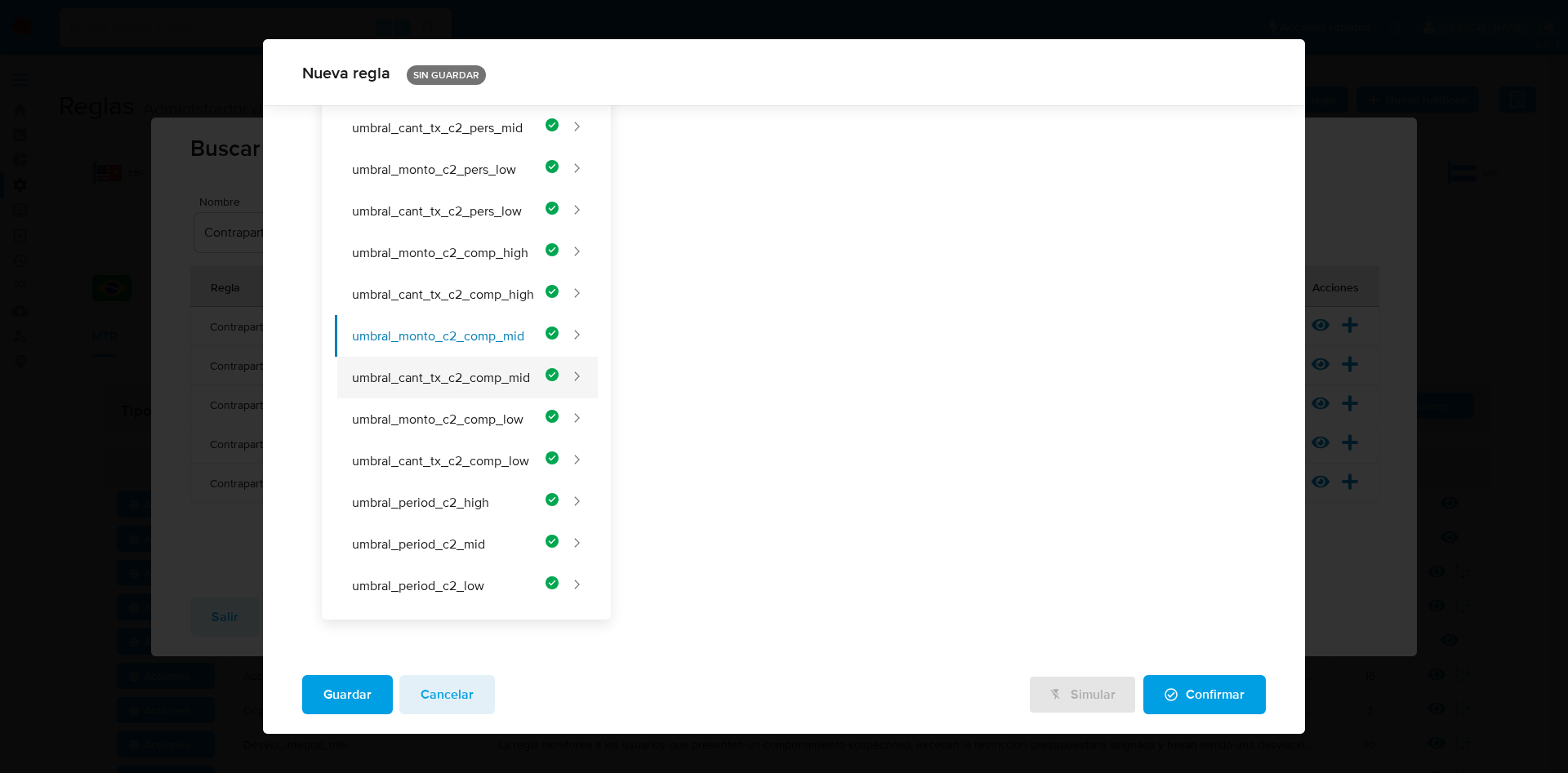
click at [435, 381] on button "umbral_cant_tx_c2_comp_mid" at bounding box center [447, 377] width 224 height 41
type input "Transacciones_c2_pj_mid"
type textarea "Cantidad mínima de transacciones a múltiples contrapartes para empresas, según …"
type input "3"
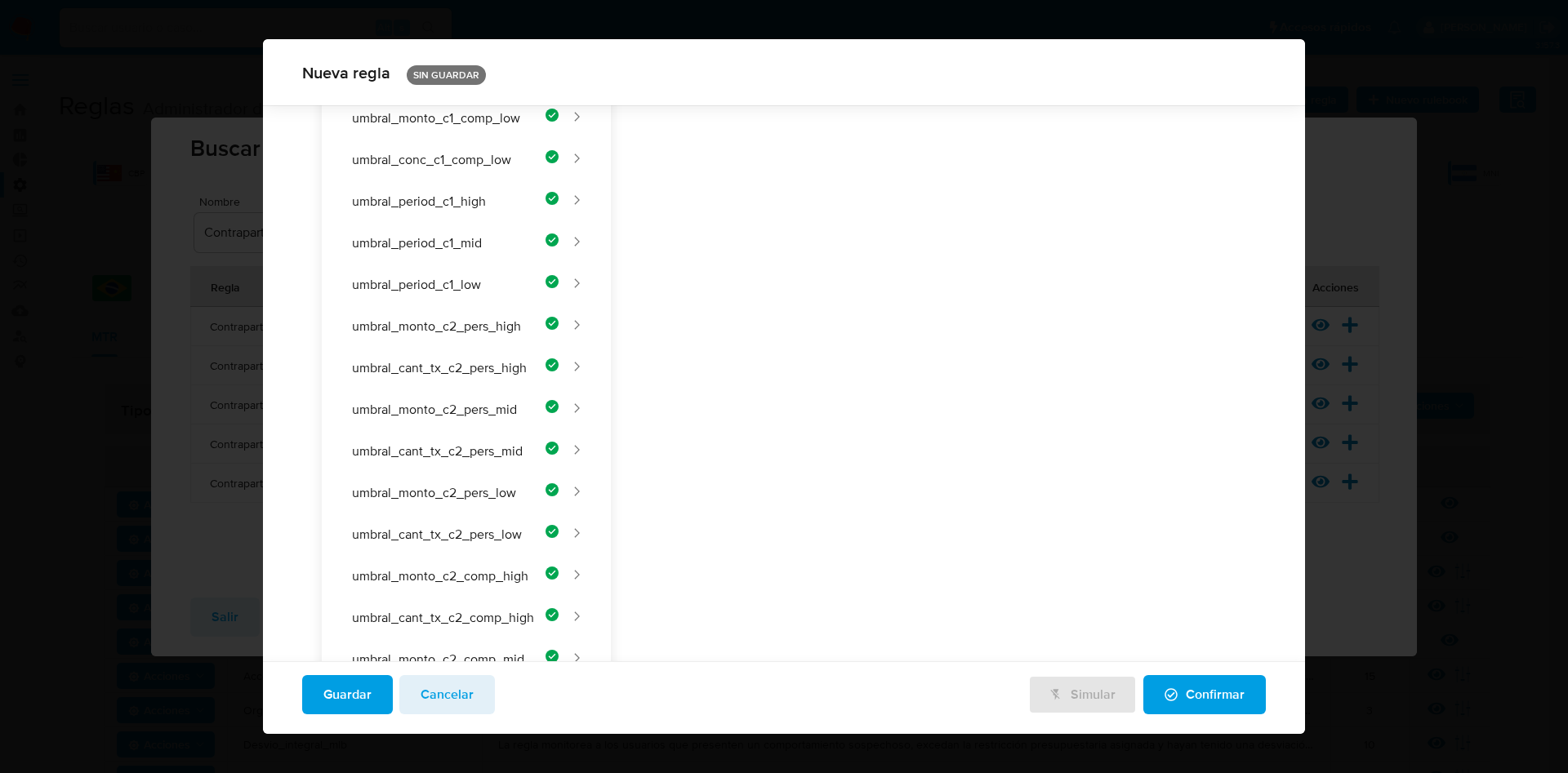
scroll to position [105, 0]
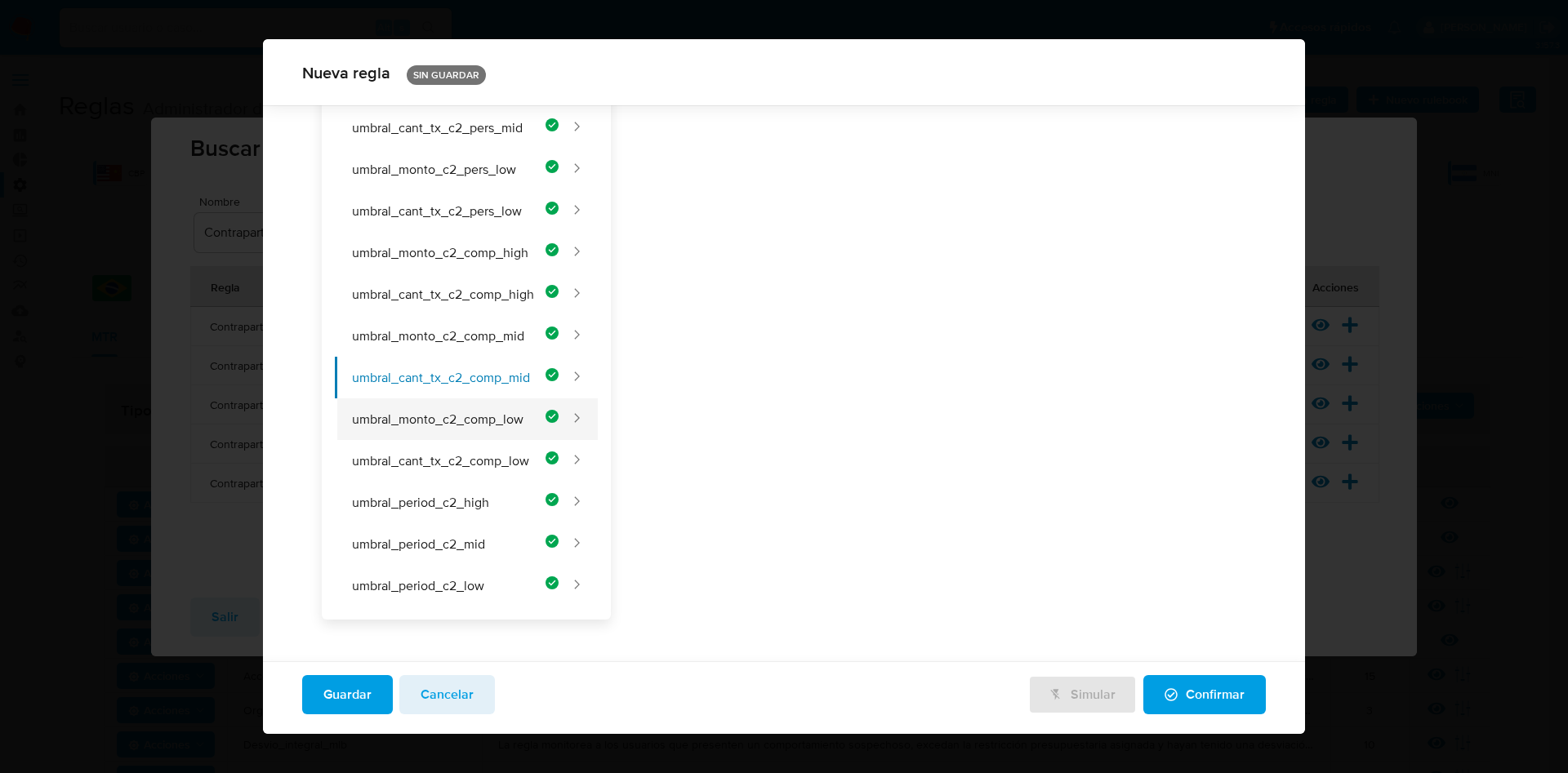
click at [436, 411] on button "umbral_monto_c2_comp_low" at bounding box center [447, 418] width 224 height 41
type input "Monto_c2_pf_low"
type textarea "Monto total mínimo enviado a múltiples contrapartes por empresas, según su nive…"
type input "225000"
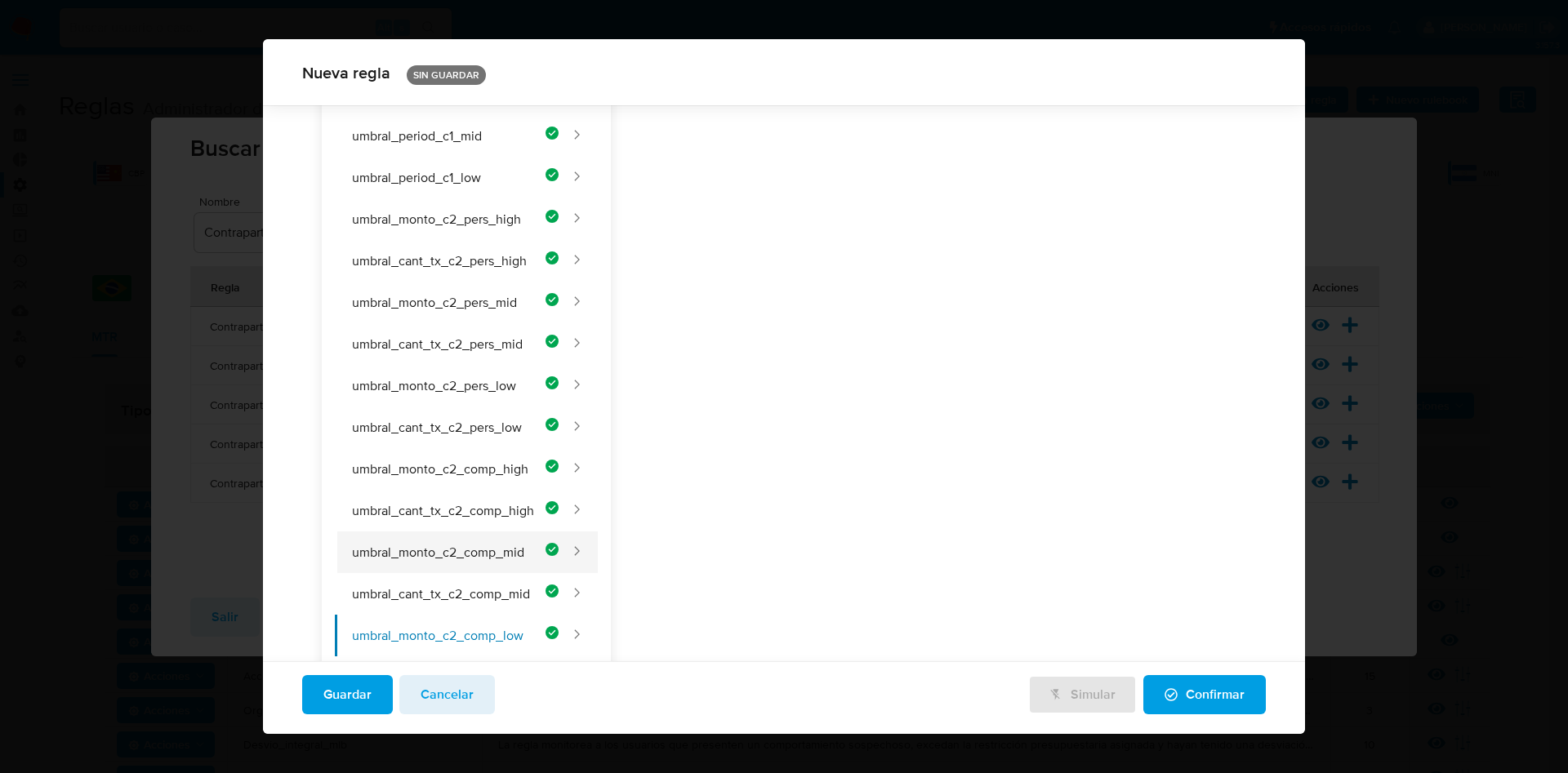
scroll to position [727, 0]
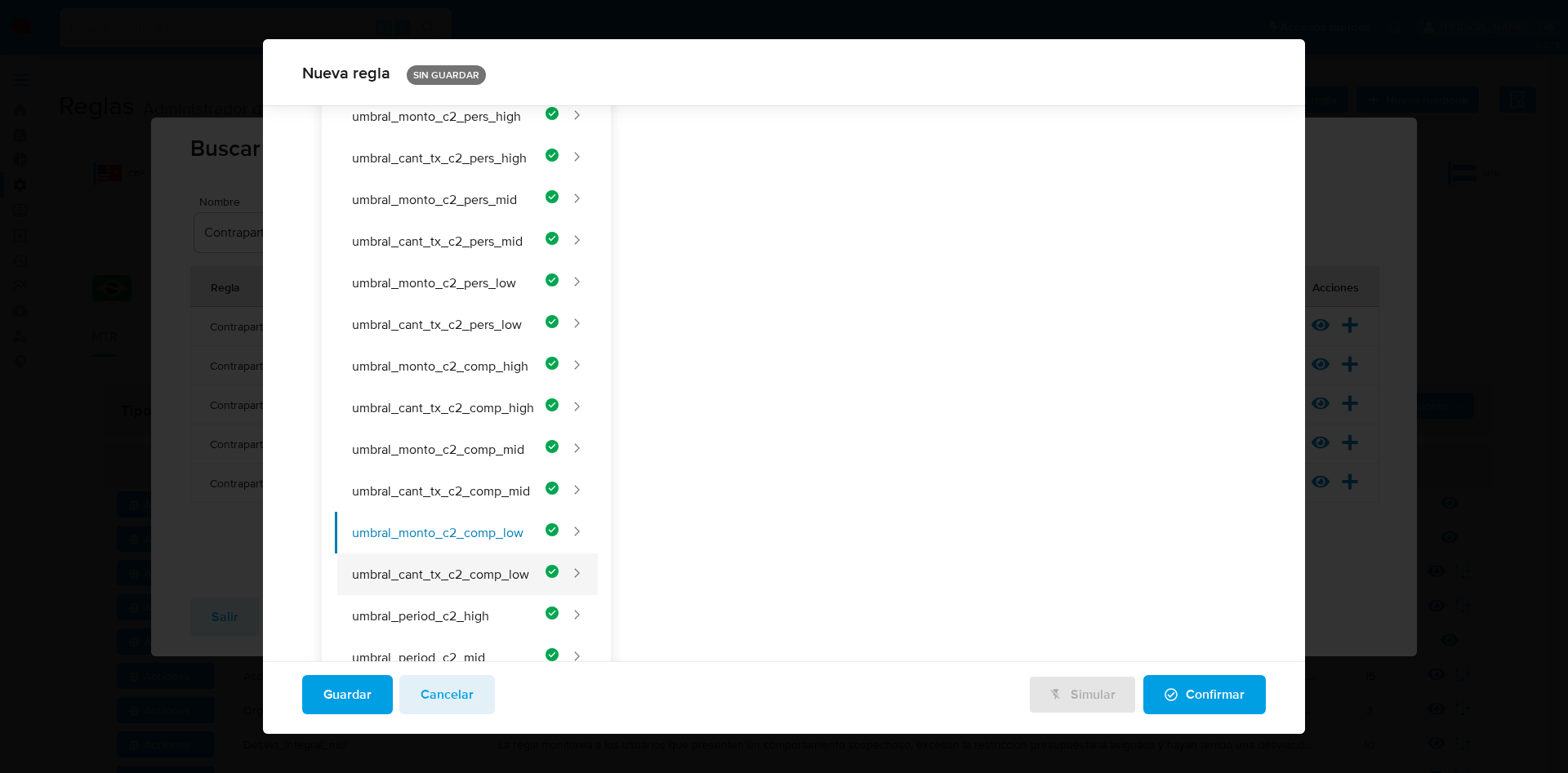
click at [447, 582] on button "umbral_cant_tx_c2_comp_low" at bounding box center [447, 573] width 224 height 41
type input "Transacciones_c2_pj_low"
type textarea "Cantidad mínima de transacciones a múltiples contrapartes para empresas, según …"
type input "4"
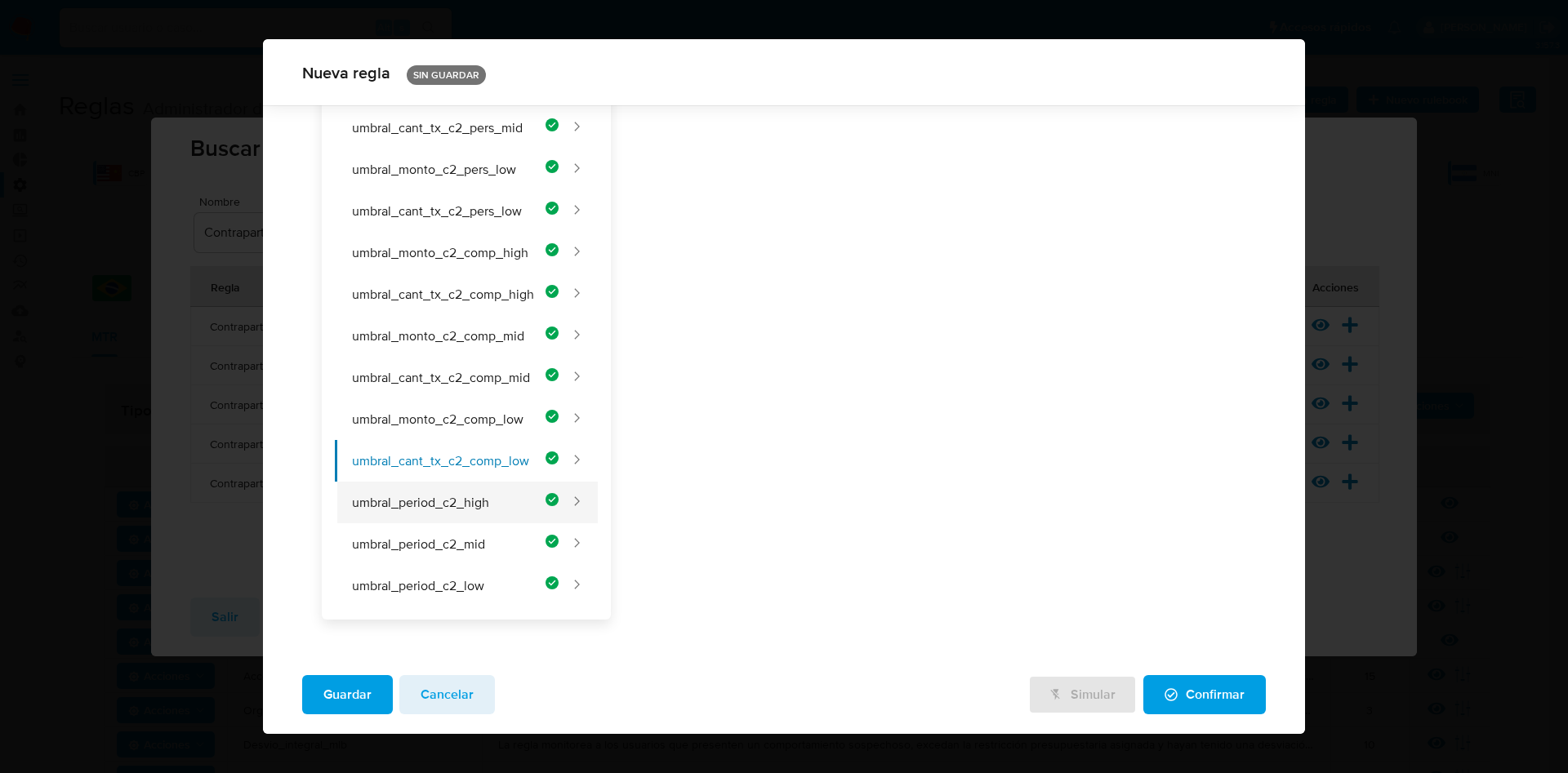
click at [456, 511] on button "umbral_period_c2_high" at bounding box center [447, 502] width 224 height 41
type input "Umbral_period_c2_high"
type textarea "Frecuencia mensual mínima (meses) en que se debe repetir el envío de fondos a m…"
type input "1"
click at [478, 541] on button "umbral_period_c2_mid" at bounding box center [447, 543] width 224 height 41
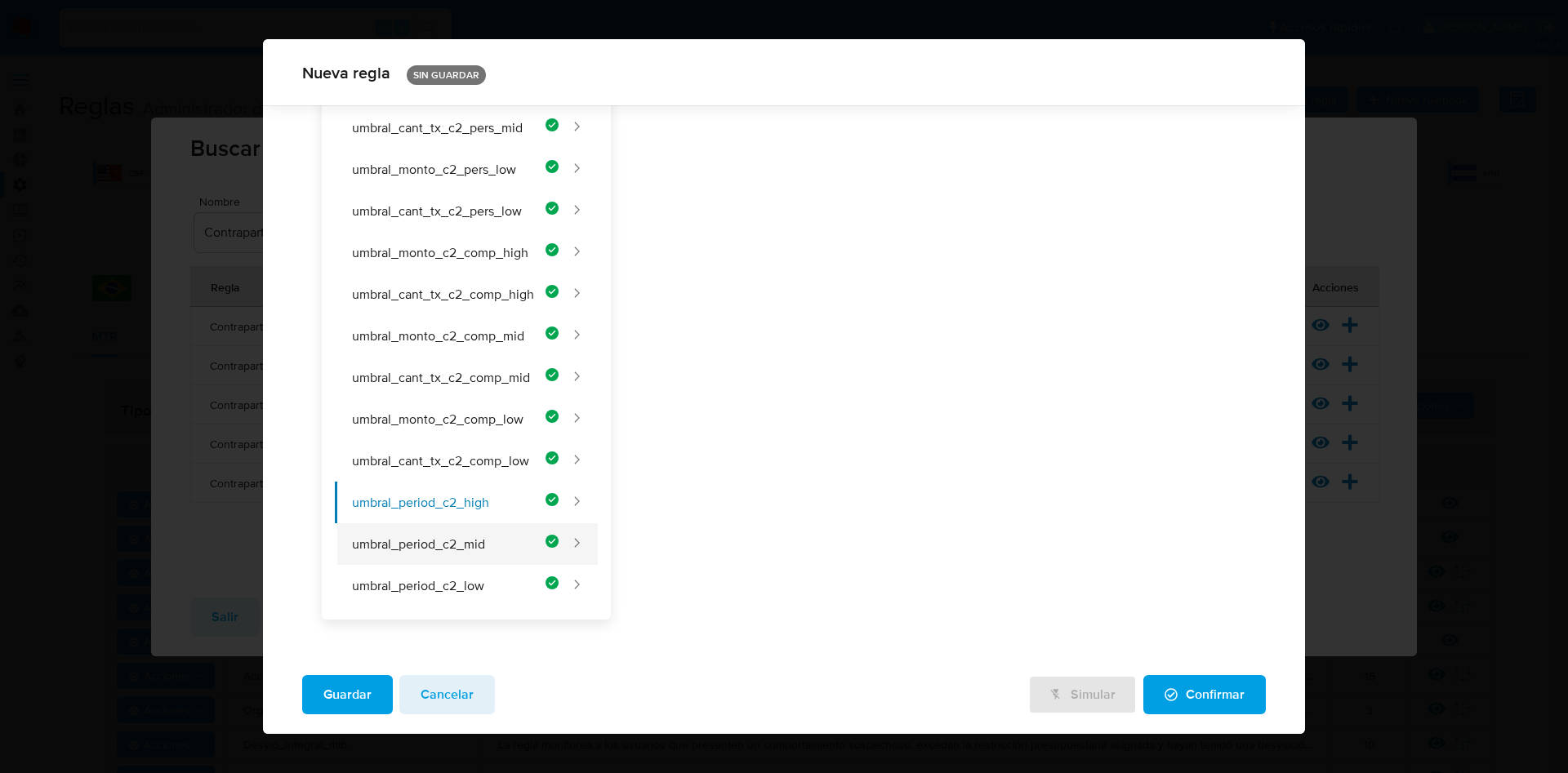
type input "Umbral_period_c2_mid"
type input "2"
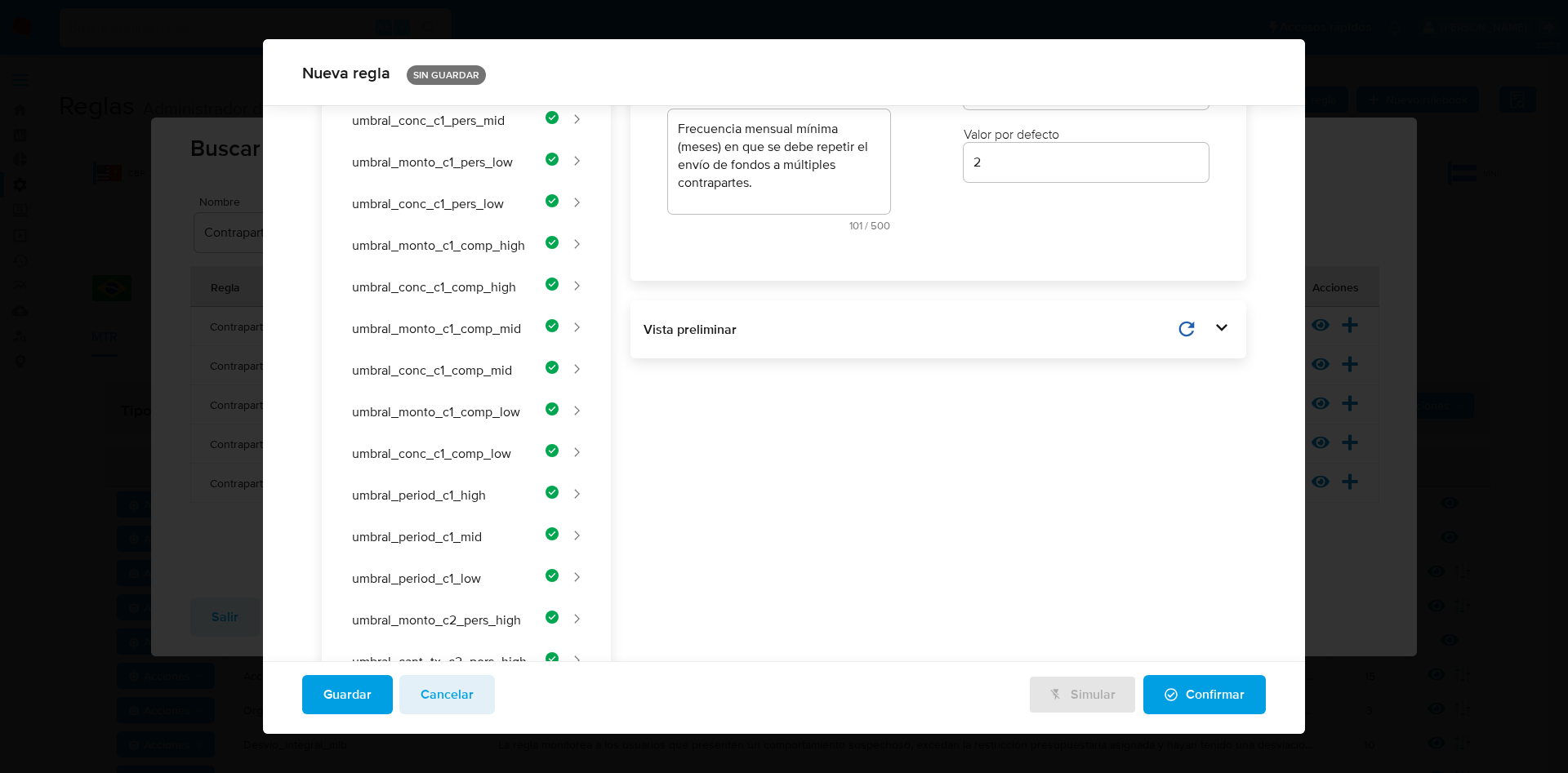
scroll to position [840, 0]
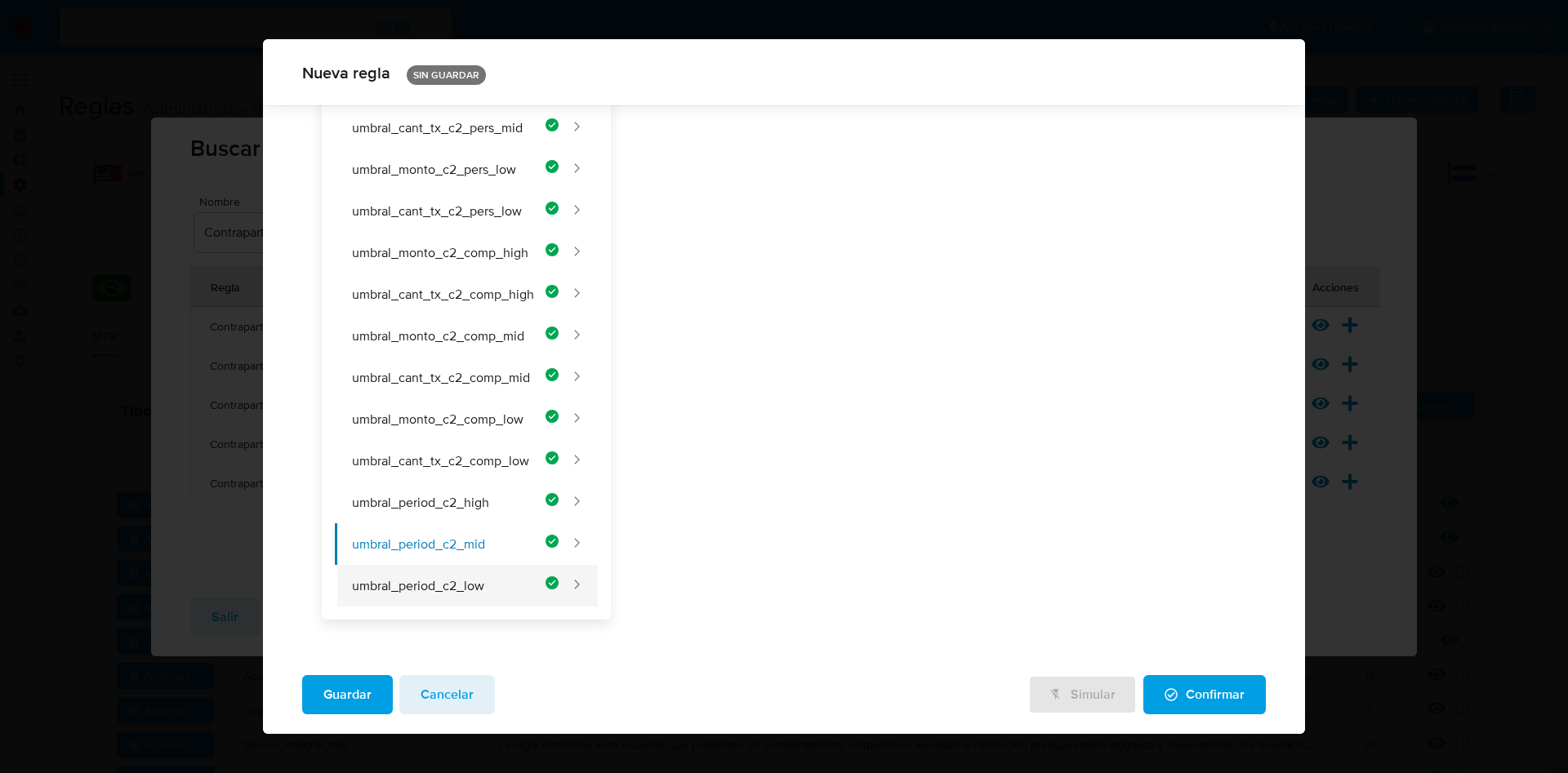
click at [456, 584] on button "umbral_period_c2_low" at bounding box center [447, 585] width 224 height 41
type input "Umbral_period_c2_low"
type input "3"
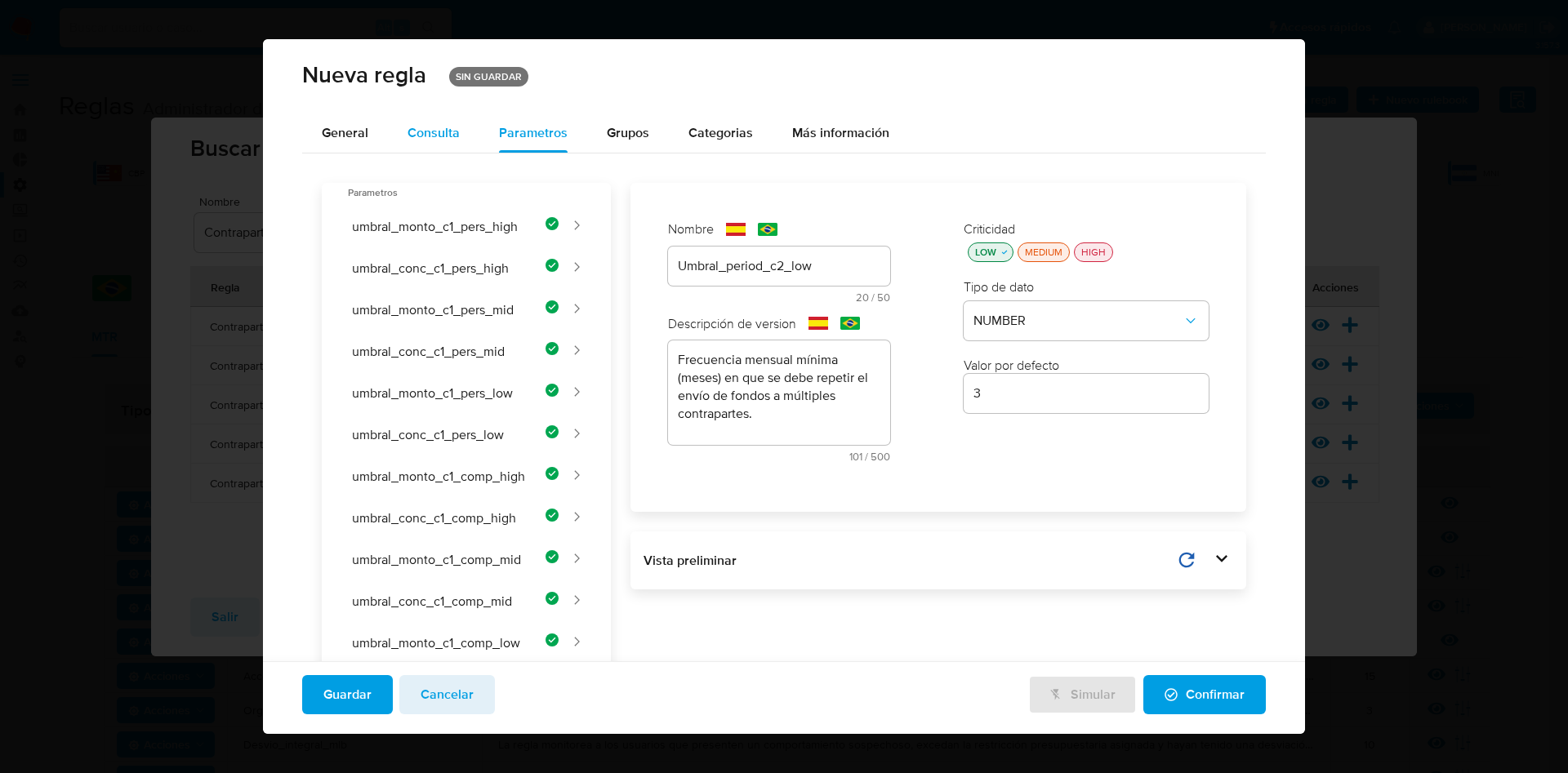
click at [426, 131] on span "Consulta" at bounding box center [434, 132] width 52 height 19
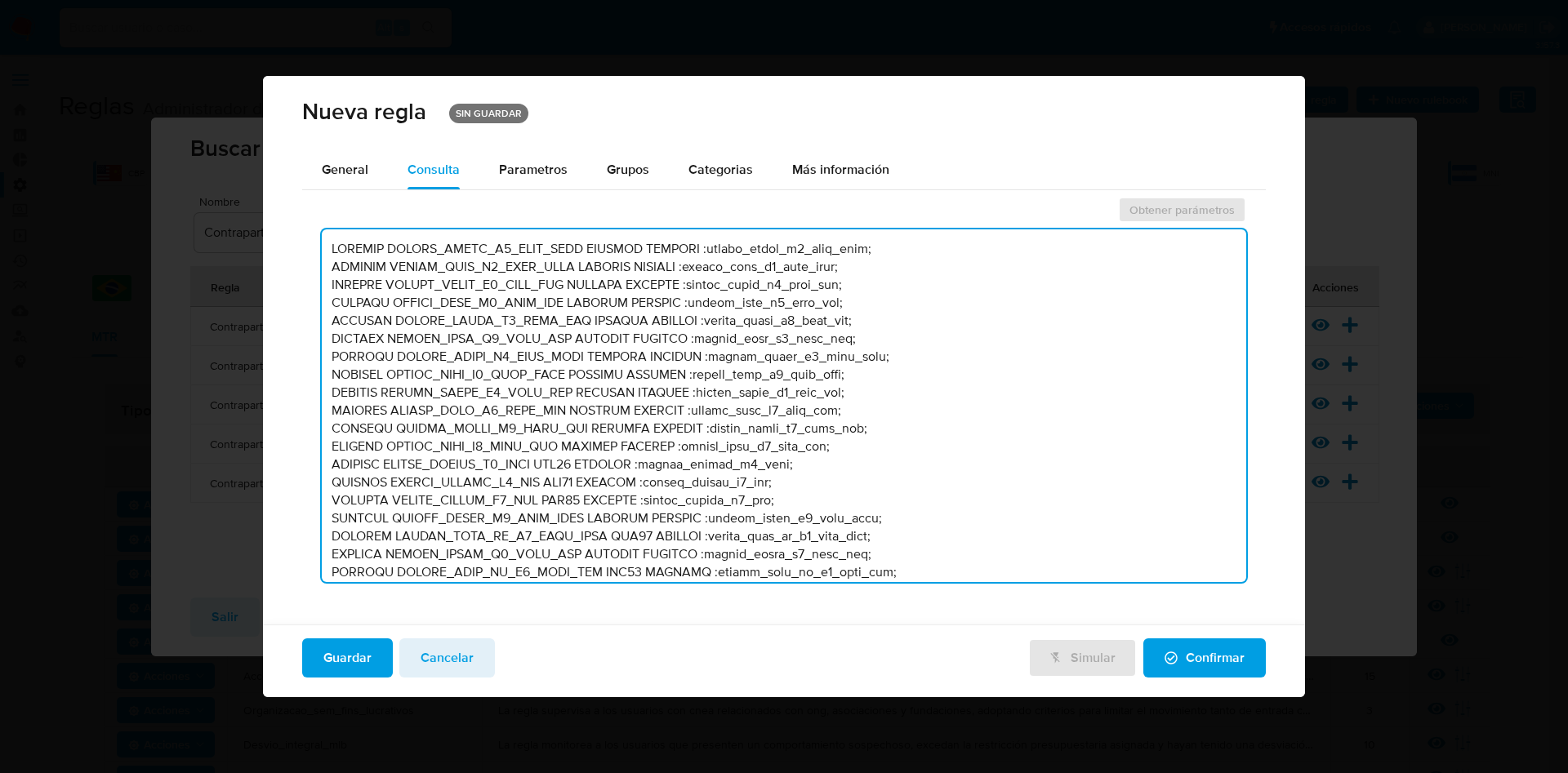
drag, startPoint x: 1244, startPoint y: 259, endPoint x: 1244, endPoint y: 248, distance: 11.0
click at [1244, 248] on textarea at bounding box center [784, 405] width 925 height 353
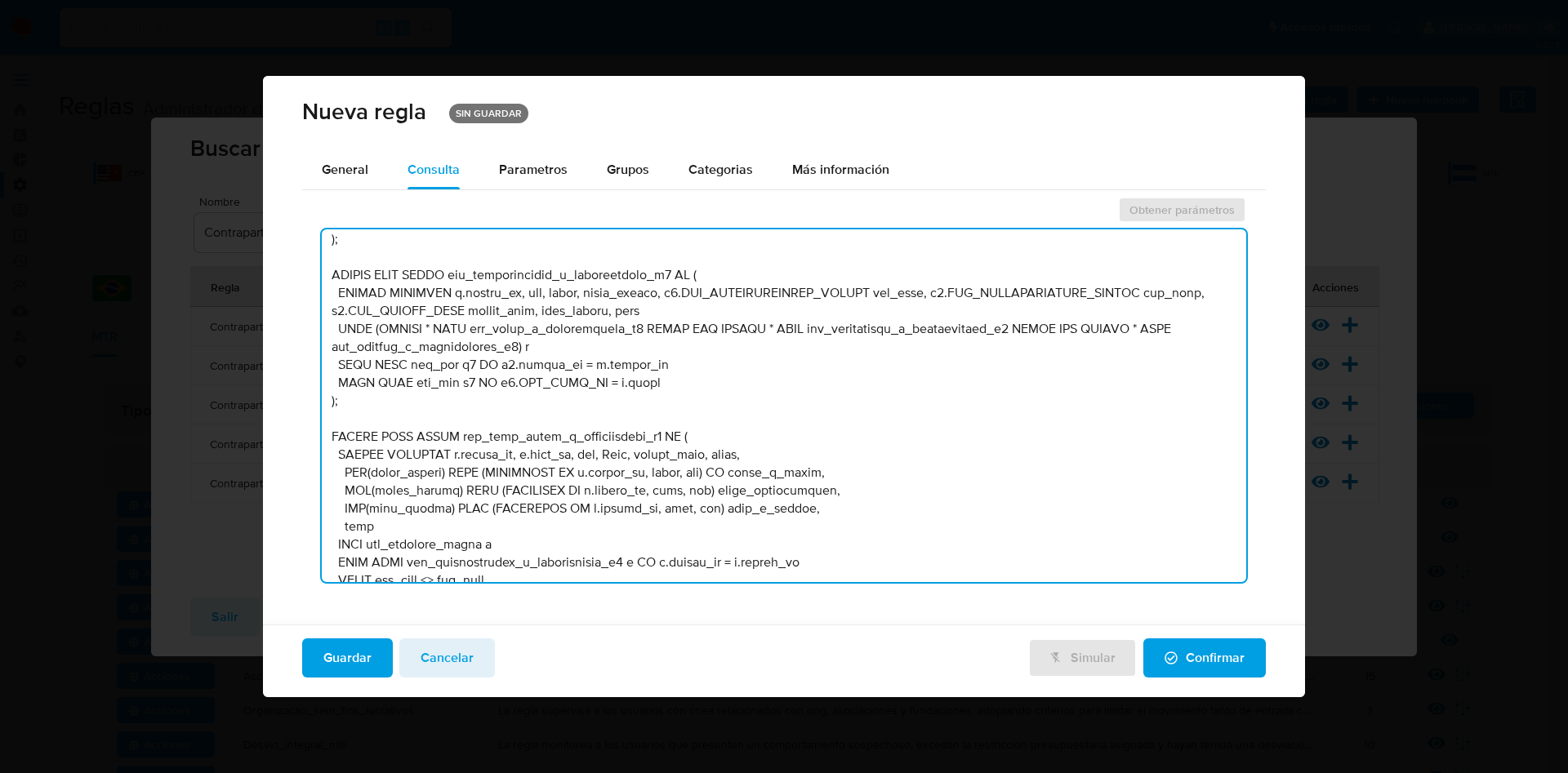
scroll to position [6816, 0]
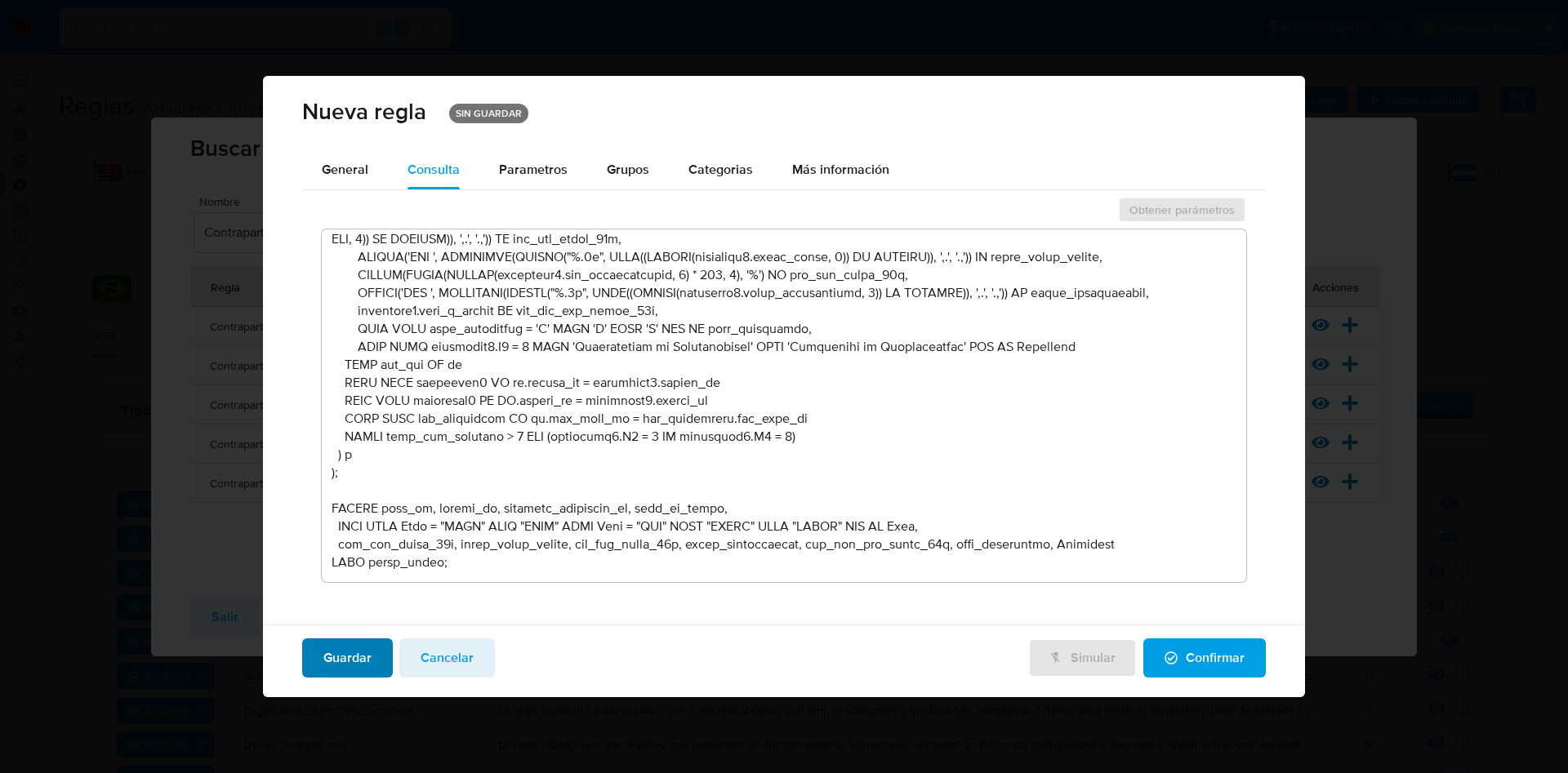
click at [333, 653] on span "Guardar" at bounding box center [347, 658] width 48 height 36
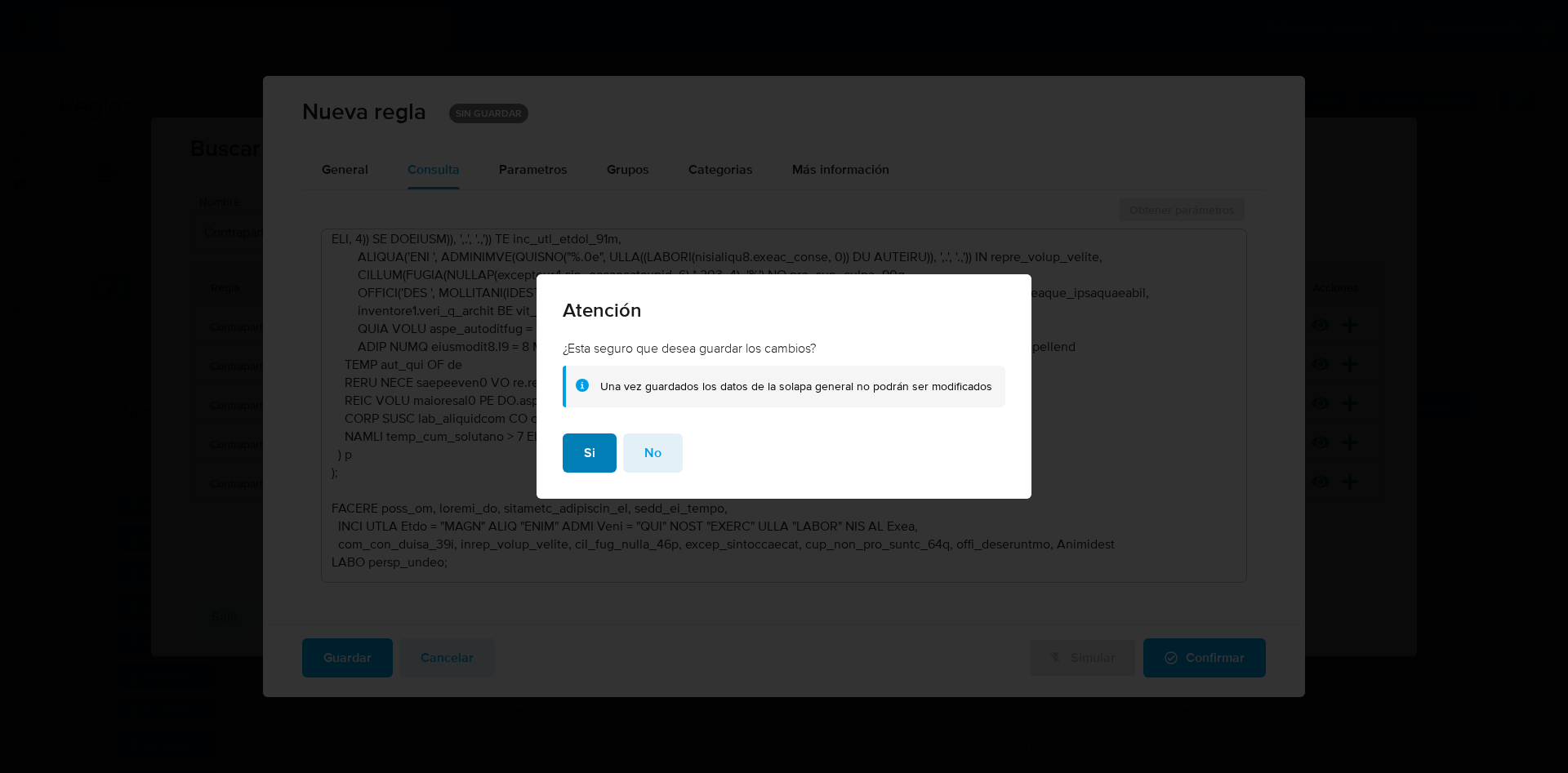
click at [590, 450] on span "Si" at bounding box center [590, 453] width 12 height 36
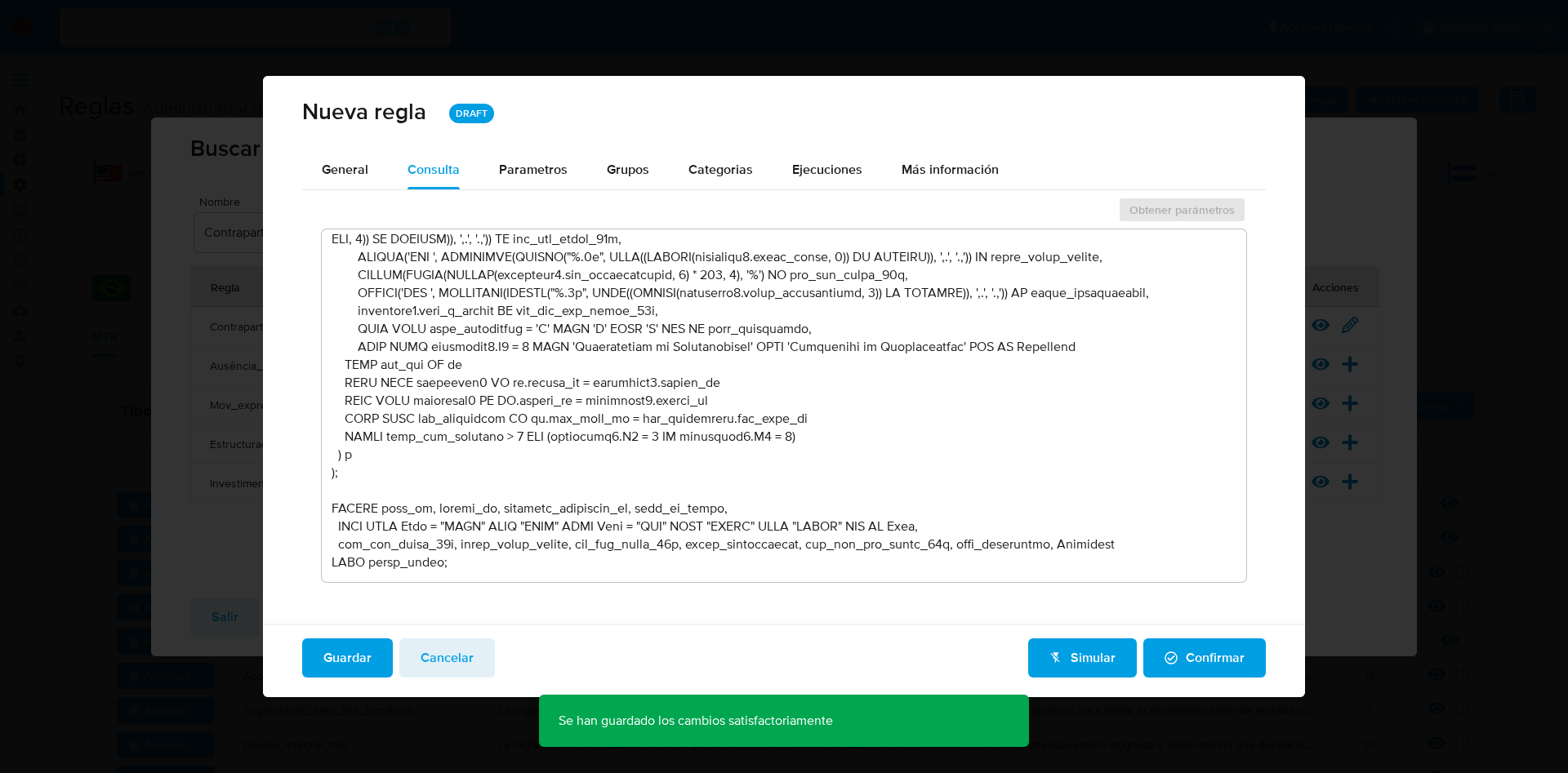
click at [1237, 653] on span "Confirmar" at bounding box center [1204, 658] width 80 height 36
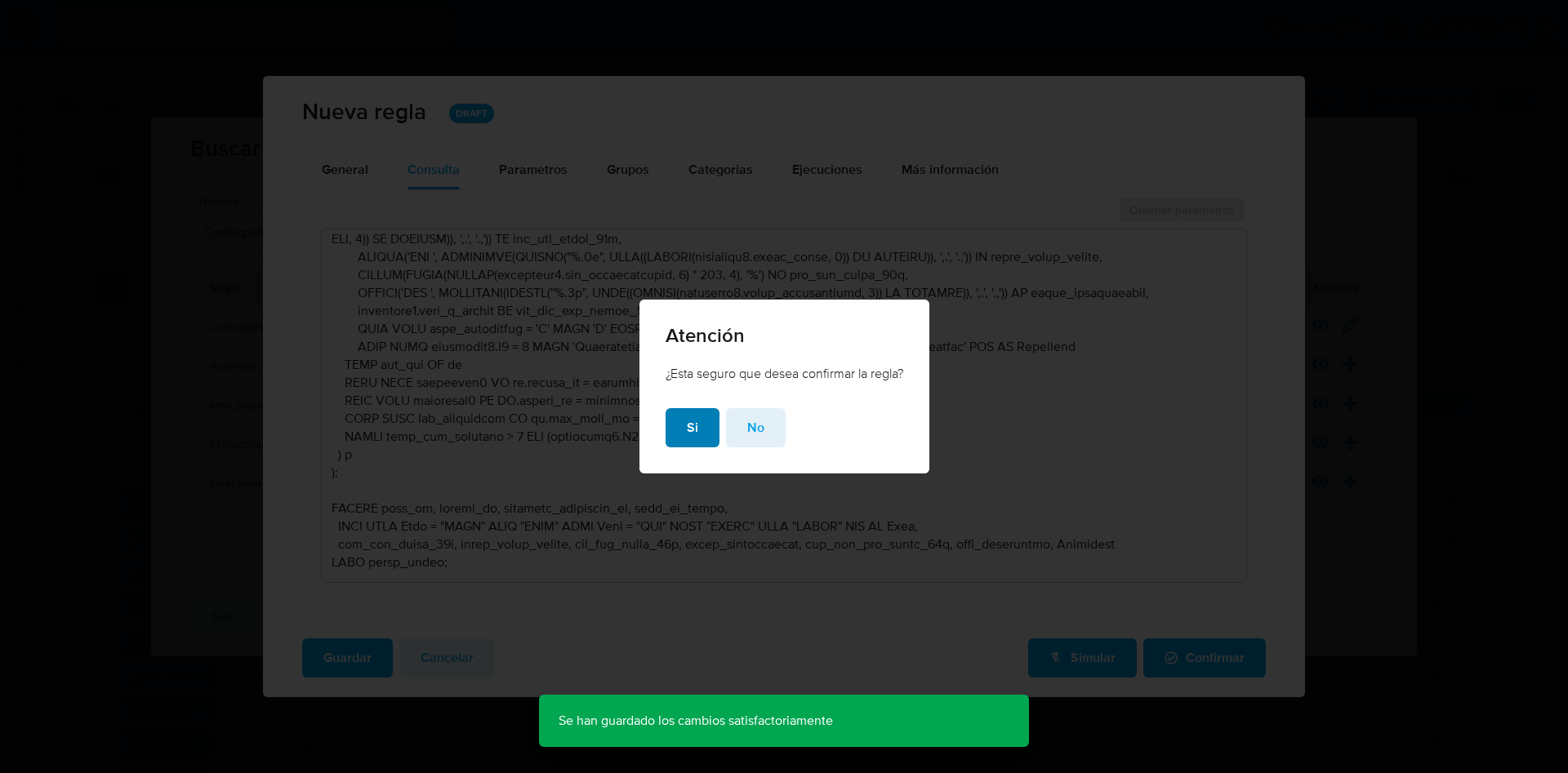
click at [694, 435] on span "Si" at bounding box center [693, 428] width 12 height 36
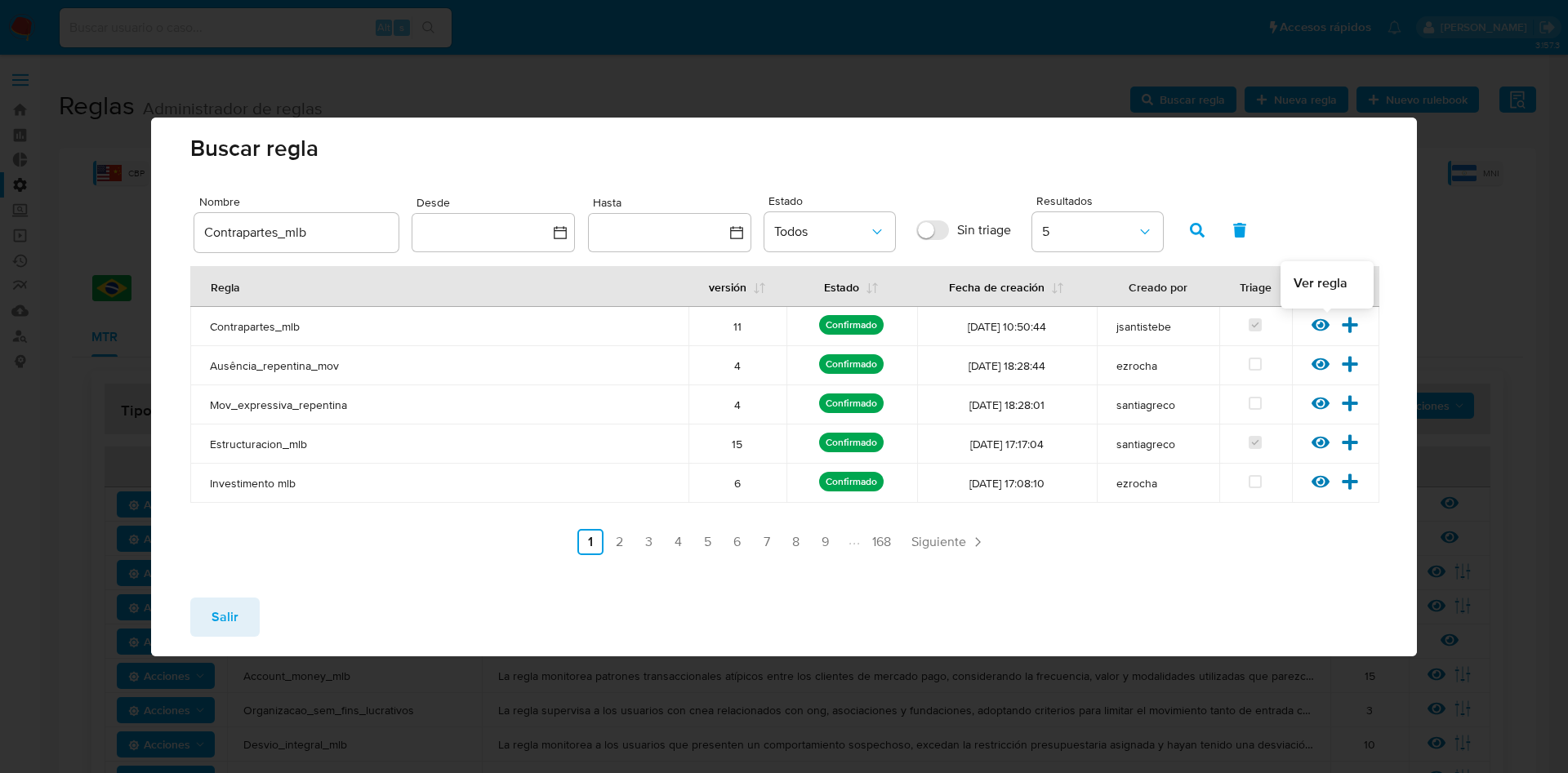
click at [1321, 322] on icon at bounding box center [1320, 324] width 18 height 13
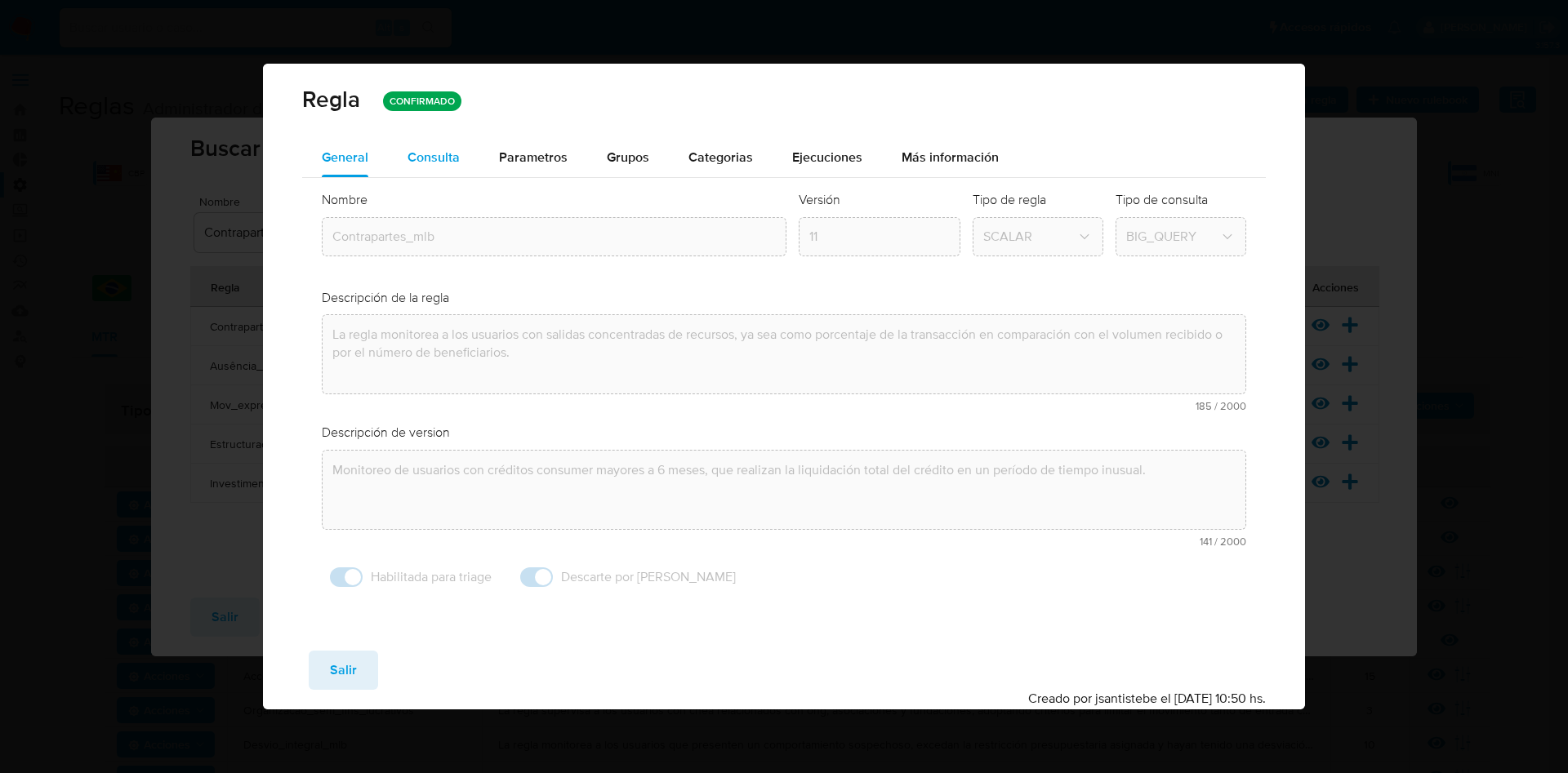
click at [445, 165] on span "Consulta" at bounding box center [434, 157] width 52 height 19
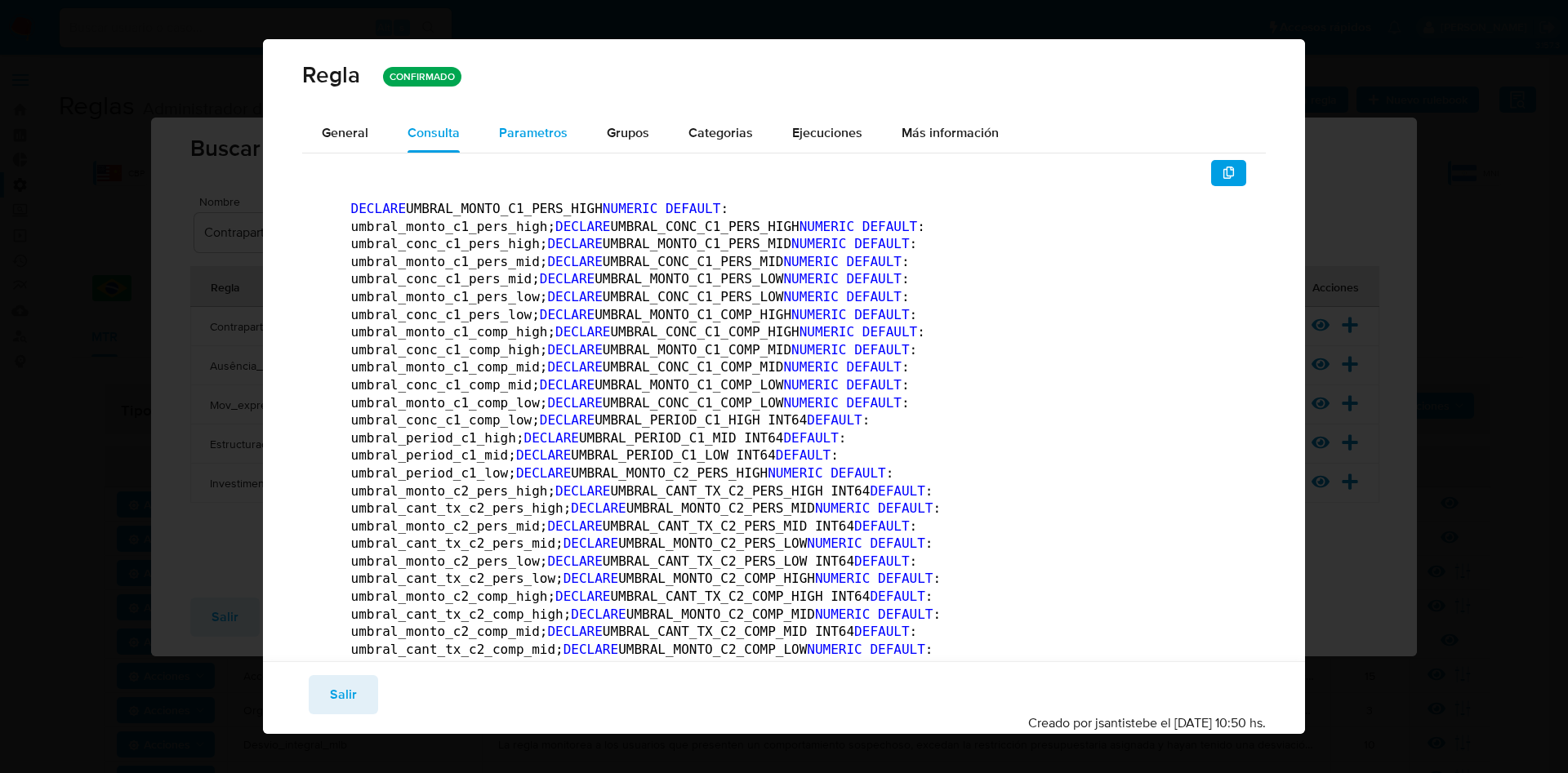
click at [546, 137] on span "Parametros" at bounding box center [532, 132] width 68 height 19
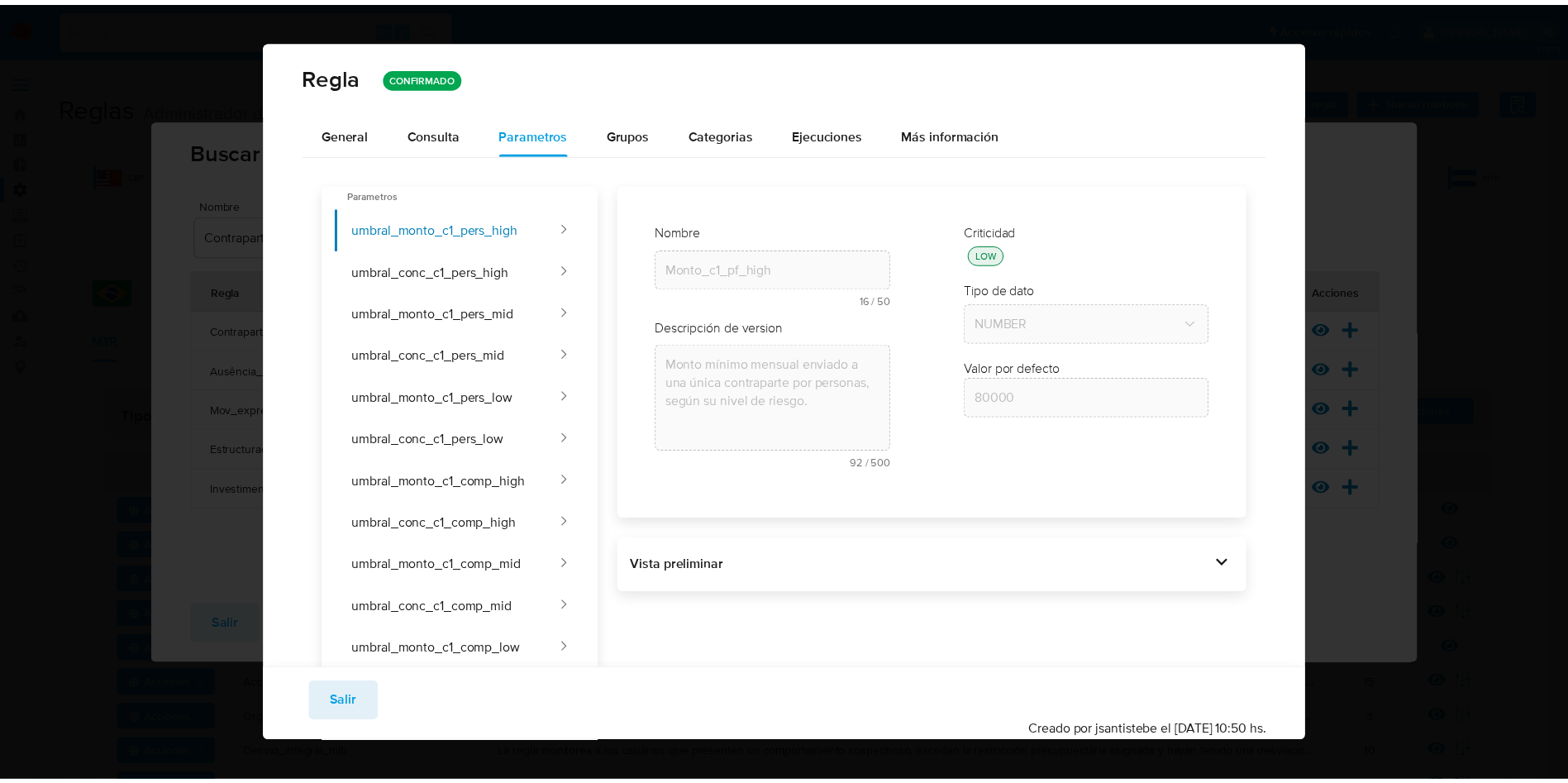
scroll to position [0, 0]
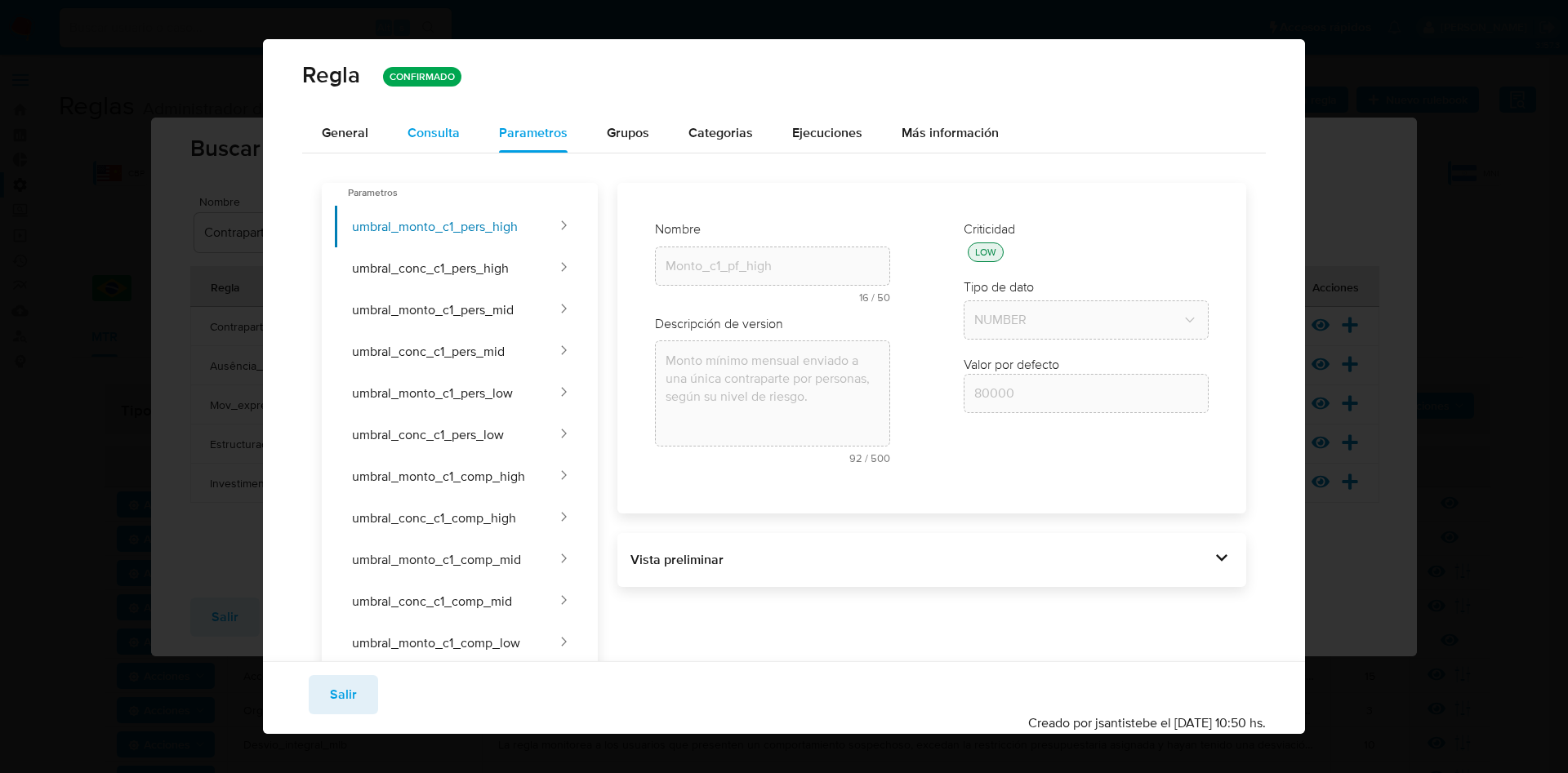
click at [419, 133] on span "Consulta" at bounding box center [434, 132] width 52 height 19
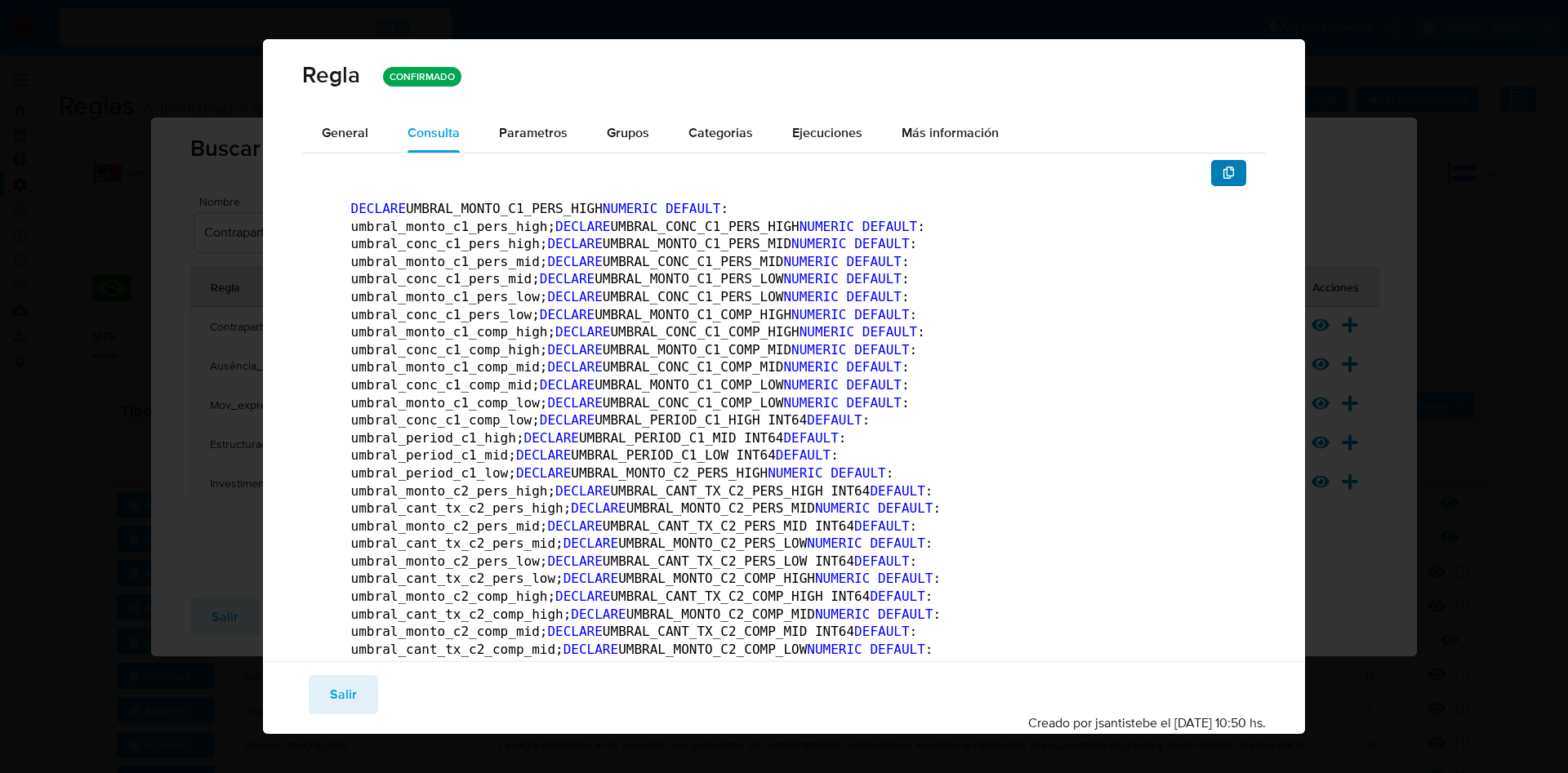
click at [1224, 179] on button "button" at bounding box center [1229, 173] width 36 height 26
click at [334, 690] on span "Salir" at bounding box center [344, 695] width 27 height 36
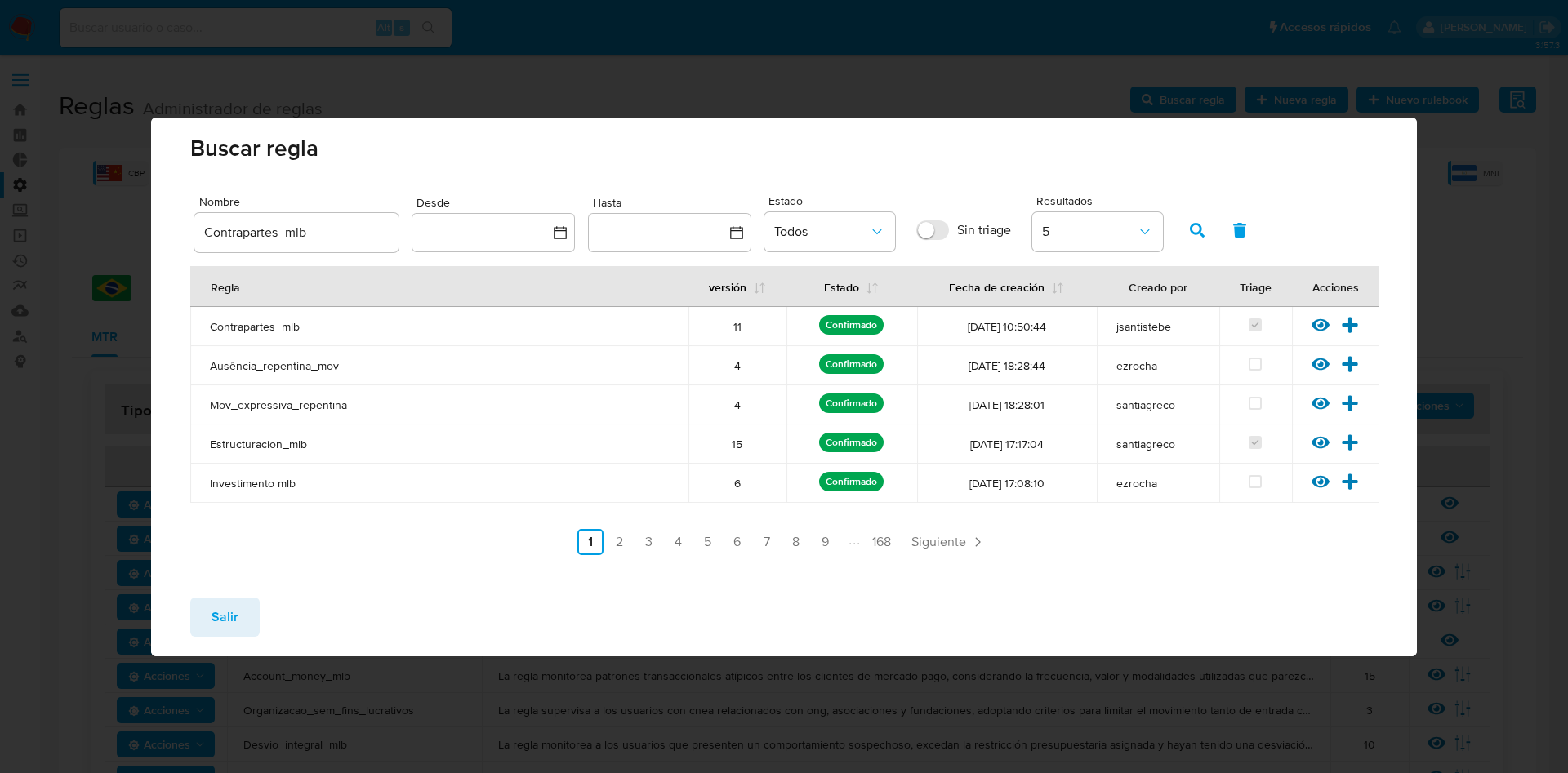
click at [229, 618] on span "Salir" at bounding box center [225, 617] width 27 height 36
